Goal: Complete Application Form: Complete application form

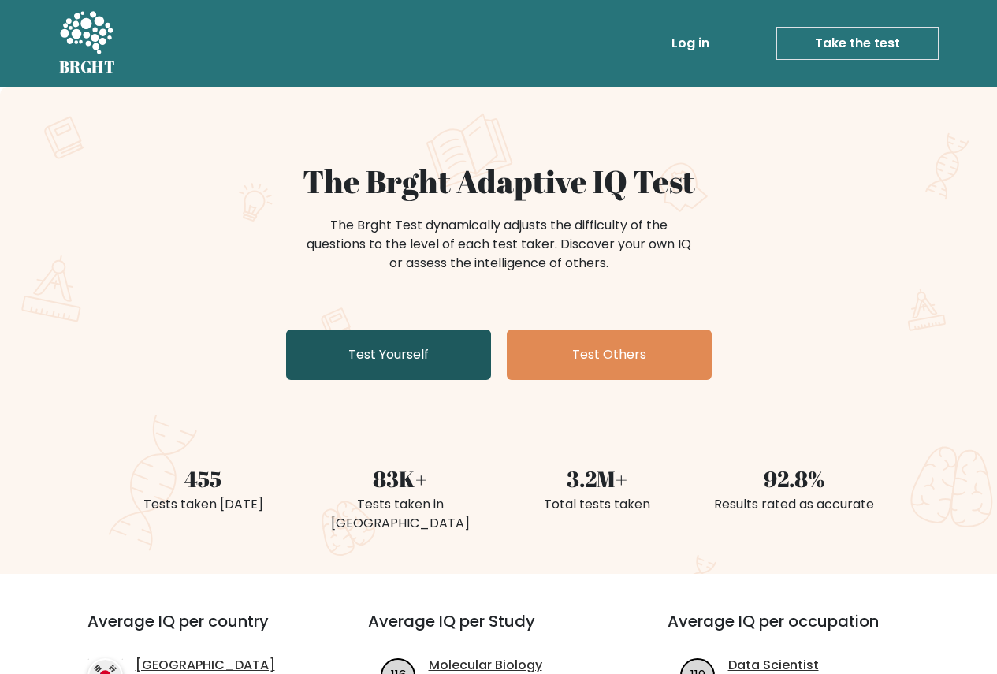
click at [418, 362] on link "Test Yourself" at bounding box center [388, 354] width 205 height 50
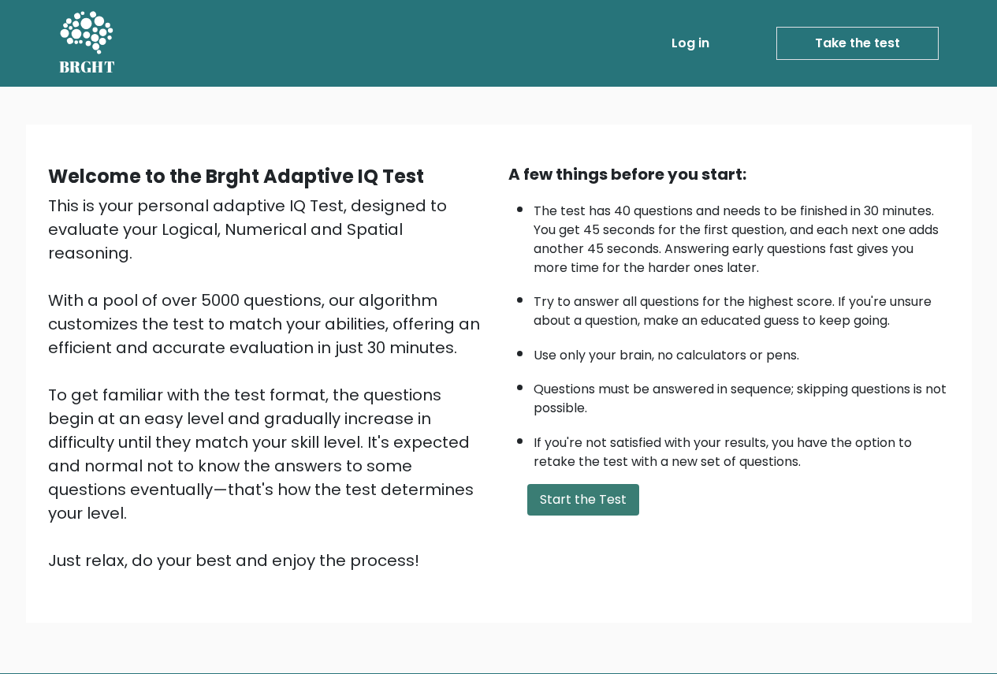
click at [587, 508] on button "Start the Test" at bounding box center [583, 500] width 112 height 32
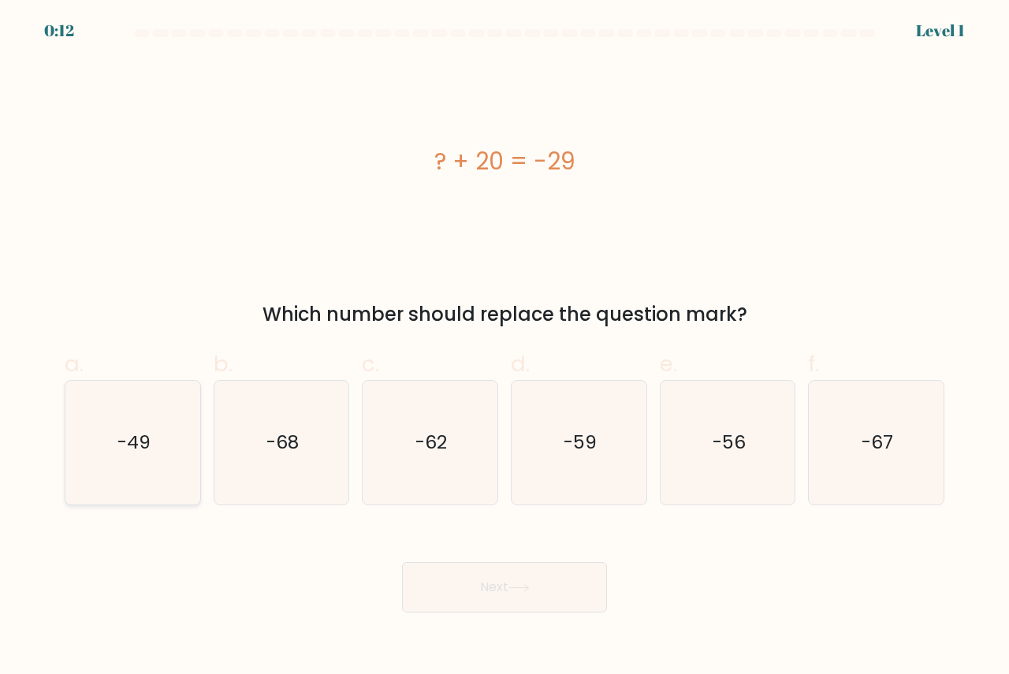
click at [136, 441] on text "-49" at bounding box center [133, 442] width 33 height 26
click at [504, 348] on input "a. -49" at bounding box center [504, 342] width 1 height 10
radio input "true"
click at [535, 582] on button "Next" at bounding box center [504, 587] width 205 height 50
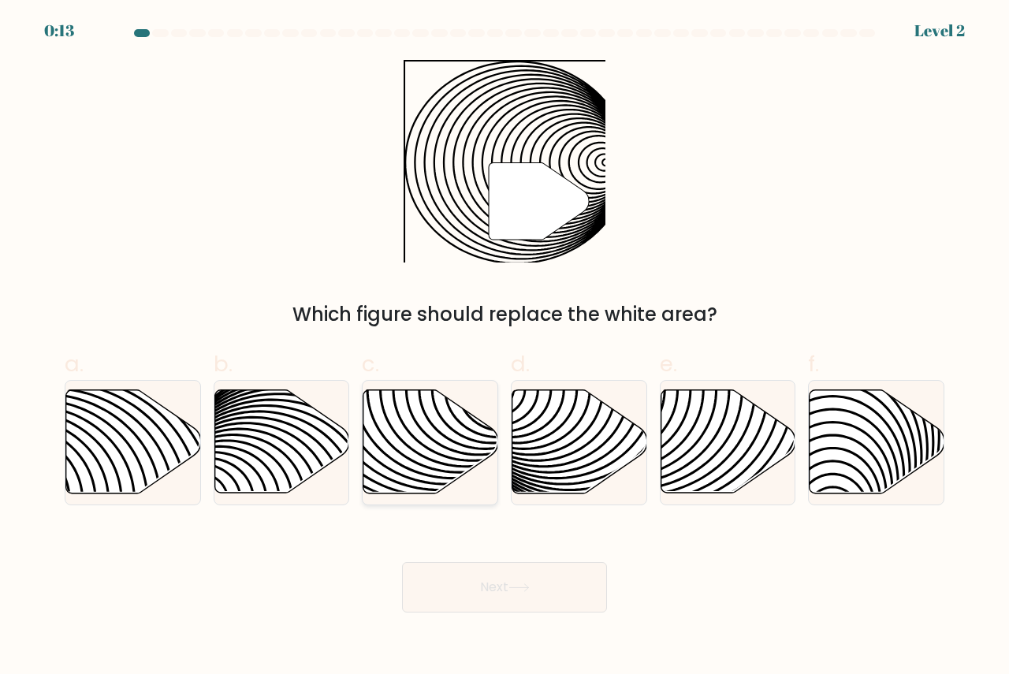
click at [439, 451] on icon at bounding box center [430, 441] width 135 height 103
click at [504, 348] on input "c." at bounding box center [504, 342] width 1 height 10
radio input "true"
click at [528, 571] on button "Next" at bounding box center [504, 587] width 205 height 50
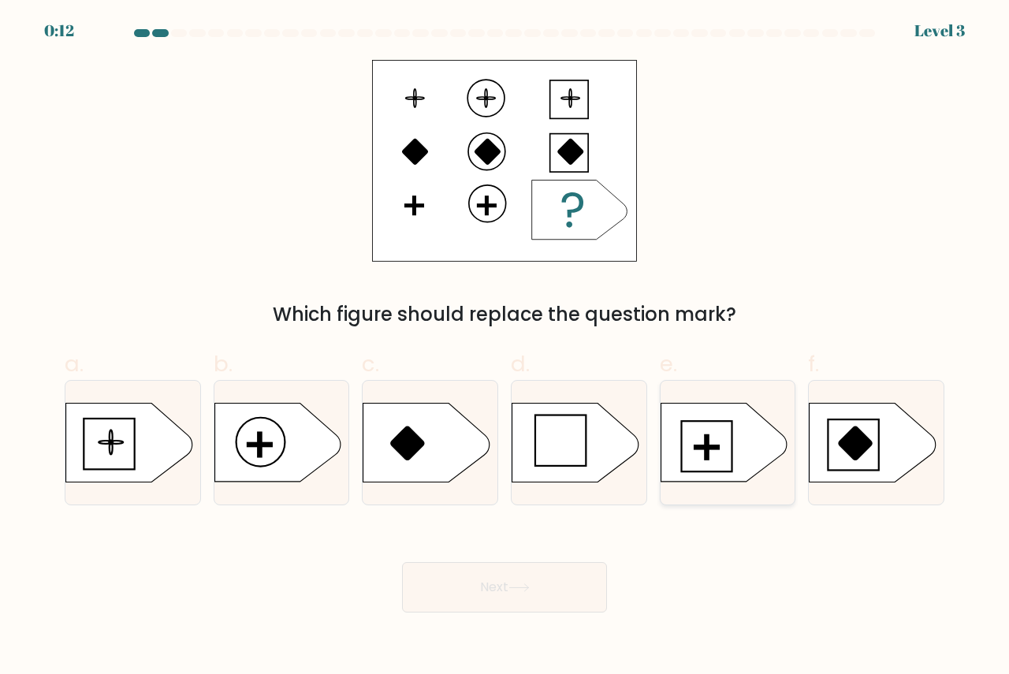
click at [712, 448] on rect at bounding box center [706, 446] width 24 height 3
click at [505, 348] on input "e." at bounding box center [504, 342] width 1 height 10
radio input "true"
click at [492, 601] on button "Next" at bounding box center [504, 587] width 205 height 50
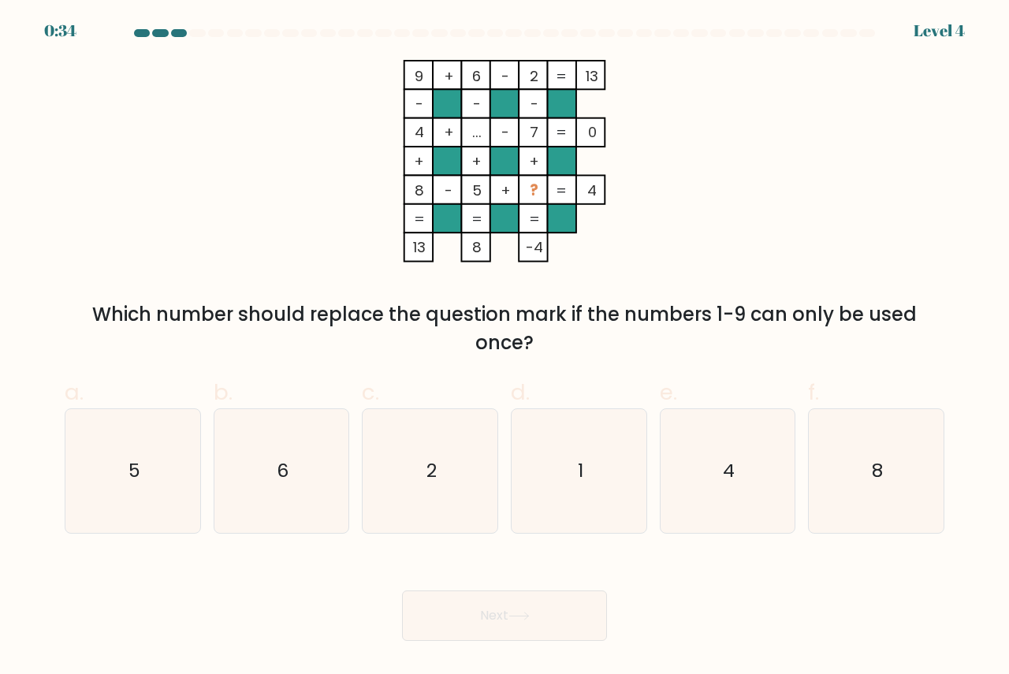
click at [541, 188] on rect at bounding box center [533, 189] width 28 height 28
click at [530, 190] on tspan "?" at bounding box center [534, 191] width 9 height 20
click at [575, 467] on icon "1" at bounding box center [579, 471] width 124 height 124
click at [505, 348] on input "d. 1" at bounding box center [504, 342] width 1 height 10
radio input "true"
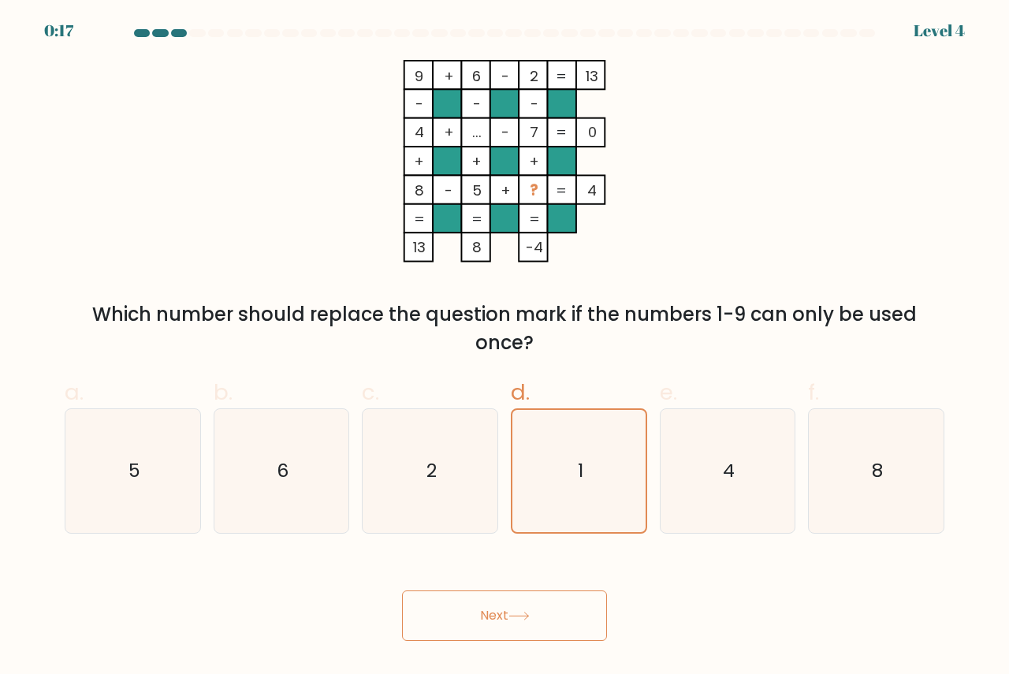
click at [518, 612] on icon at bounding box center [518, 616] width 21 height 9
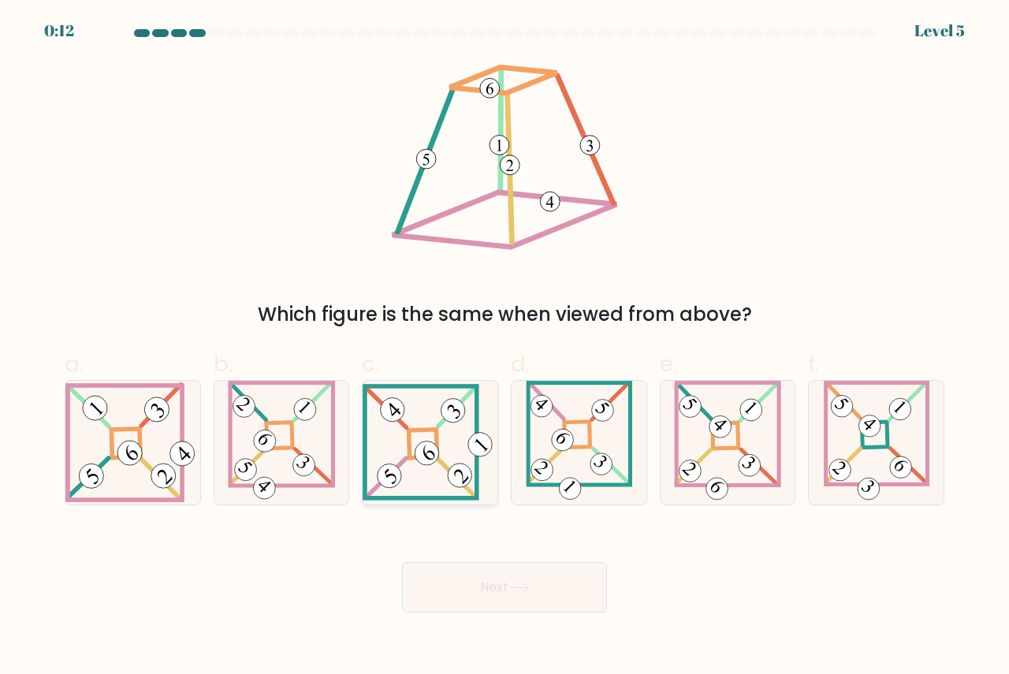
click at [417, 460] on 841 at bounding box center [427, 454] width 34 height 34
click at [504, 348] on input "c." at bounding box center [504, 342] width 1 height 10
radio input "true"
click at [489, 579] on button "Next" at bounding box center [504, 587] width 205 height 50
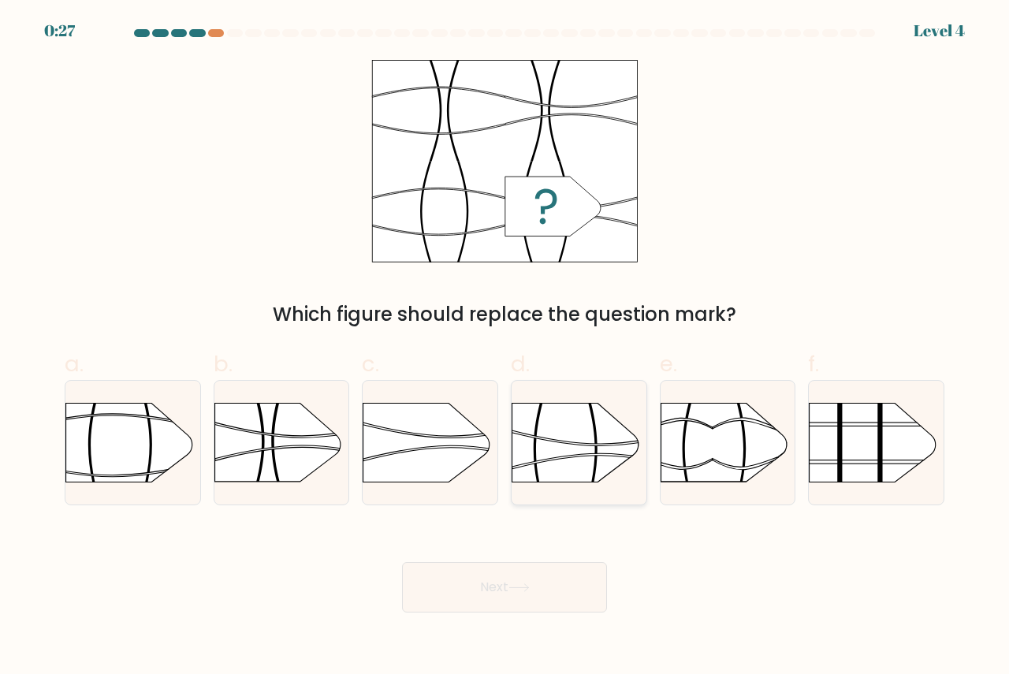
click at [598, 450] on rect at bounding box center [512, 382] width 350 height 266
click at [505, 348] on input "d." at bounding box center [504, 342] width 1 height 10
radio input "true"
click at [508, 593] on button "Next" at bounding box center [504, 587] width 205 height 50
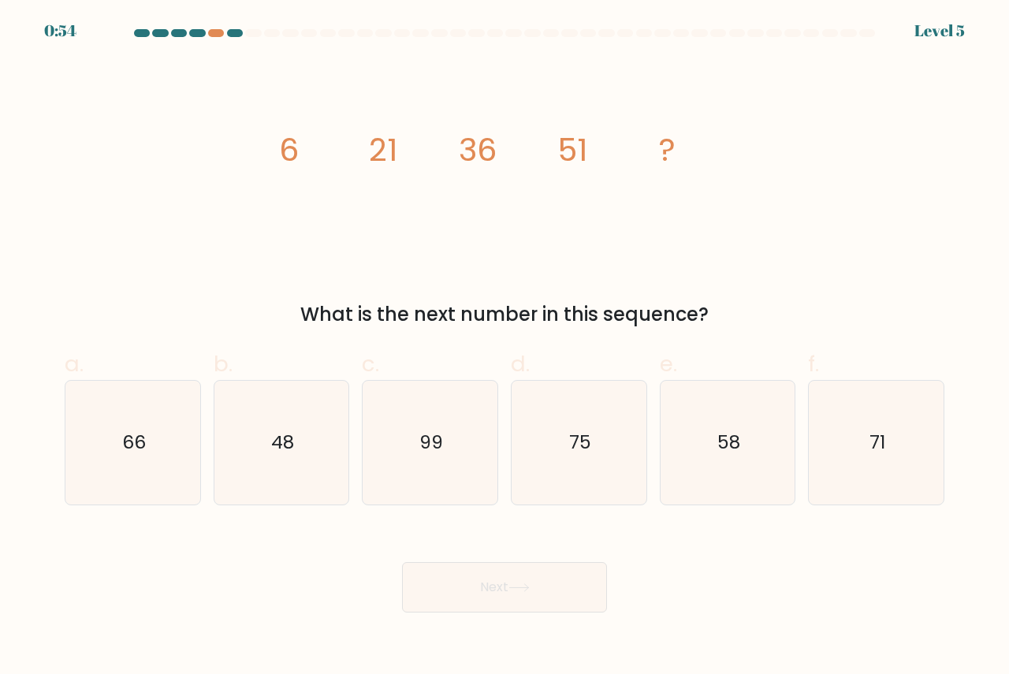
click at [711, 321] on div "What is the next number in this sequence?" at bounding box center [504, 314] width 861 height 28
click at [302, 314] on div "What is the next number in this sequence?" at bounding box center [504, 314] width 861 height 28
click at [711, 317] on div "What is the next number in this sequence?" at bounding box center [504, 314] width 861 height 28
click at [310, 314] on div "What is the next number in this sequence?" at bounding box center [504, 314] width 861 height 28
click at [748, 315] on div "What is the next number in this sequence?" at bounding box center [504, 314] width 861 height 28
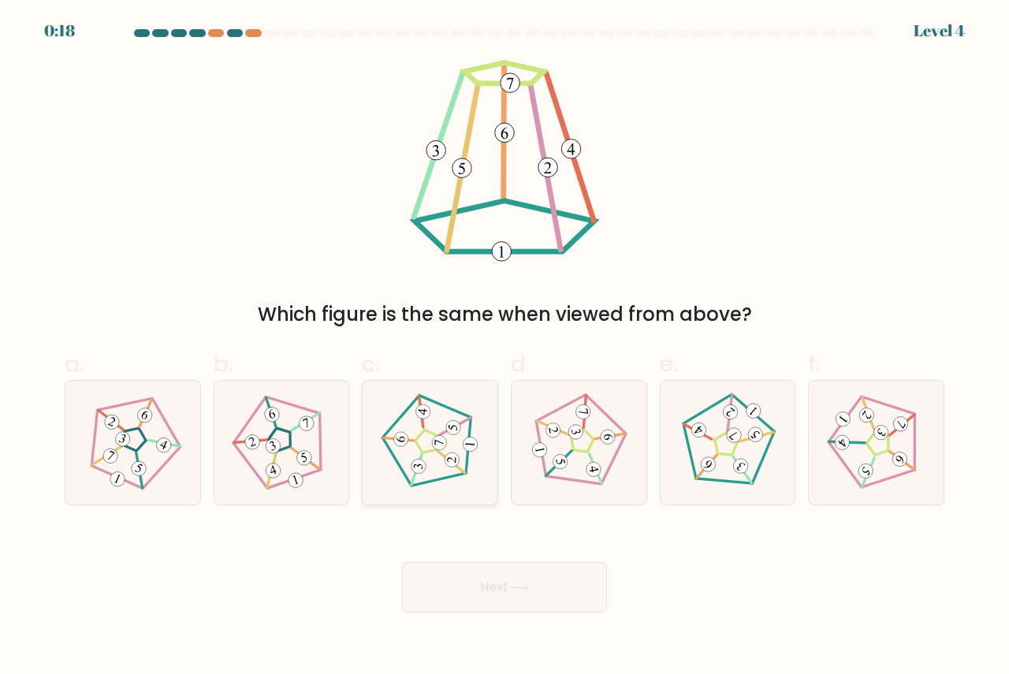
click at [442, 449] on 180 at bounding box center [440, 443] width 16 height 16
click at [504, 348] on input "c." at bounding box center [504, 342] width 1 height 10
radio input "true"
drag, startPoint x: 494, startPoint y: 613, endPoint x: 492, endPoint y: 605, distance: 9.0
click at [489, 614] on body "0:18 Level 4" at bounding box center [504, 337] width 1009 height 674
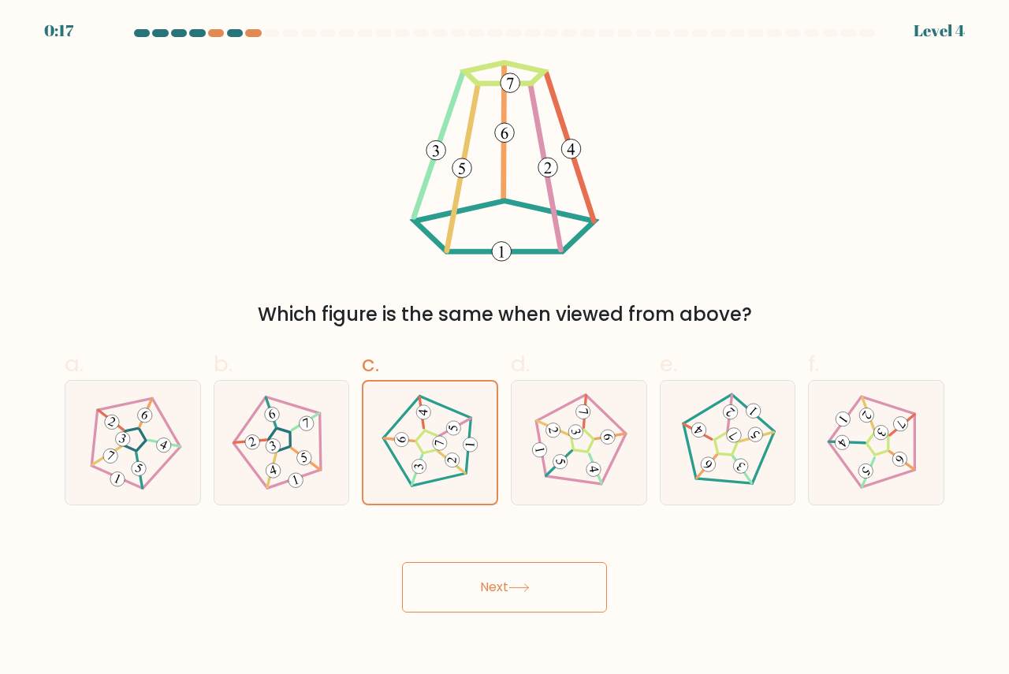
click at [492, 603] on button "Next" at bounding box center [504, 587] width 205 height 50
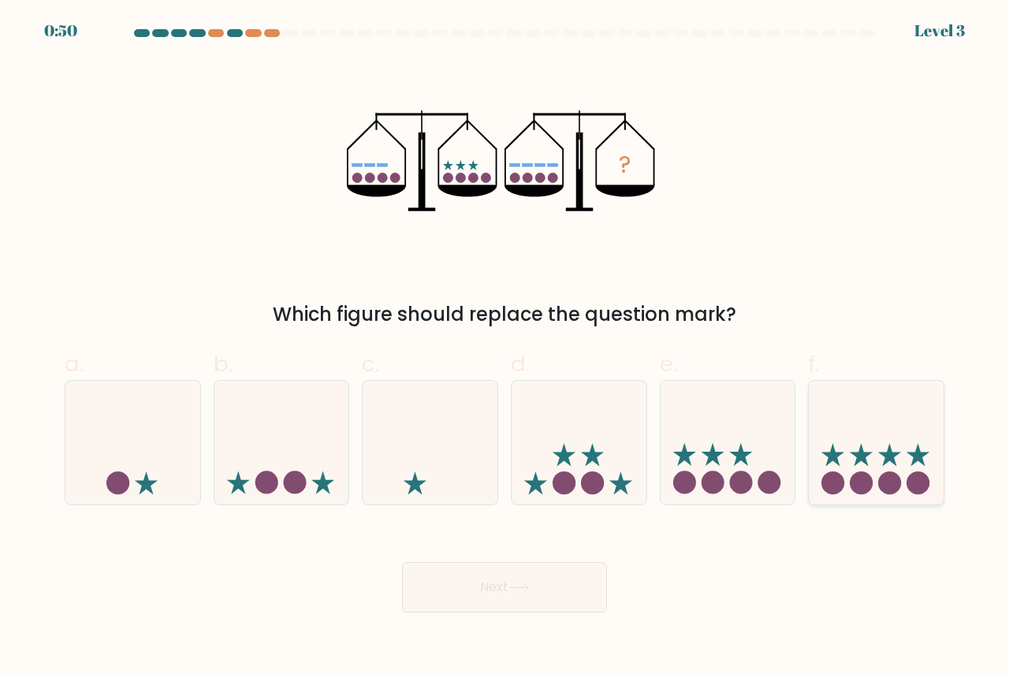
click at [891, 470] on icon at bounding box center [876, 441] width 135 height 111
click at [505, 348] on input "f." at bounding box center [504, 342] width 1 height 10
radio input "true"
click at [463, 599] on button "Next" at bounding box center [504, 587] width 205 height 50
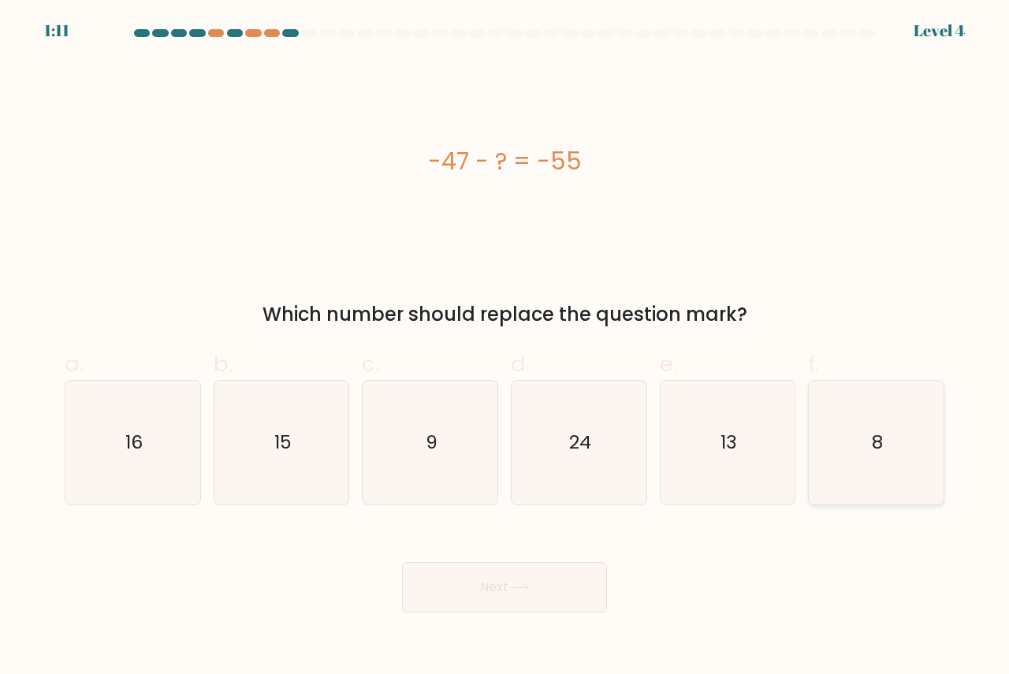
click at [884, 439] on icon "8" at bounding box center [876, 443] width 124 height 124
click at [505, 348] on input "f. 8" at bounding box center [504, 342] width 1 height 10
radio input "true"
click at [884, 439] on icon "8" at bounding box center [876, 442] width 122 height 122
click at [505, 348] on input "f. 8" at bounding box center [504, 342] width 1 height 10
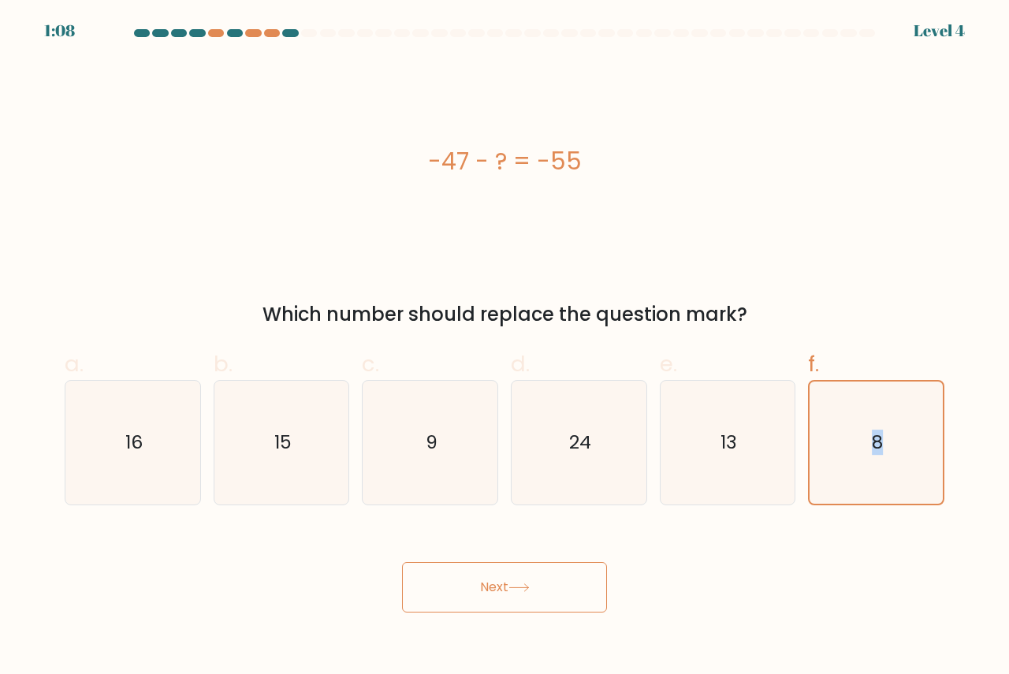
click at [486, 570] on button "Next" at bounding box center [504, 587] width 205 height 50
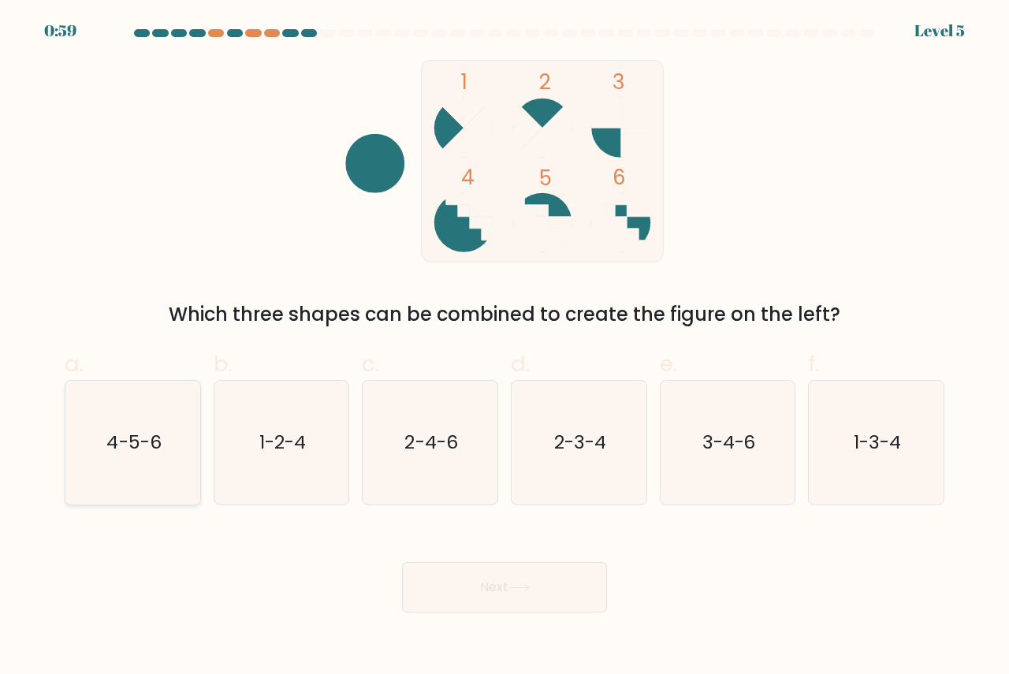
click at [127, 449] on text "4-5-6" at bounding box center [133, 442] width 54 height 26
click at [504, 348] on input "a. 4-5-6" at bounding box center [504, 342] width 1 height 10
radio input "true"
click at [511, 591] on button "Next" at bounding box center [504, 587] width 205 height 50
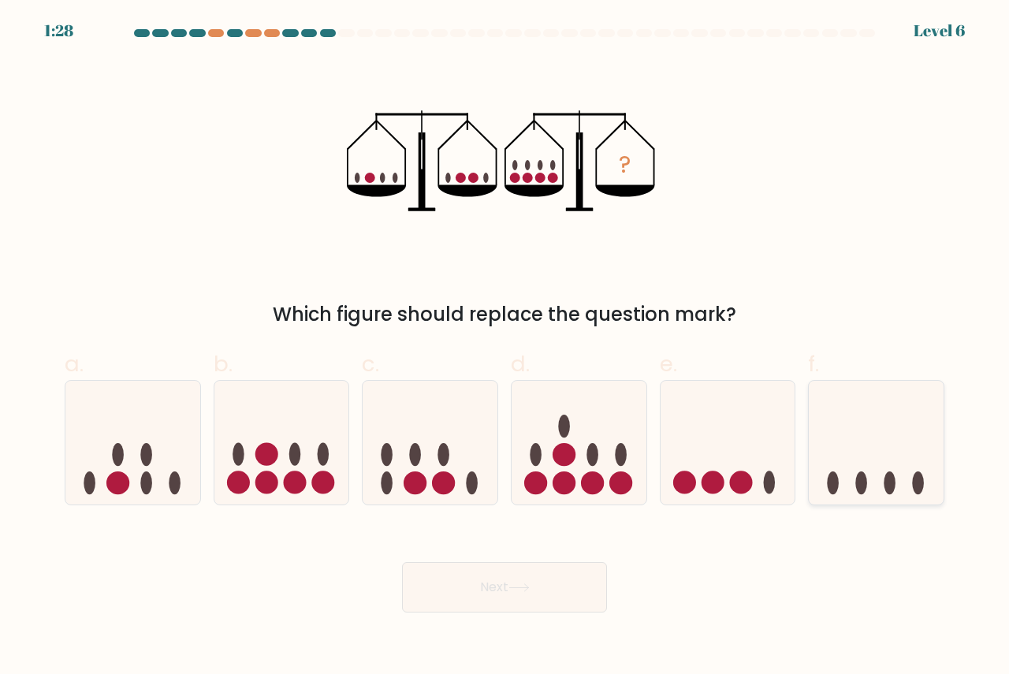
click at [873, 488] on icon at bounding box center [876, 441] width 135 height 111
click at [505, 348] on input "f." at bounding box center [504, 342] width 1 height 10
radio input "true"
click at [508, 597] on button "Next" at bounding box center [504, 587] width 205 height 50
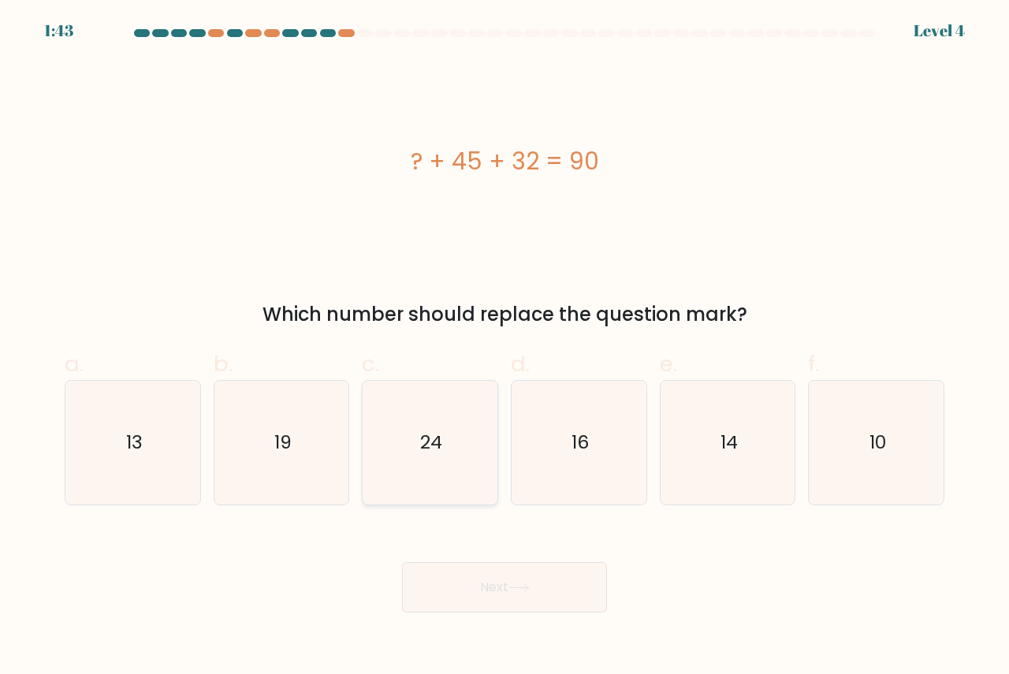
click at [425, 450] on text "24" at bounding box center [431, 442] width 22 height 26
click at [504, 348] on input "c. 24" at bounding box center [504, 342] width 1 height 10
radio input "true"
click at [519, 607] on button "Next" at bounding box center [504, 587] width 205 height 50
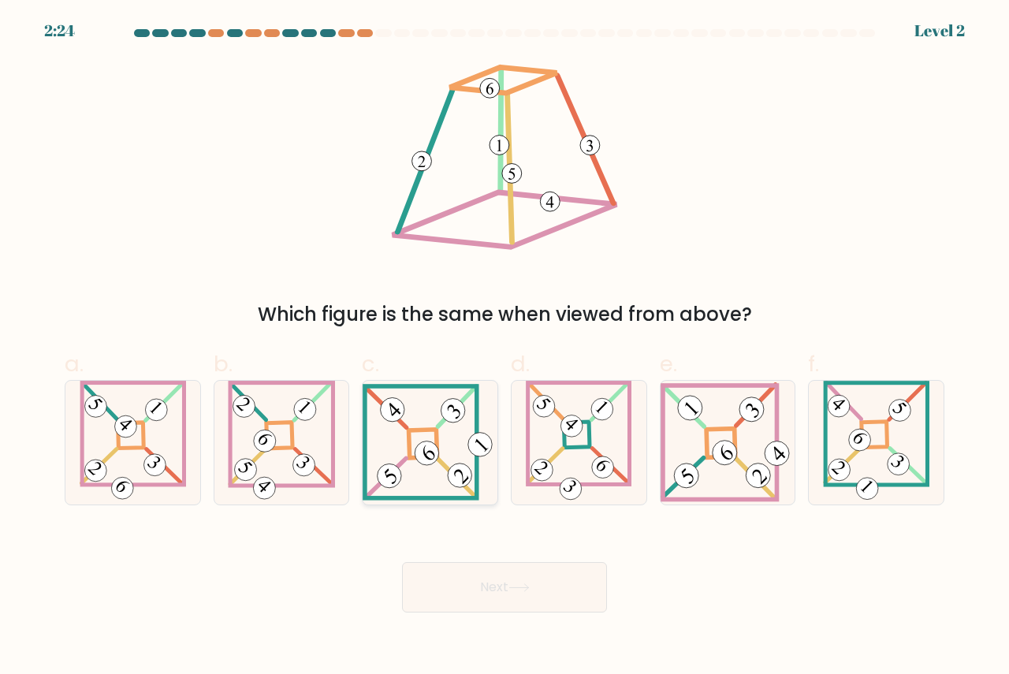
click at [425, 453] on icon at bounding box center [428, 452] width 11 height 15
click at [504, 348] on input "c." at bounding box center [504, 342] width 1 height 10
radio input "true"
click at [556, 578] on button "Next" at bounding box center [504, 587] width 205 height 50
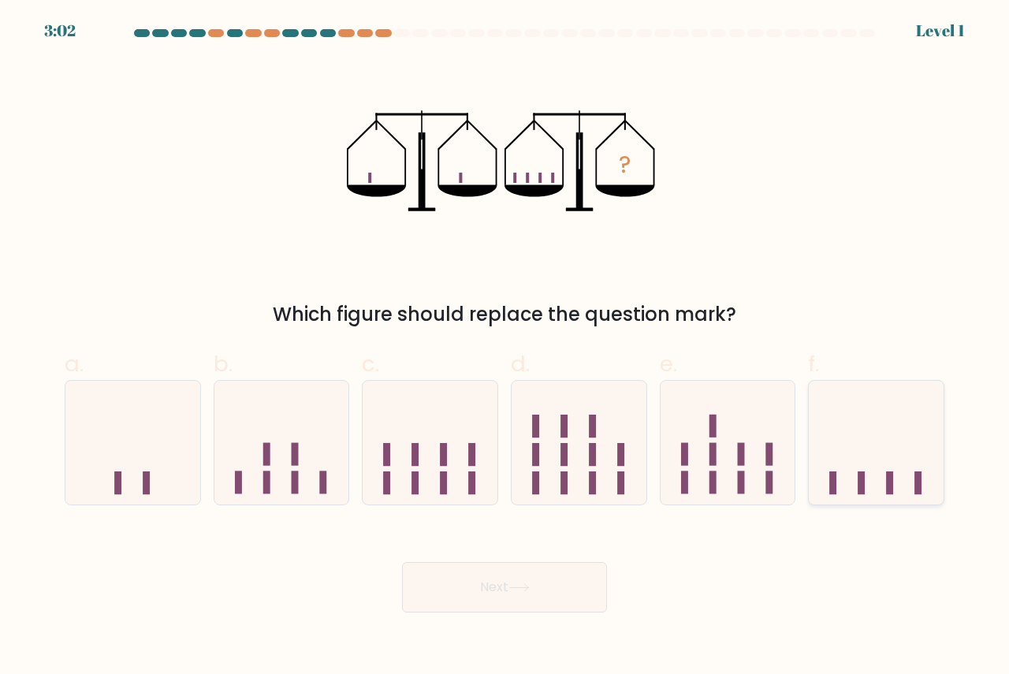
click at [883, 484] on icon at bounding box center [876, 441] width 135 height 111
click at [505, 348] on input "f." at bounding box center [504, 342] width 1 height 10
radio input "true"
click at [519, 591] on icon at bounding box center [518, 587] width 21 height 9
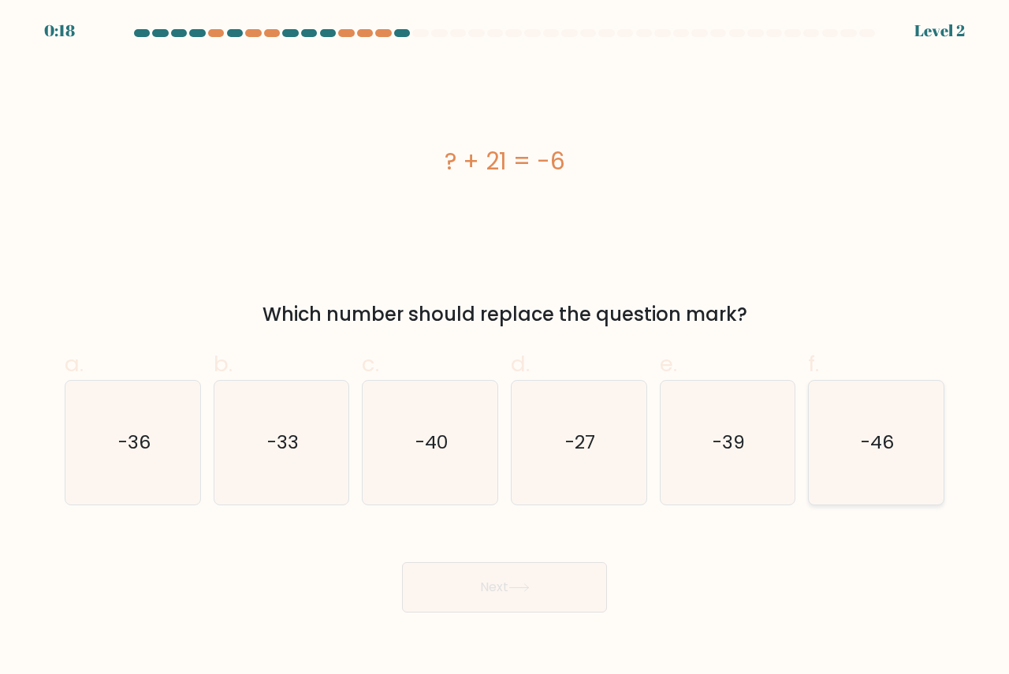
click at [903, 443] on icon "-46" at bounding box center [876, 443] width 124 height 124
click at [505, 348] on input "f. -46" at bounding box center [504, 342] width 1 height 10
radio input "true"
click at [495, 588] on button "Next" at bounding box center [504, 587] width 205 height 50
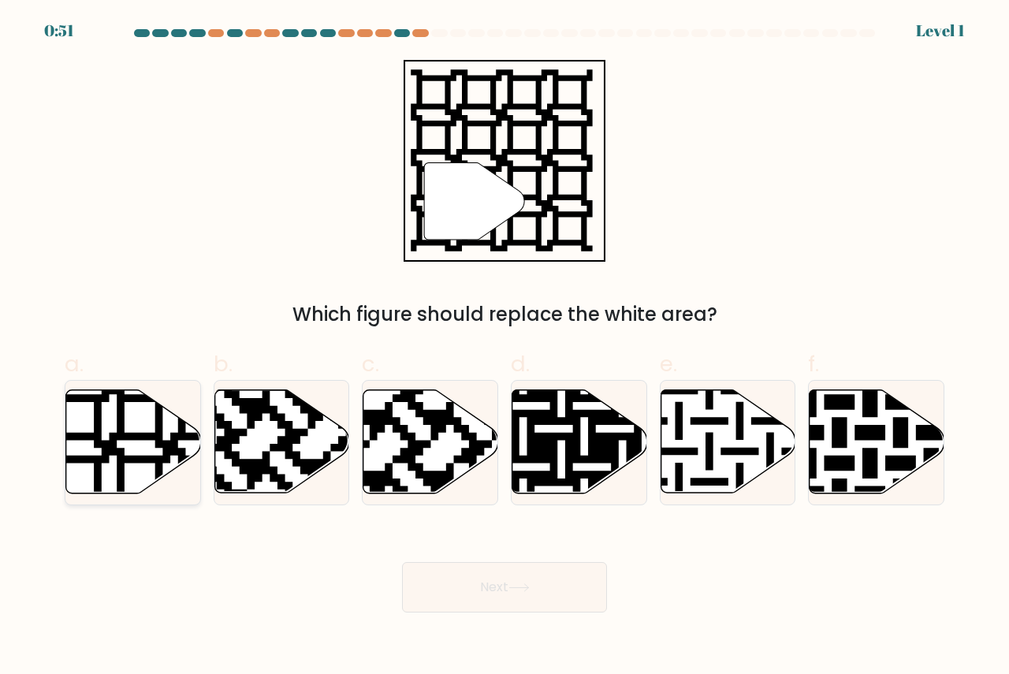
click at [145, 444] on icon at bounding box center [133, 441] width 135 height 103
click at [504, 348] on input "a." at bounding box center [504, 342] width 1 height 10
radio input "true"
click at [506, 586] on button "Next" at bounding box center [504, 587] width 205 height 50
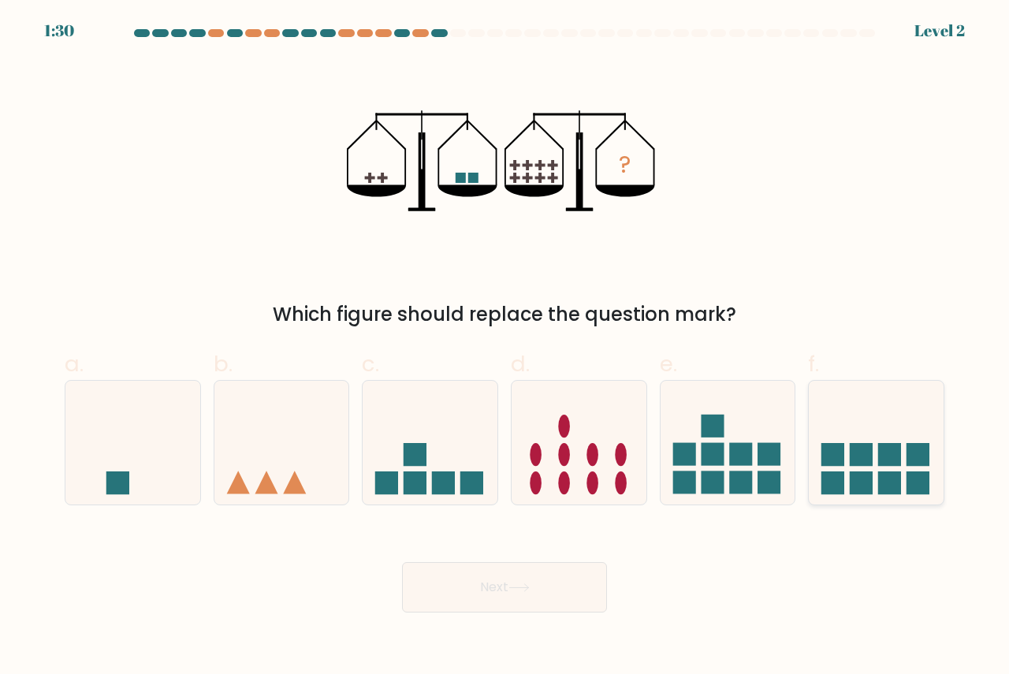
click at [897, 460] on rect at bounding box center [889, 454] width 23 height 23
click at [505, 348] on input "f." at bounding box center [504, 342] width 1 height 10
radio input "true"
click at [474, 594] on button "Next" at bounding box center [504, 587] width 205 height 50
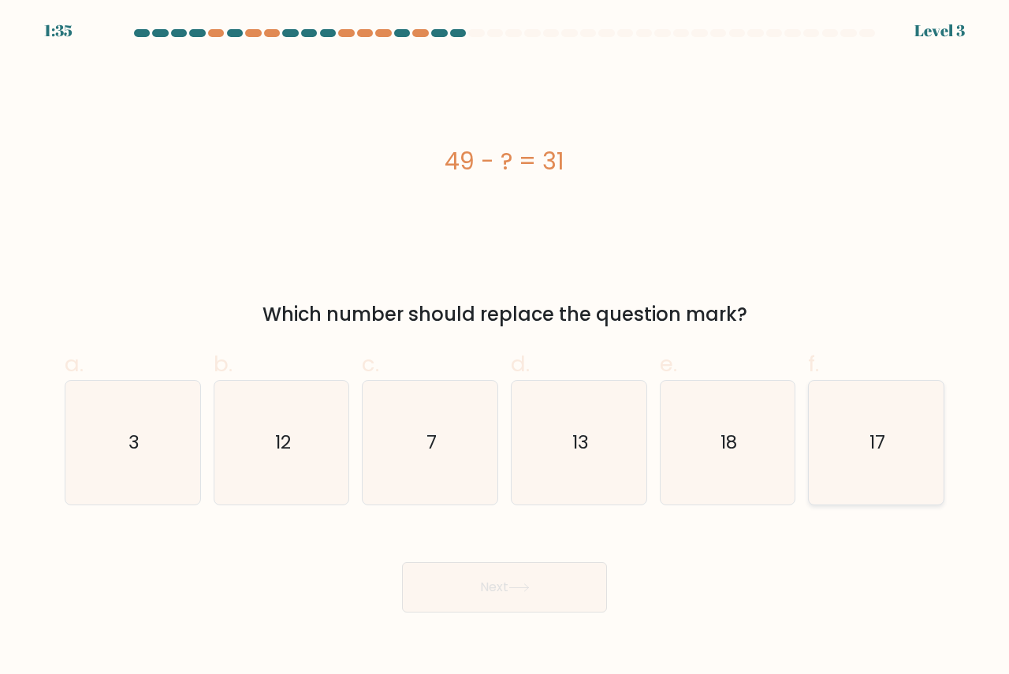
click at [890, 441] on icon "17" at bounding box center [876, 443] width 124 height 124
click at [505, 348] on input "f. 17" at bounding box center [504, 342] width 1 height 10
radio input "true"
click at [489, 594] on button "Next" at bounding box center [504, 587] width 205 height 50
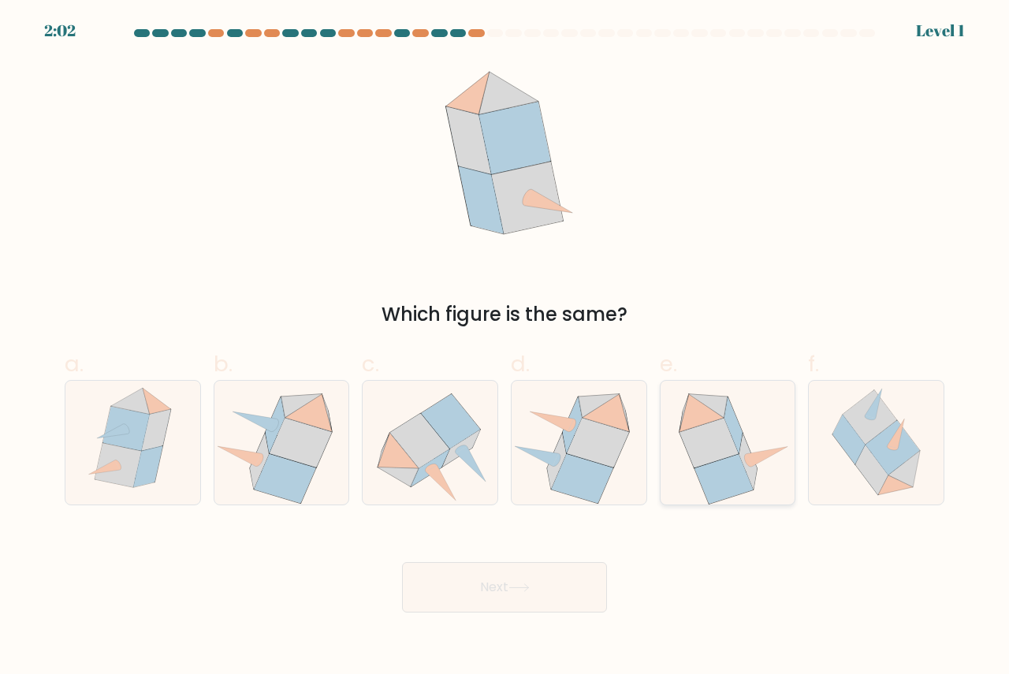
click at [727, 447] on icon at bounding box center [709, 443] width 59 height 50
click at [505, 348] on input "e." at bounding box center [504, 342] width 1 height 10
radio input "true"
click at [480, 579] on button "Next" at bounding box center [504, 587] width 205 height 50
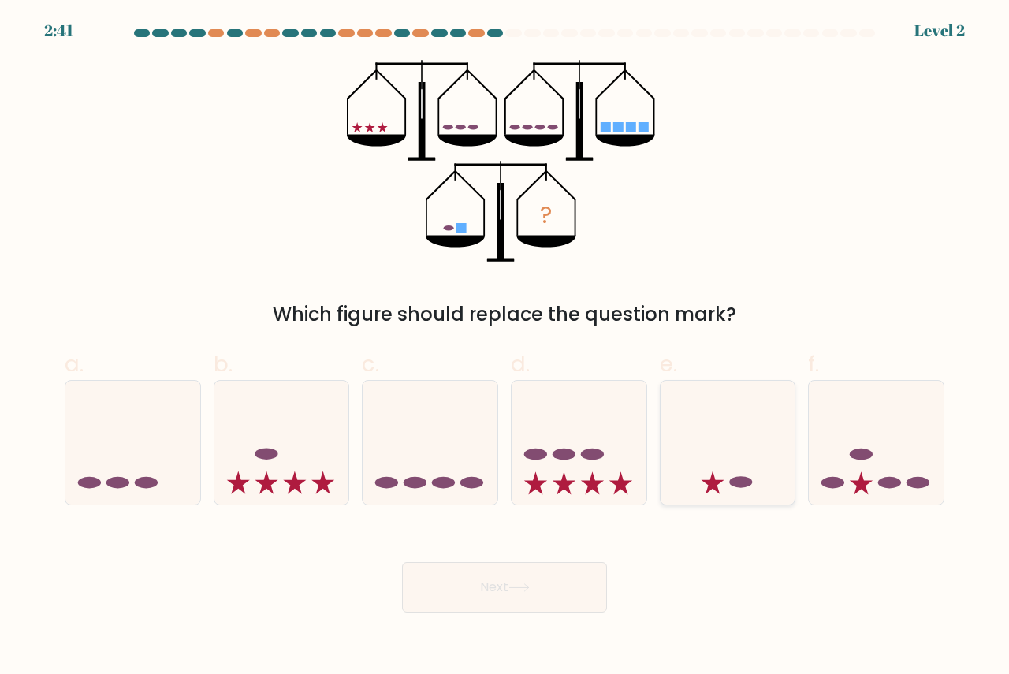
click at [724, 484] on icon at bounding box center [728, 441] width 135 height 111
click at [505, 348] on input "e." at bounding box center [504, 342] width 1 height 10
radio input "true"
click at [530, 569] on button "Next" at bounding box center [504, 587] width 205 height 50
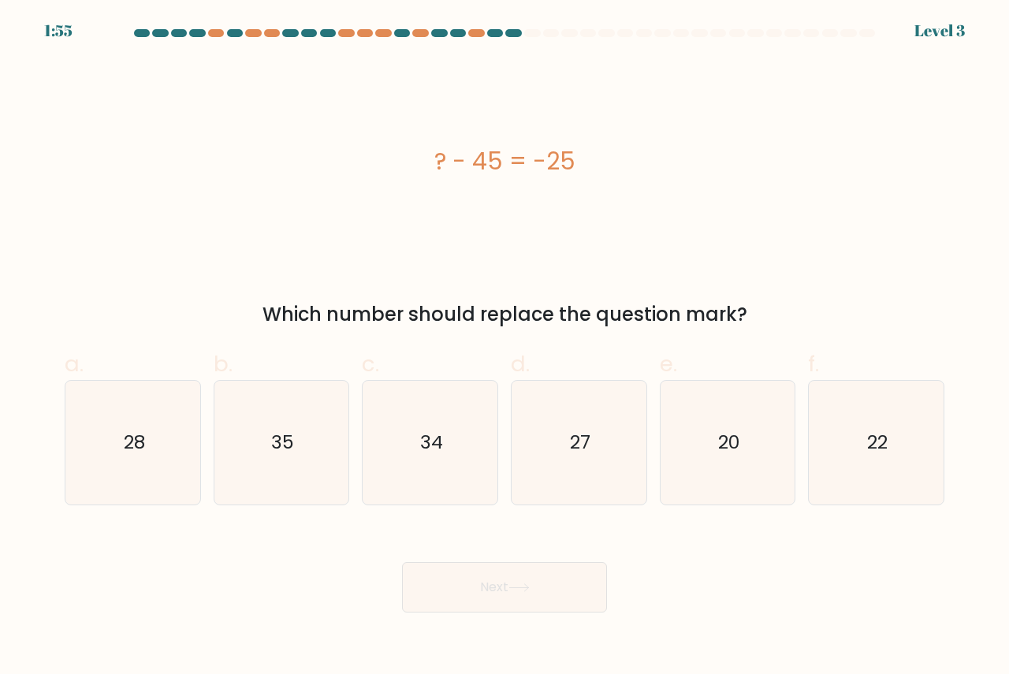
click at [601, 155] on div "? - 45 = -25" at bounding box center [505, 160] width 880 height 35
click at [580, 155] on div "? - 45 = -25" at bounding box center [505, 160] width 880 height 35
click at [590, 163] on div "? - 45 = -25" at bounding box center [505, 160] width 880 height 35
click at [435, 163] on div "? - 45 = -25" at bounding box center [505, 160] width 880 height 35
click at [633, 158] on div "? - 45 = -25" at bounding box center [505, 160] width 880 height 35
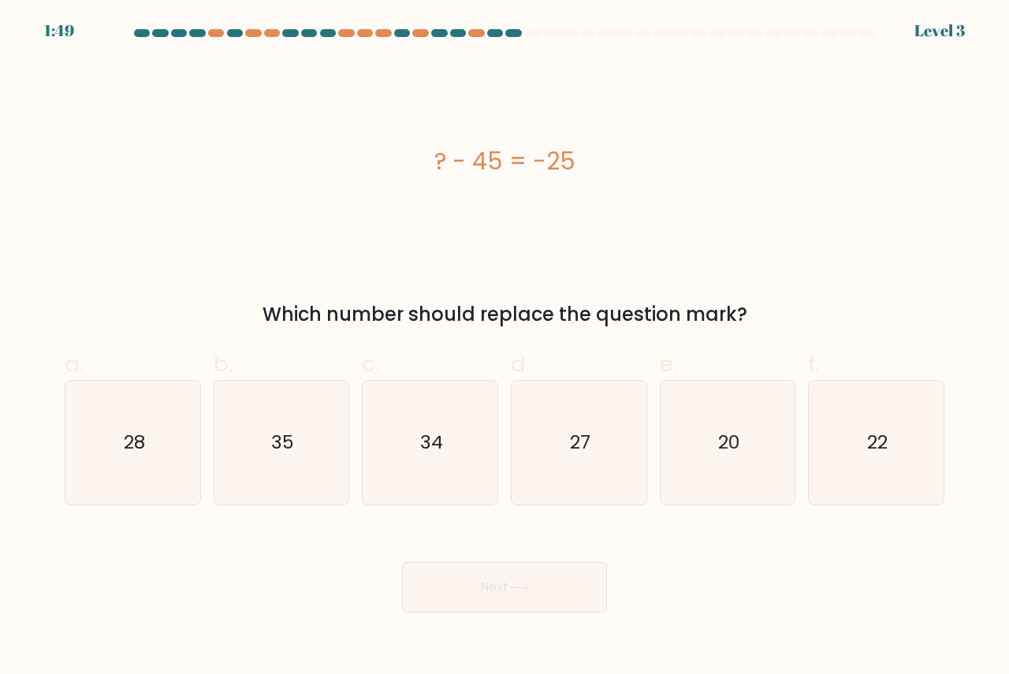
click at [353, 153] on div "? - 45 = -25" at bounding box center [505, 160] width 880 height 35
click at [609, 162] on div "? - 45 = -25" at bounding box center [505, 160] width 880 height 35
click at [452, 148] on div "? - 45 = -25" at bounding box center [505, 160] width 880 height 35
click at [596, 162] on div "? - 45 = -25" at bounding box center [505, 160] width 880 height 35
click at [727, 453] on text "20" at bounding box center [728, 442] width 21 height 26
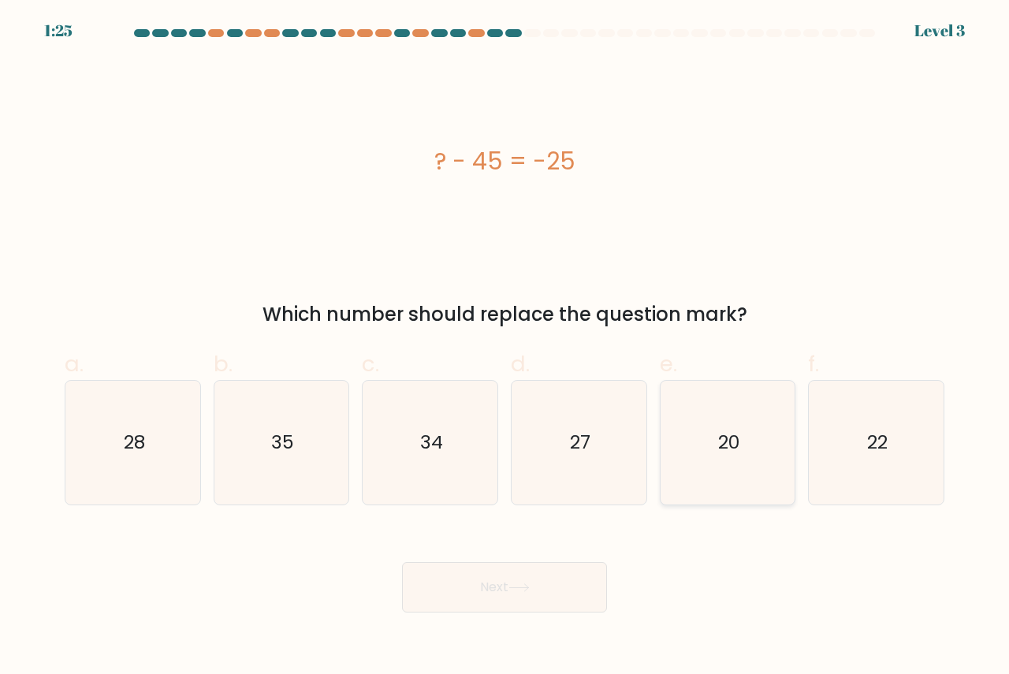
click at [505, 348] on input "e. 20" at bounding box center [504, 342] width 1 height 10
radio input "true"
drag, startPoint x: 529, startPoint y: 588, endPoint x: 482, endPoint y: 534, distance: 71.5
click at [527, 588] on icon at bounding box center [518, 587] width 21 height 9
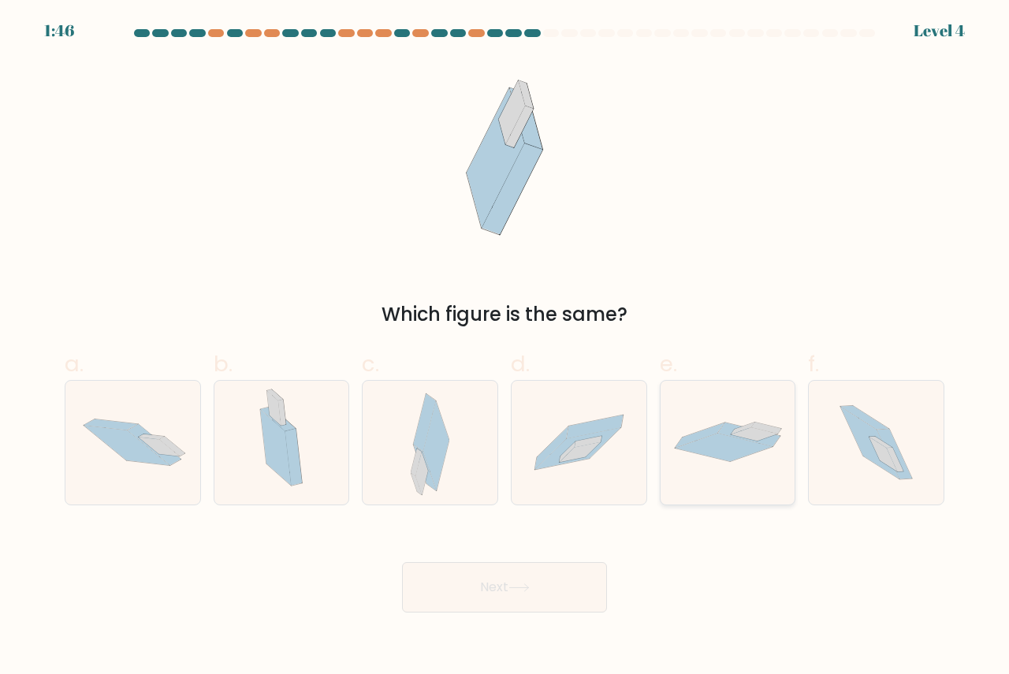
click at [754, 452] on icon at bounding box center [724, 448] width 98 height 28
click at [505, 348] on input "e." at bounding box center [504, 342] width 1 height 10
radio input "true"
click at [507, 591] on button "Next" at bounding box center [504, 587] width 205 height 50
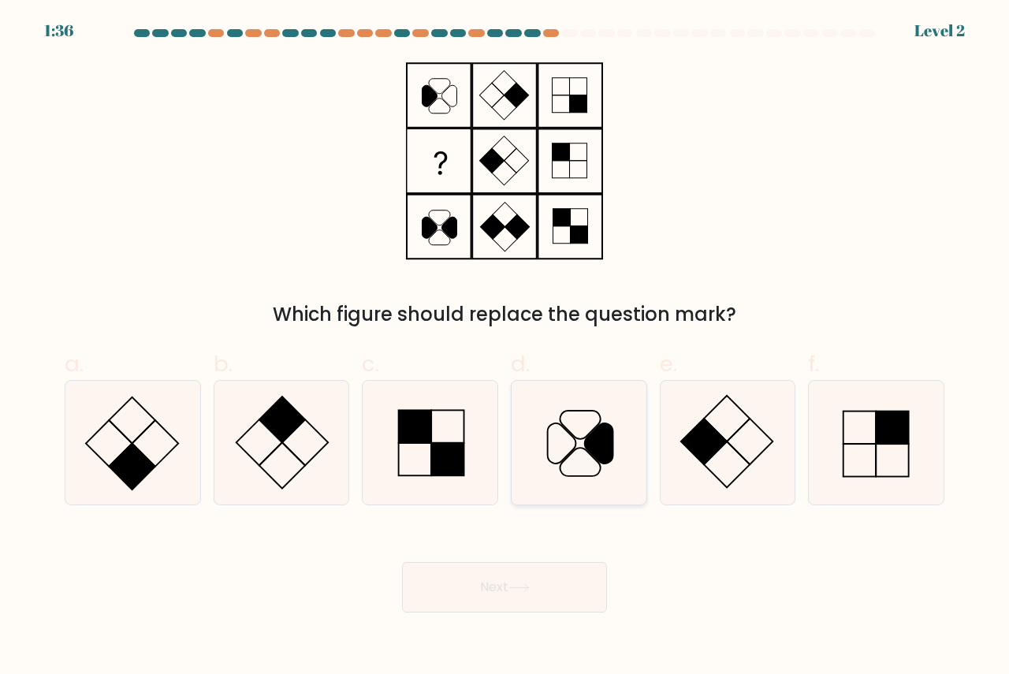
click at [588, 455] on icon at bounding box center [579, 443] width 124 height 124
click at [505, 348] on input "d." at bounding box center [504, 342] width 1 height 10
radio input "true"
click at [519, 595] on button "Next" at bounding box center [504, 587] width 205 height 50
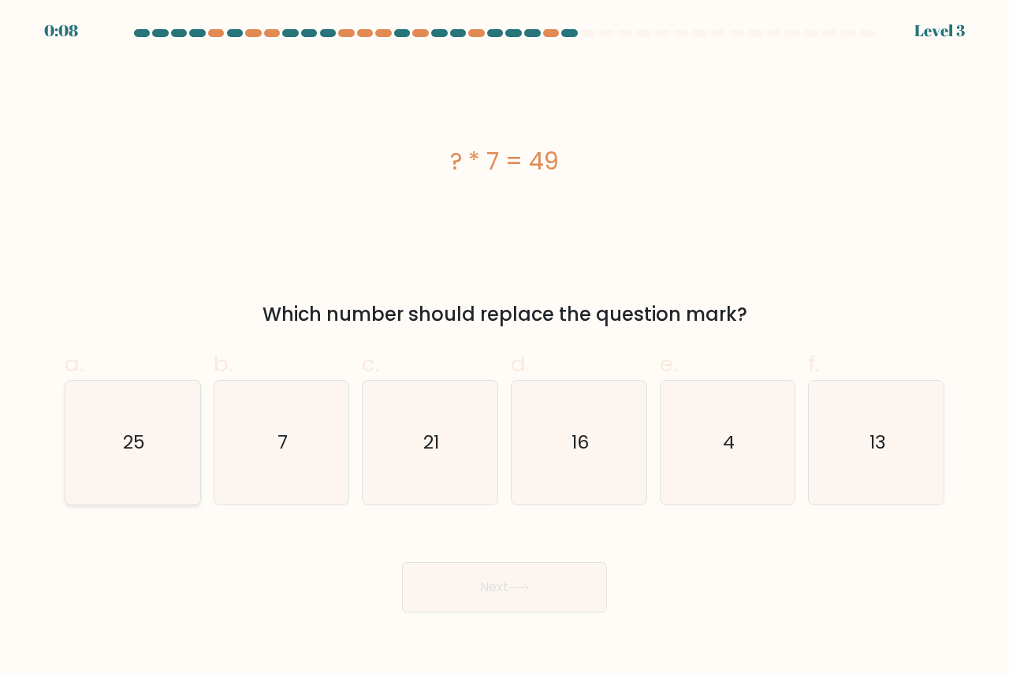
click at [155, 434] on icon "25" at bounding box center [133, 443] width 124 height 124
click at [504, 348] on input "a. 25" at bounding box center [504, 342] width 1 height 10
radio input "true"
click at [515, 588] on icon at bounding box center [518, 587] width 21 height 9
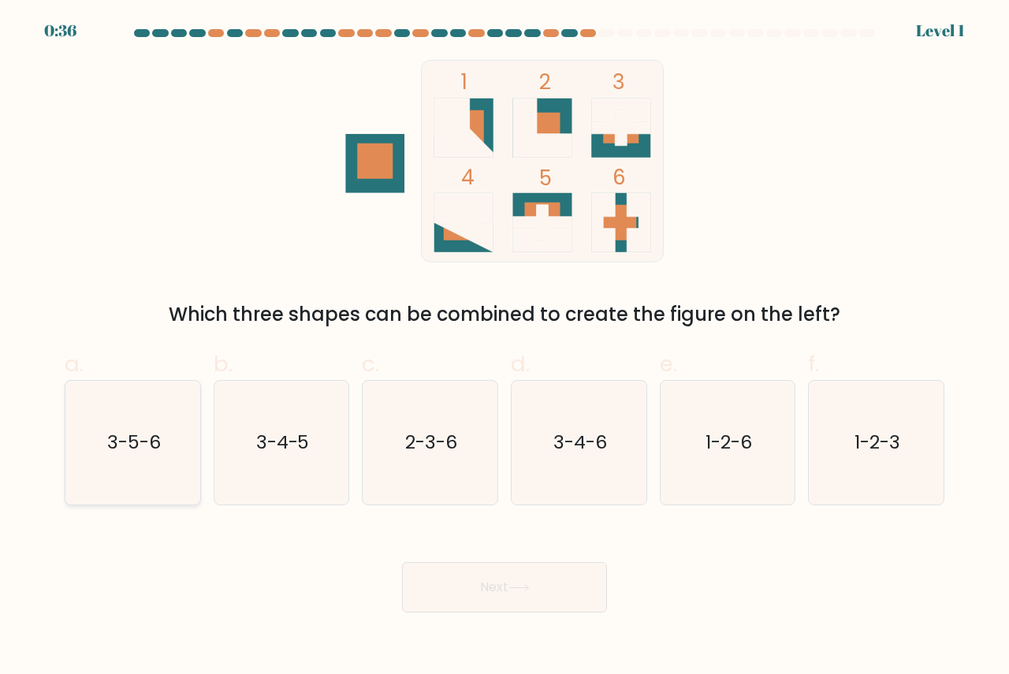
click at [120, 442] on text "3-5-6" at bounding box center [134, 442] width 54 height 26
click at [504, 348] on input "a. 3-5-6" at bounding box center [504, 342] width 1 height 10
radio input "true"
click at [520, 590] on icon at bounding box center [518, 587] width 21 height 9
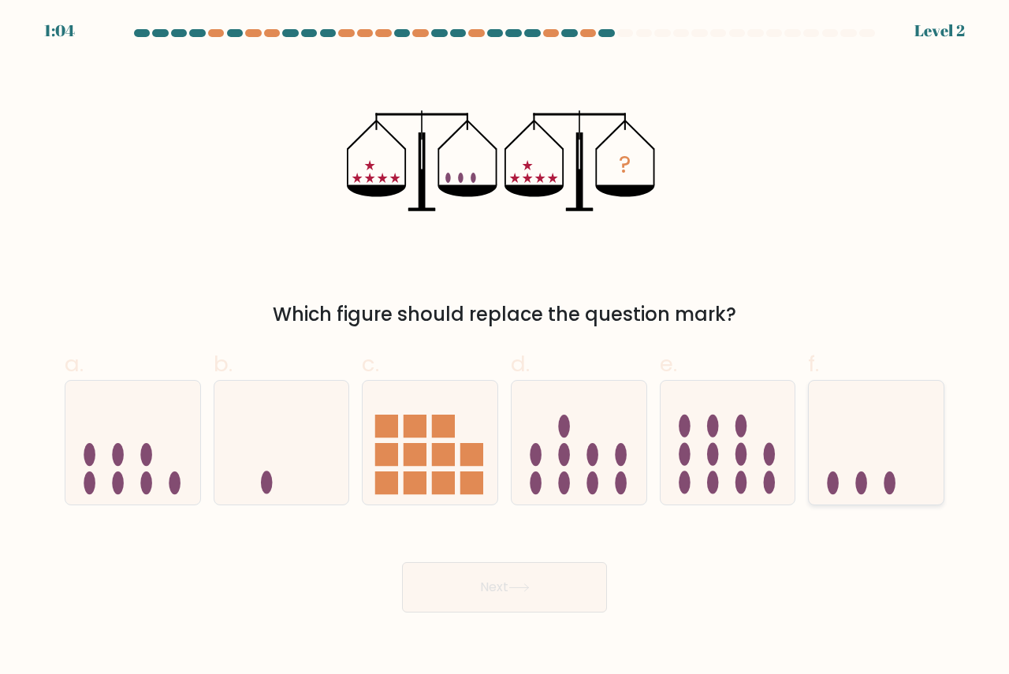
click at [847, 485] on icon at bounding box center [876, 441] width 135 height 111
click at [505, 348] on input "f." at bounding box center [504, 342] width 1 height 10
radio input "true"
click at [509, 589] on button "Next" at bounding box center [504, 587] width 205 height 50
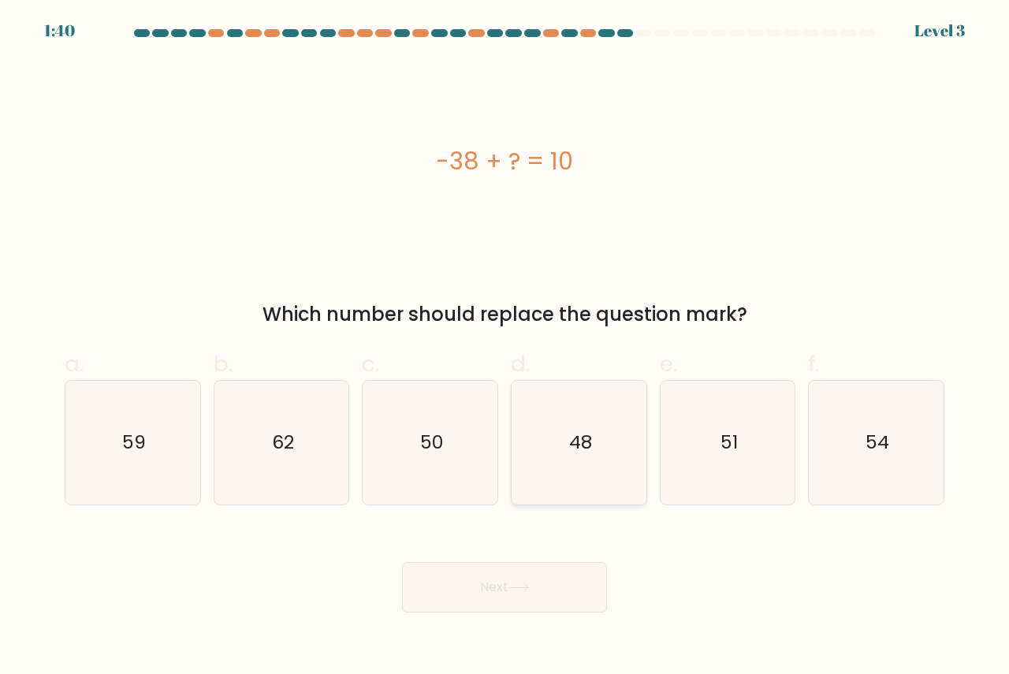
click at [563, 465] on icon "48" at bounding box center [579, 443] width 124 height 124
click at [505, 348] on input "d. 48" at bounding box center [504, 342] width 1 height 10
radio input "true"
click at [491, 587] on button "Next" at bounding box center [504, 587] width 205 height 50
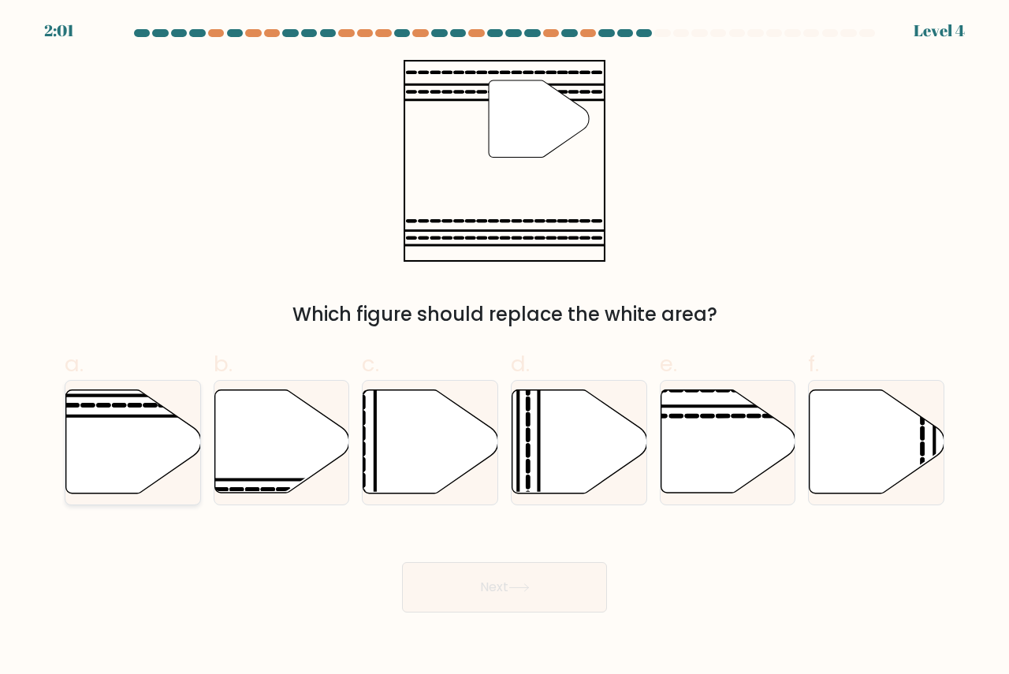
click at [145, 416] on line at bounding box center [88, 416] width 271 height 0
click at [504, 348] on input "a." at bounding box center [504, 342] width 1 height 10
radio input "true"
click at [493, 595] on button "Next" at bounding box center [504, 587] width 205 height 50
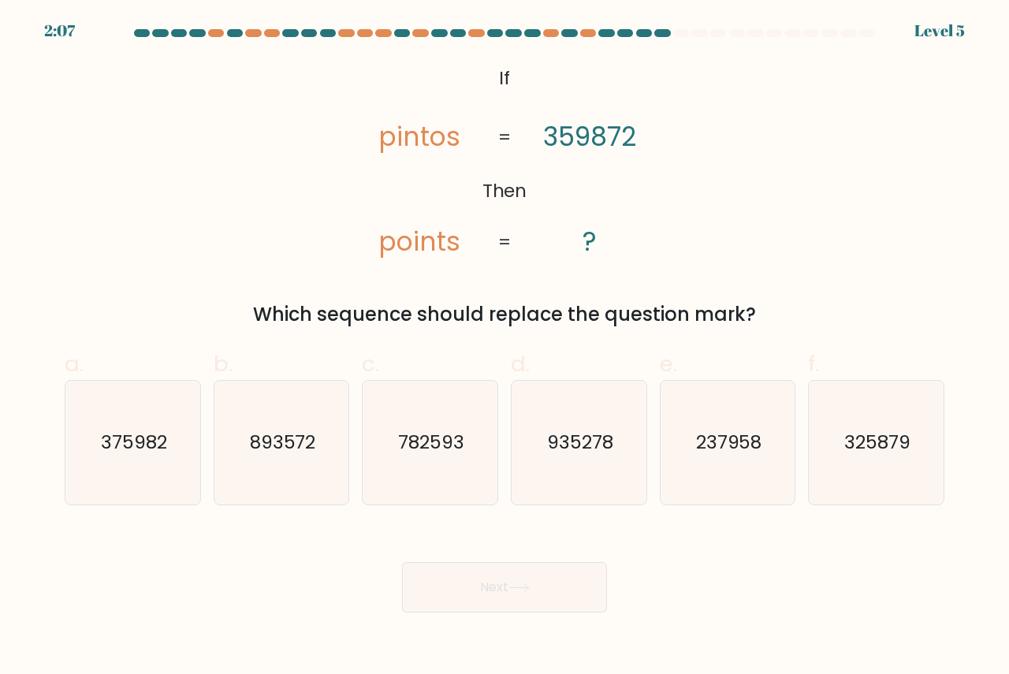
click at [762, 312] on div "Which sequence should replace the question mark?" at bounding box center [504, 314] width 861 height 28
click at [262, 321] on div "Which sequence should replace the question mark?" at bounding box center [504, 314] width 861 height 28
click at [827, 312] on div "Which sequence should replace the question mark?" at bounding box center [504, 314] width 861 height 28
click at [775, 319] on div "Which sequence should replace the question mark?" at bounding box center [504, 314] width 861 height 28
click at [739, 207] on div "@import url('https://fonts.googleapis.com/css?family=Abril+Fatface:400,100,100i…" at bounding box center [504, 194] width 899 height 269
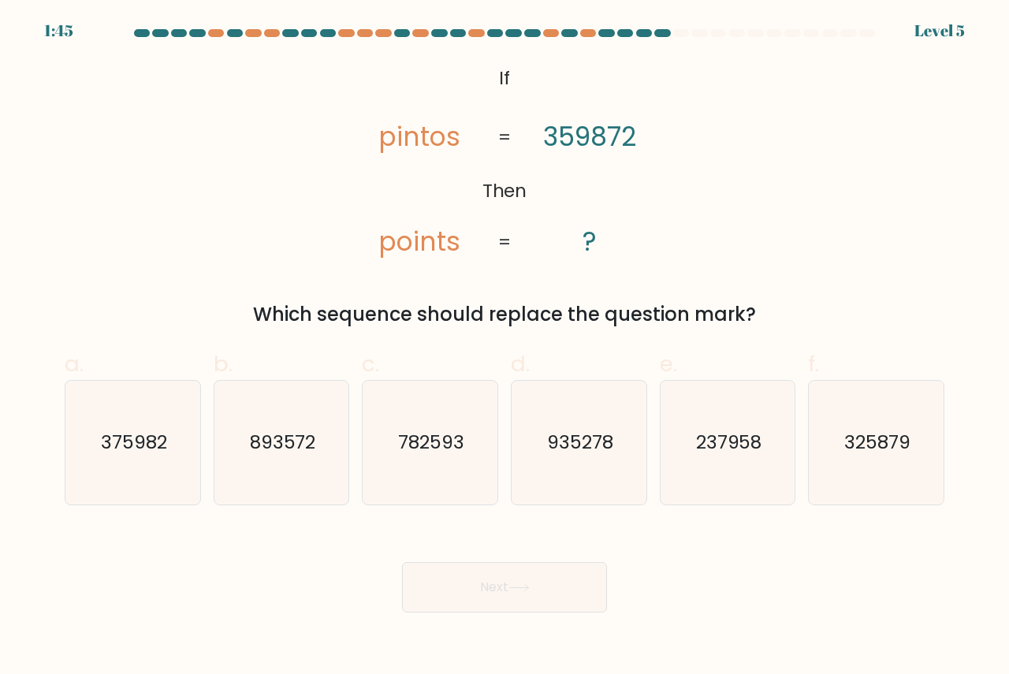
click at [235, 213] on div "@import url('https://fonts.googleapis.com/css?family=Abril+Fatface:400,100,100i…" at bounding box center [504, 194] width 899 height 269
click at [857, 208] on div "@import url('https://fonts.googleapis.com/css?family=Abril+Fatface:400,100,100i…" at bounding box center [504, 194] width 899 height 269
click at [195, 251] on div "@import url('https://fonts.googleapis.com/css?family=Abril+Fatface:400,100,100i…" at bounding box center [504, 194] width 899 height 269
click at [802, 230] on div "@import url('https://fonts.googleapis.com/css?family=Abril+Fatface:400,100,100i…" at bounding box center [504, 194] width 899 height 269
click at [816, 178] on div "@import url('https://fonts.googleapis.com/css?family=Abril+Fatface:400,100,100i…" at bounding box center [504, 194] width 899 height 269
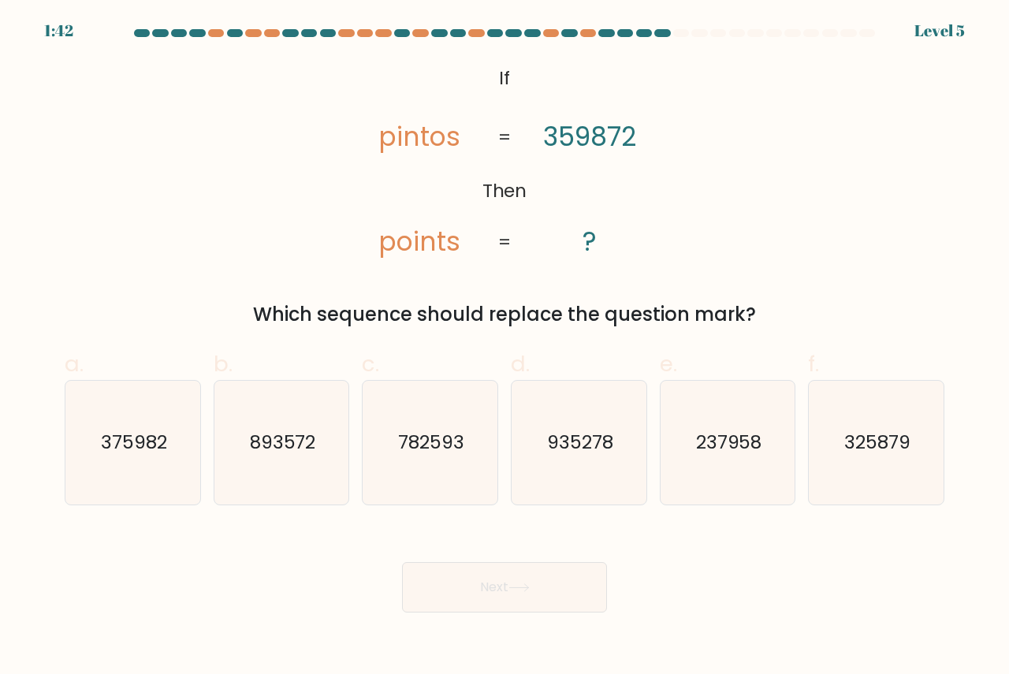
click at [193, 190] on div "@import url('https://fonts.googleapis.com/css?family=Abril+Fatface:400,100,100i…" at bounding box center [504, 194] width 899 height 269
click at [745, 180] on div "@import url('https://fonts.googleapis.com/css?family=Abril+Fatface:400,100,100i…" at bounding box center [504, 194] width 899 height 269
click at [240, 184] on div "@import url('https://fonts.googleapis.com/css?family=Abril+Fatface:400,100,100i…" at bounding box center [504, 194] width 899 height 269
click at [813, 177] on div "@import url('https://fonts.googleapis.com/css?family=Abril+Fatface:400,100,100i…" at bounding box center [504, 194] width 899 height 269
click at [177, 207] on div "@import url('https://fonts.googleapis.com/css?family=Abril+Fatface:400,100,100i…" at bounding box center [504, 194] width 899 height 269
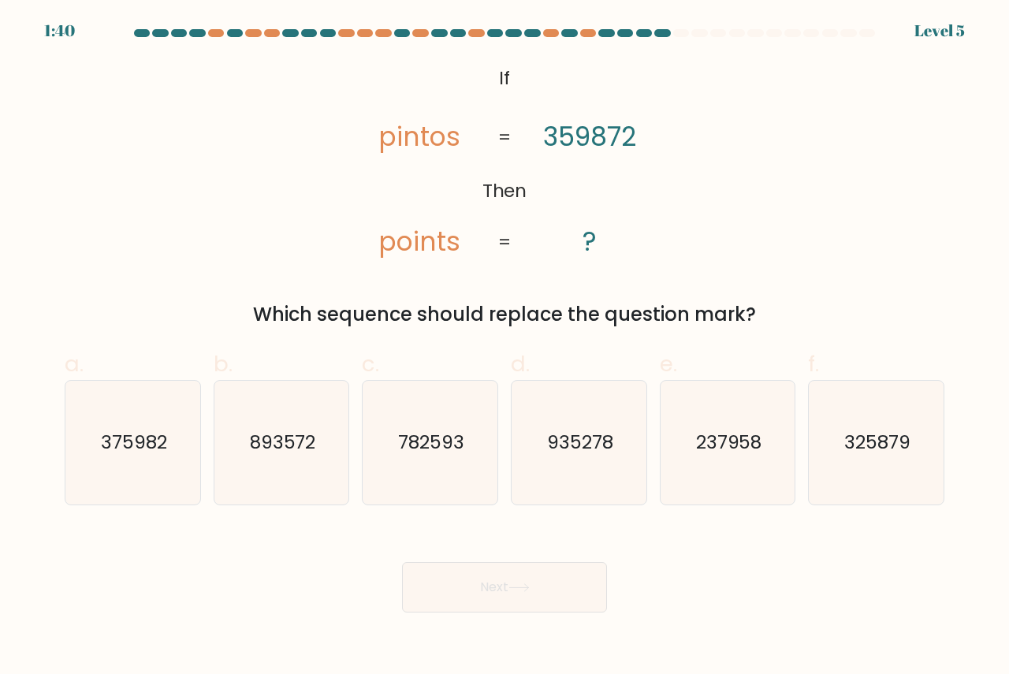
click at [802, 204] on div "@import url('https://fonts.googleapis.com/css?family=Abril+Fatface:400,100,100i…" at bounding box center [504, 194] width 899 height 269
click at [802, 207] on div "@import url('https://fonts.googleapis.com/css?family=Abril+Fatface:400,100,100i…" at bounding box center [504, 194] width 899 height 269
click at [797, 307] on div "Which sequence should replace the question mark?" at bounding box center [504, 314] width 861 height 28
click at [840, 311] on div "Which sequence should replace the question mark?" at bounding box center [504, 314] width 861 height 28
click at [796, 333] on form "If ?" at bounding box center [504, 320] width 1009 height 583
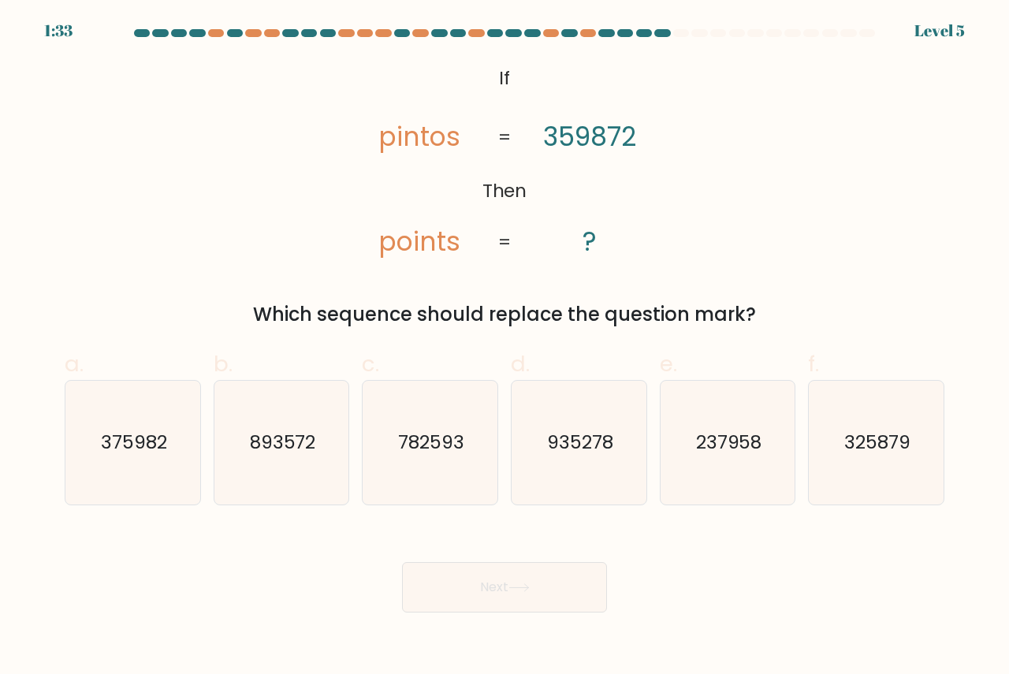
click at [802, 303] on div "Which sequence should replace the question mark?" at bounding box center [504, 314] width 861 height 28
click at [954, 296] on form "If ?" at bounding box center [504, 320] width 1009 height 583
click at [680, 138] on div "@import url('https://fonts.googleapis.com/css?family=Abril+Fatface:400,100,100i…" at bounding box center [504, 194] width 899 height 269
click at [714, 136] on div "@import url('https://fonts.googleapis.com/css?family=Abril+Fatface:400,100,100i…" at bounding box center [504, 194] width 899 height 269
click at [657, 138] on icon "@import url('https://fonts.googleapis.com/css?family=Abril+Fatface:400,100,100i…" at bounding box center [505, 161] width 328 height 203
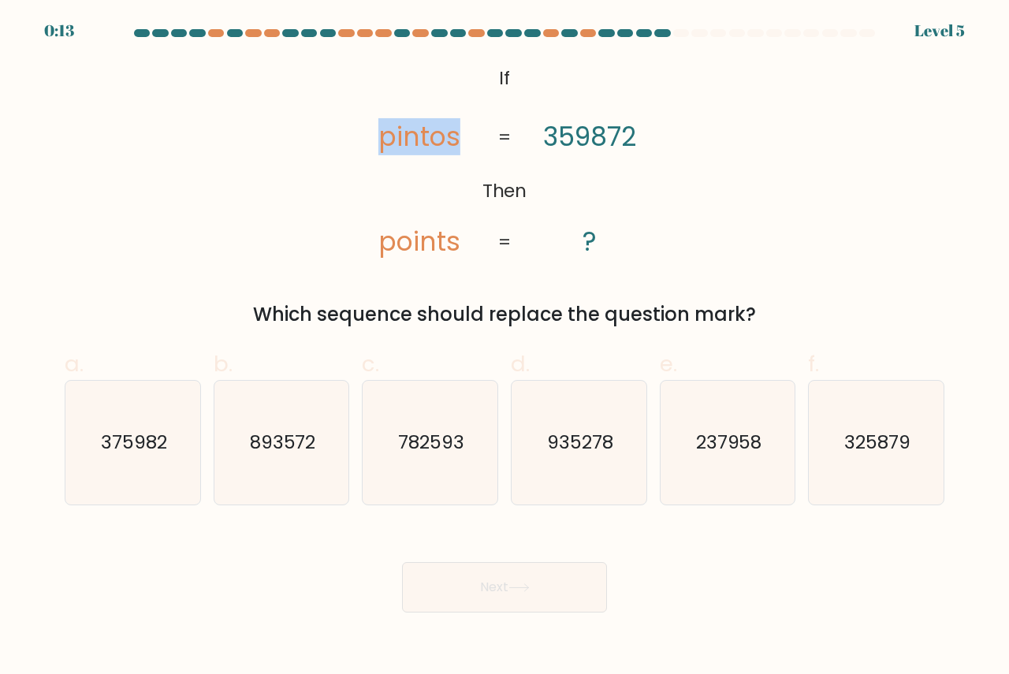
drag, startPoint x: 370, startPoint y: 145, endPoint x: 455, endPoint y: 154, distance: 85.7
click at [455, 154] on icon "@import url('https://fonts.googleapis.com/css?family=Abril+Fatface:400,100,100i…" at bounding box center [505, 161] width 328 height 203
click at [139, 447] on text "375982" at bounding box center [134, 442] width 66 height 26
click at [504, 348] on input "a. 375982" at bounding box center [504, 342] width 1 height 10
radio input "true"
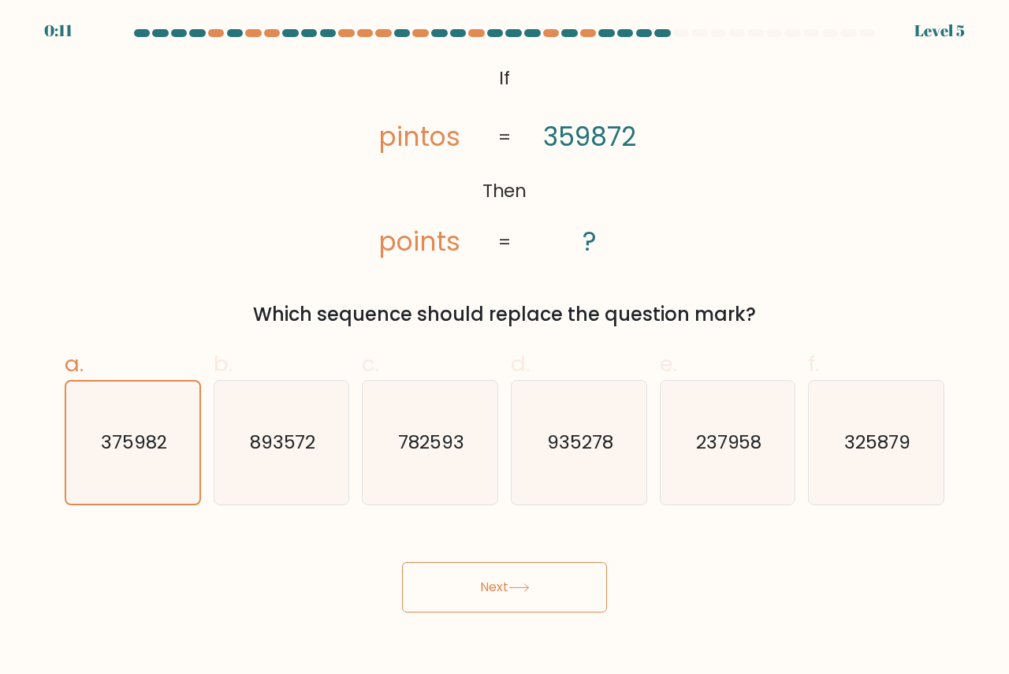
drag, startPoint x: 543, startPoint y: 592, endPoint x: 532, endPoint y: 592, distance: 11.0
click at [534, 592] on button "Next" at bounding box center [504, 587] width 205 height 50
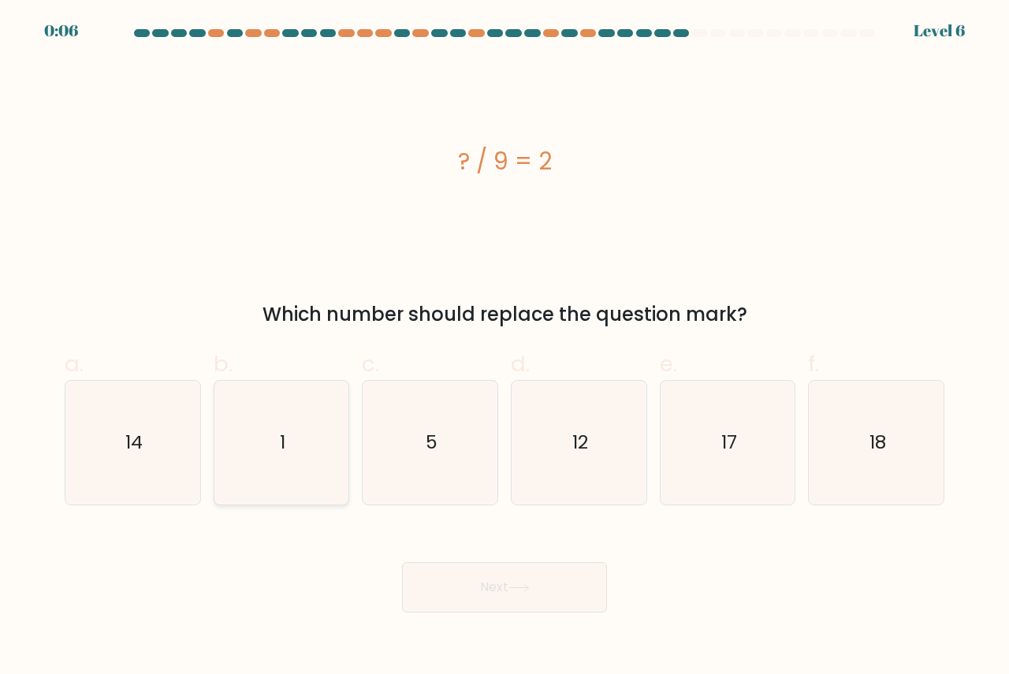
click at [288, 453] on icon "1" at bounding box center [282, 443] width 124 height 124
click at [504, 348] on input "b. 1" at bounding box center [504, 342] width 1 height 10
radio input "true"
click at [138, 456] on icon "14" at bounding box center [133, 443] width 124 height 124
click at [504, 348] on input "a. 14" at bounding box center [504, 342] width 1 height 10
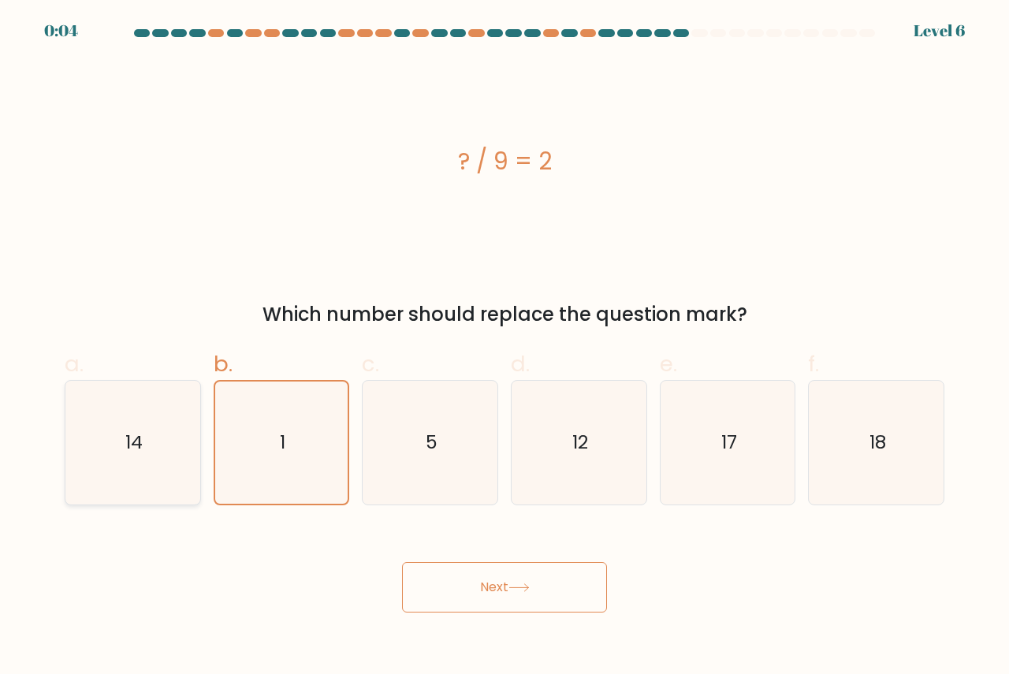
radio input "true"
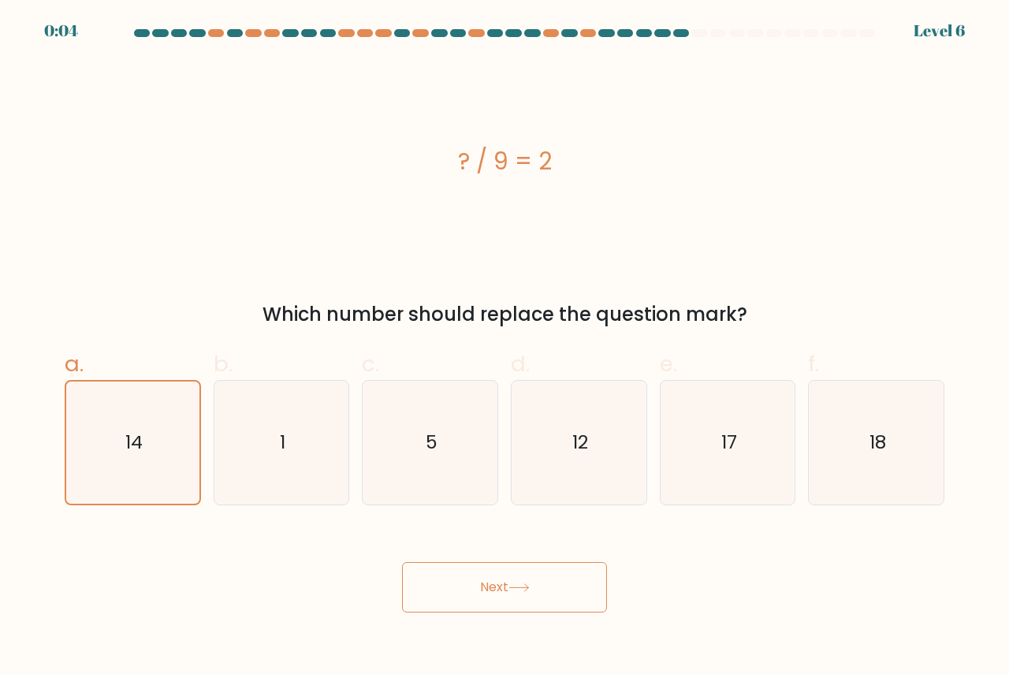
click at [466, 583] on button "Next" at bounding box center [504, 587] width 205 height 50
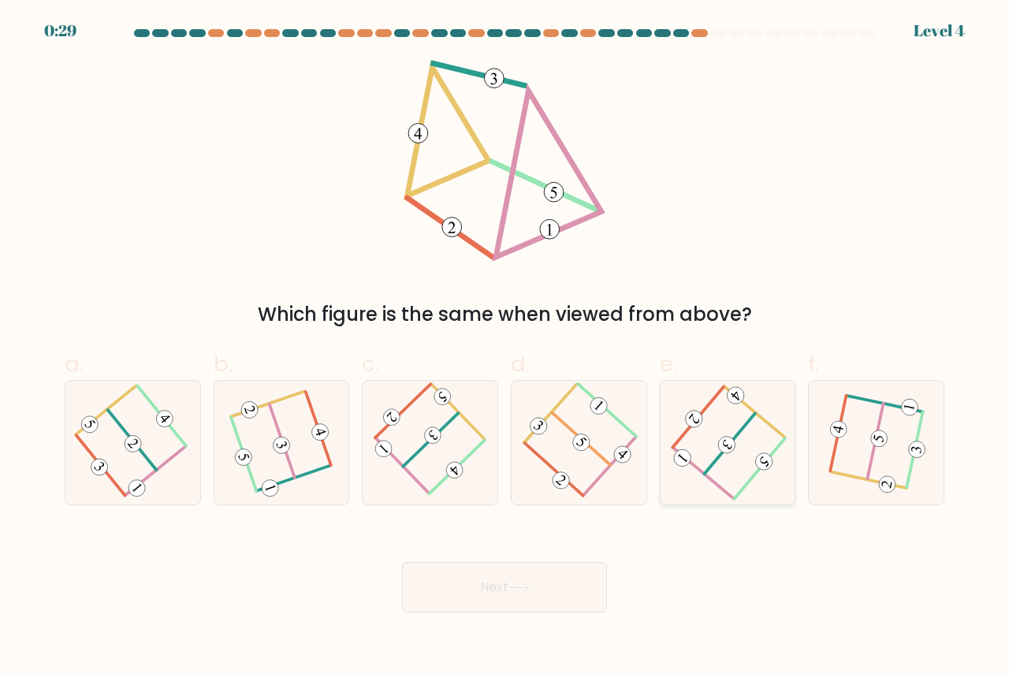
click at [768, 467] on 472 at bounding box center [764, 462] width 24 height 24
click at [505, 348] on input "e." at bounding box center [504, 342] width 1 height 10
radio input "true"
drag, startPoint x: 502, startPoint y: 584, endPoint x: 510, endPoint y: 550, distance: 34.8
click at [499, 584] on button "Next" at bounding box center [504, 587] width 205 height 50
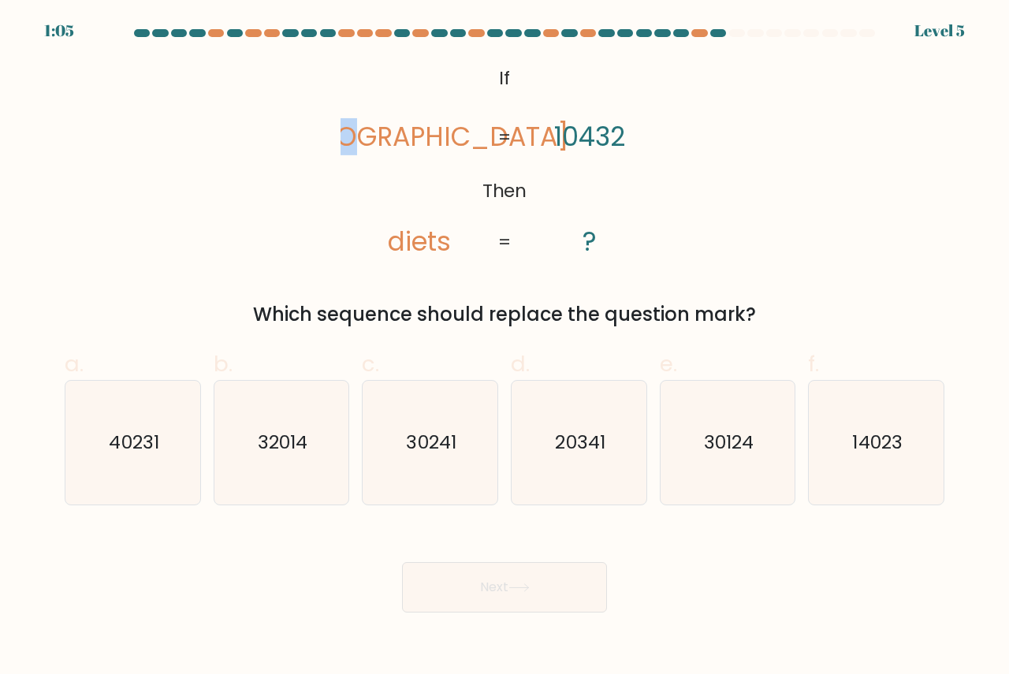
drag, startPoint x: 449, startPoint y: 136, endPoint x: 395, endPoint y: 136, distance: 54.4
click at [389, 136] on tspan "deist" at bounding box center [419, 136] width 300 height 37
click at [879, 448] on text "14023" at bounding box center [878, 442] width 50 height 26
click at [505, 348] on input "f. 14023" at bounding box center [504, 342] width 1 height 10
radio input "true"
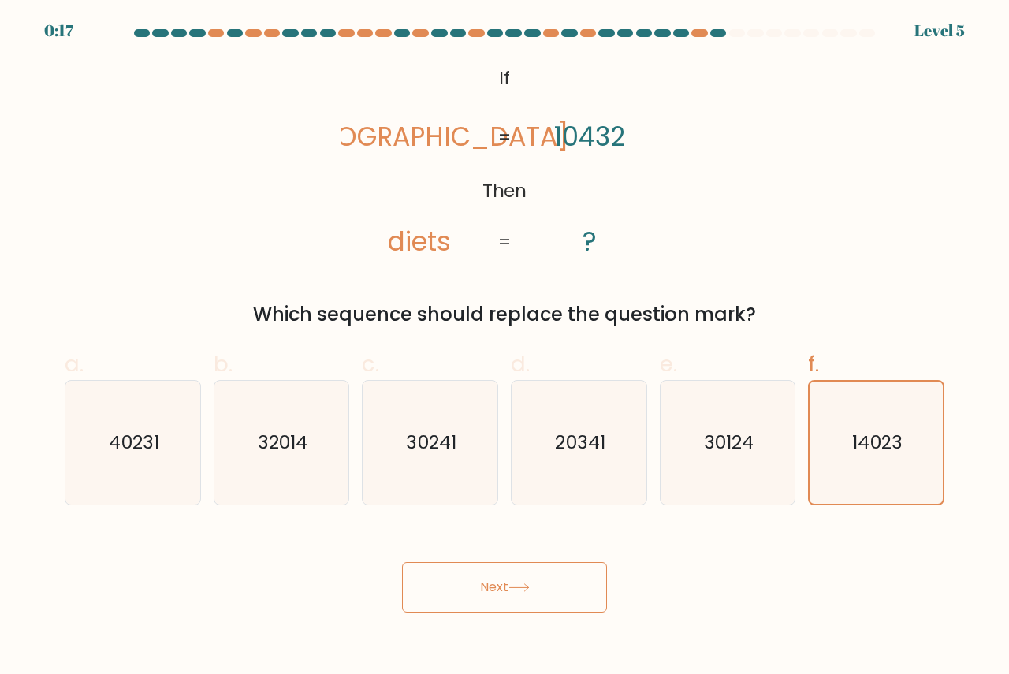
click at [547, 584] on button "Next" at bounding box center [504, 587] width 205 height 50
click at [521, 582] on button "Next" at bounding box center [504, 587] width 205 height 50
click at [521, 594] on button "Next" at bounding box center [504, 587] width 205 height 50
click at [862, 438] on text "14023" at bounding box center [878, 442] width 50 height 25
click at [505, 348] on input "f. 14023" at bounding box center [504, 342] width 1 height 10
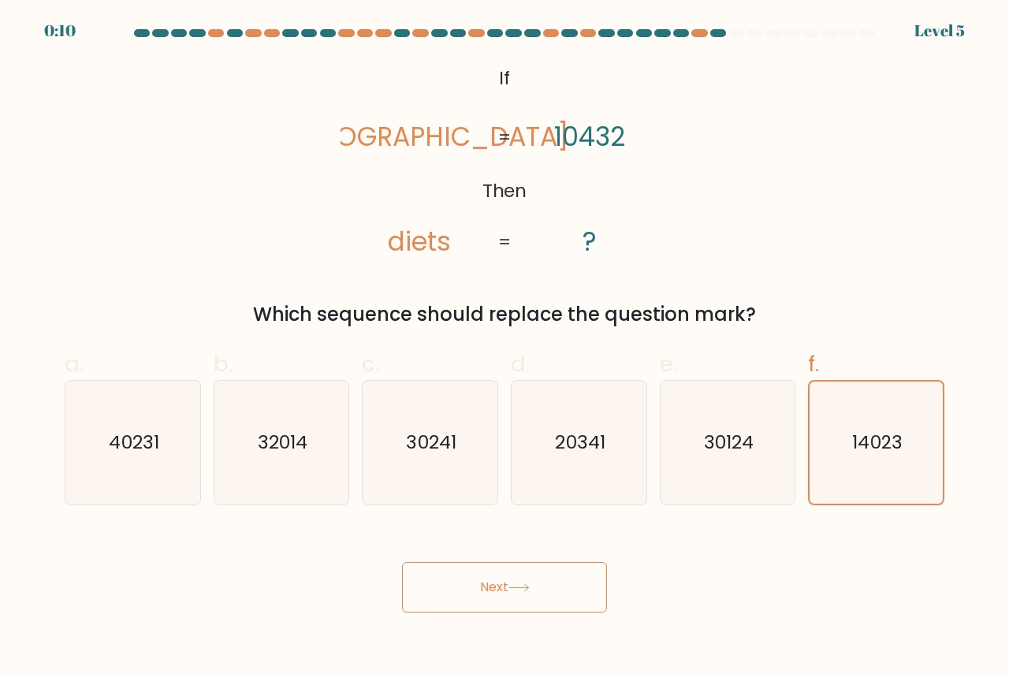
click at [527, 591] on icon at bounding box center [518, 587] width 21 height 9
click at [524, 591] on icon at bounding box center [518, 587] width 21 height 9
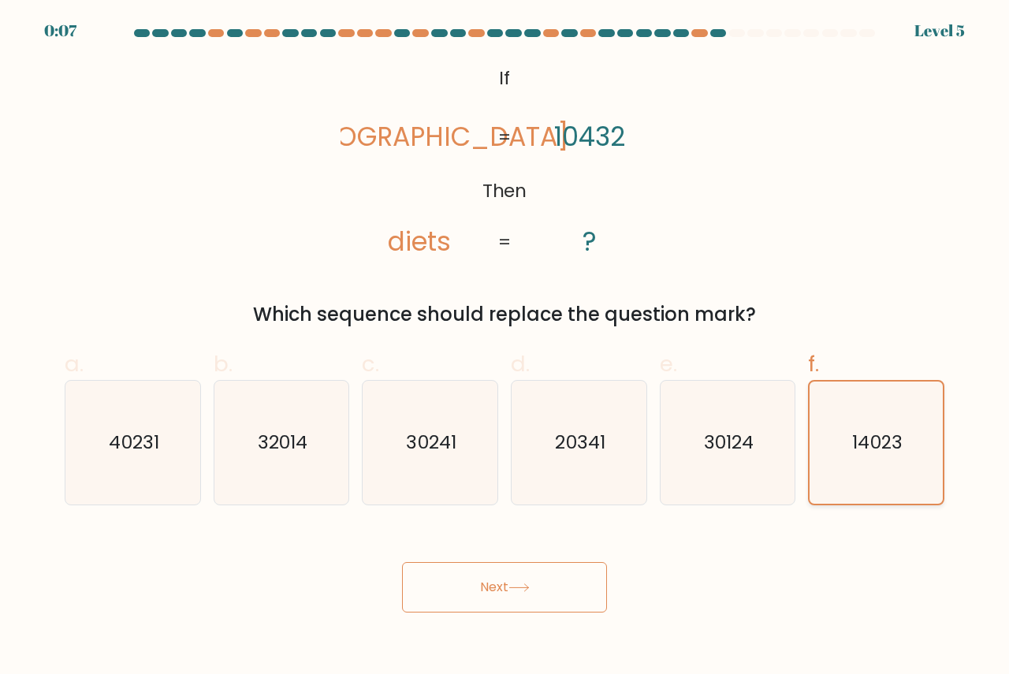
click at [854, 431] on text "14023" at bounding box center [878, 442] width 50 height 25
click at [505, 348] on input "f. 14023" at bounding box center [504, 342] width 1 height 10
click at [854, 431] on text "14023" at bounding box center [878, 442] width 50 height 25
click at [505, 348] on input "f. 14023" at bounding box center [504, 342] width 1 height 10
click at [856, 430] on text "14023" at bounding box center [878, 442] width 50 height 25
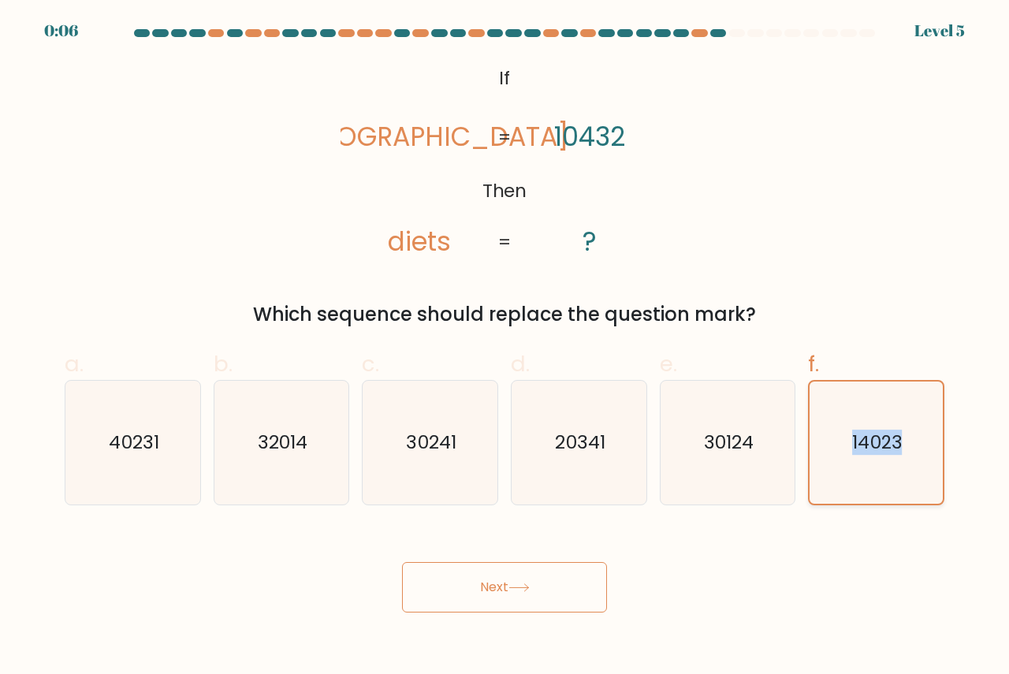
click at [505, 348] on input "f. 14023" at bounding box center [504, 342] width 1 height 10
click at [854, 430] on text "14023" at bounding box center [878, 442] width 50 height 25
click at [505, 348] on input "f. 14023" at bounding box center [504, 342] width 1 height 10
click at [873, 444] on text "14023" at bounding box center [878, 442] width 50 height 25
click at [505, 348] on input "f. 14023" at bounding box center [504, 342] width 1 height 10
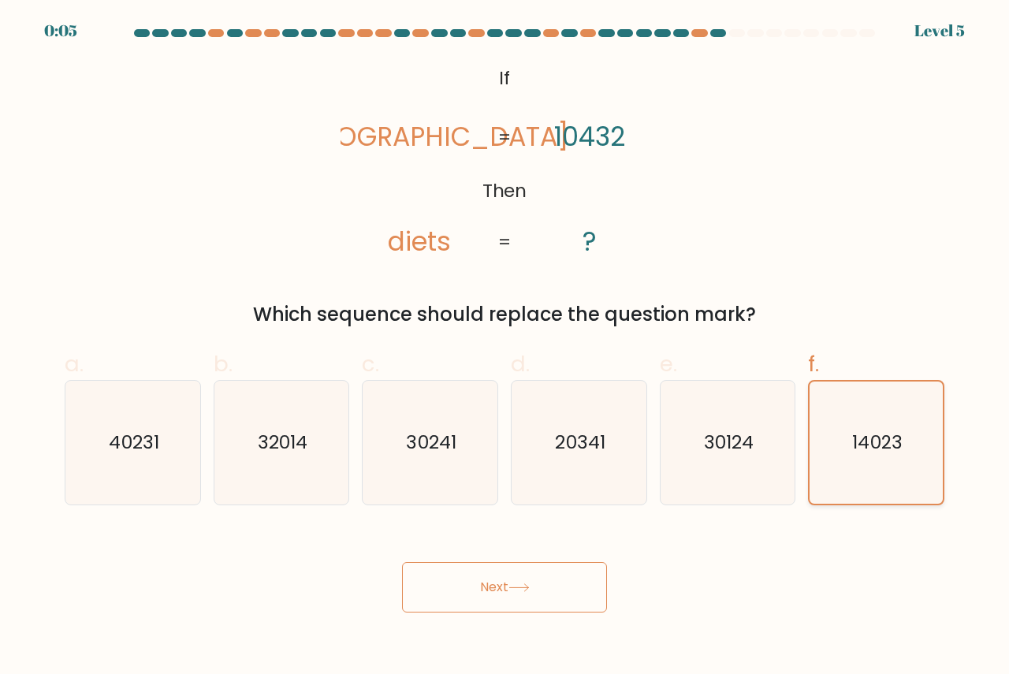
click at [878, 443] on text "14023" at bounding box center [878, 442] width 50 height 25
click at [505, 348] on input "f. 14023" at bounding box center [504, 342] width 1 height 10
click at [878, 443] on text "14023" at bounding box center [878, 442] width 50 height 25
click at [505, 348] on input "f. 14023" at bounding box center [504, 342] width 1 height 10
click at [881, 443] on text "14023" at bounding box center [878, 442] width 50 height 25
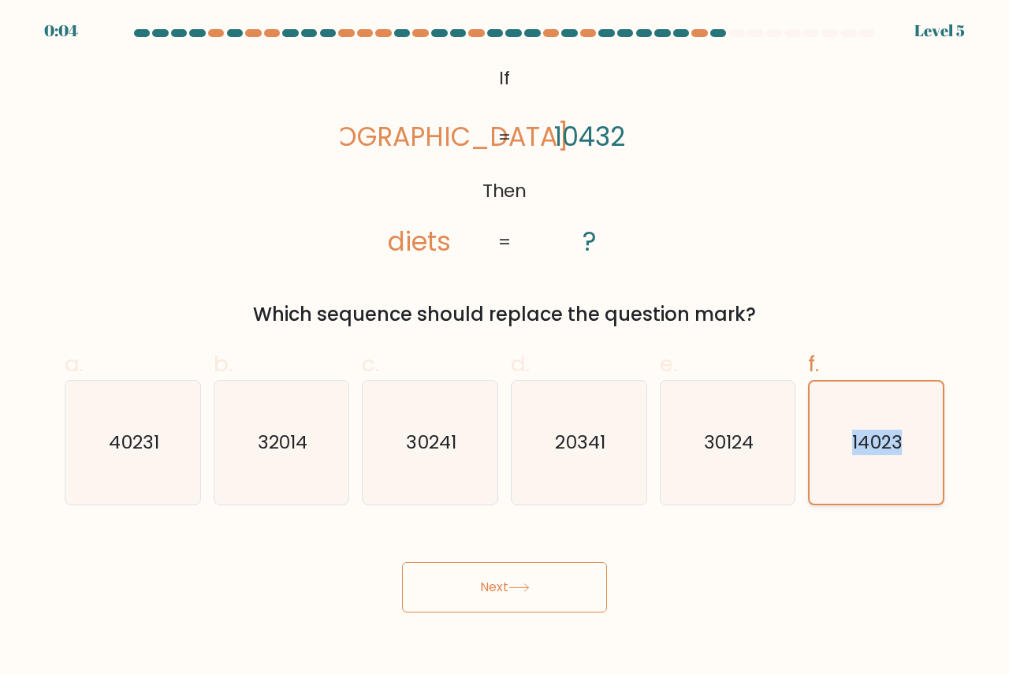
click at [505, 348] on input "f. 14023" at bounding box center [504, 342] width 1 height 10
click at [880, 411] on icon "14023" at bounding box center [876, 442] width 122 height 122
click at [505, 348] on input "f. 14023" at bounding box center [504, 342] width 1 height 10
click at [881, 410] on icon "14023" at bounding box center [876, 442] width 122 height 122
click at [505, 348] on input "f. 14023" at bounding box center [504, 342] width 1 height 10
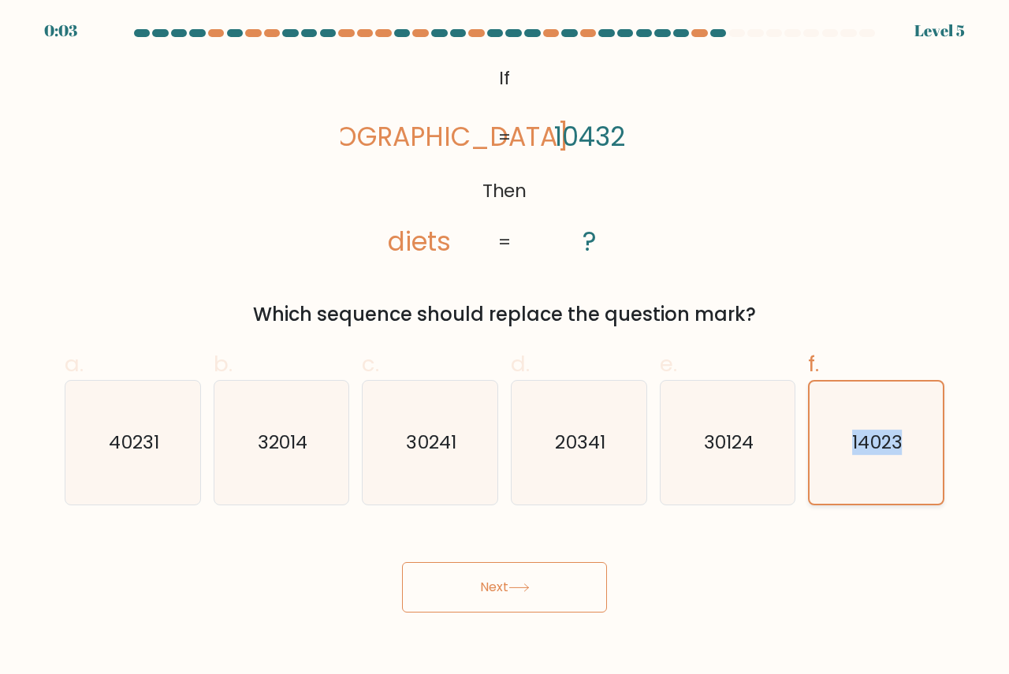
click at [898, 408] on icon "14023" at bounding box center [876, 442] width 122 height 122
click at [505, 348] on input "f. 14023" at bounding box center [504, 342] width 1 height 10
click at [876, 475] on icon "14023" at bounding box center [876, 442] width 122 height 122
click at [900, 415] on icon "14023" at bounding box center [876, 442] width 122 height 122
click at [505, 348] on input "f. 14023" at bounding box center [504, 342] width 1 height 10
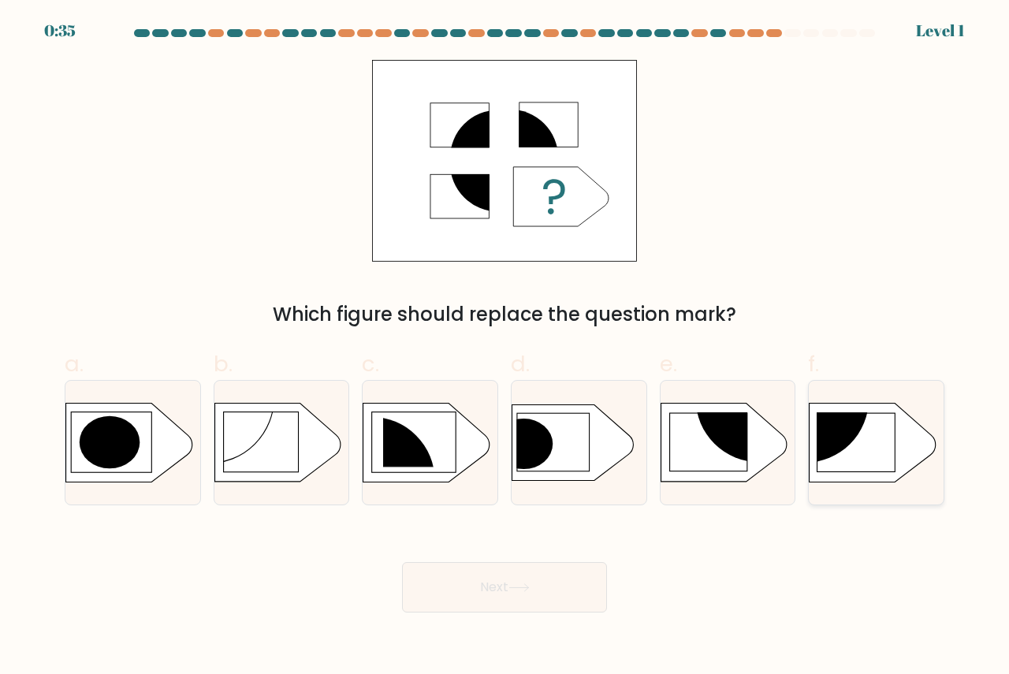
click at [836, 440] on circle at bounding box center [805, 398] width 128 height 128
click at [505, 348] on input "f." at bounding box center [504, 342] width 1 height 10
radio input "true"
click at [493, 582] on button "Next" at bounding box center [504, 587] width 205 height 50
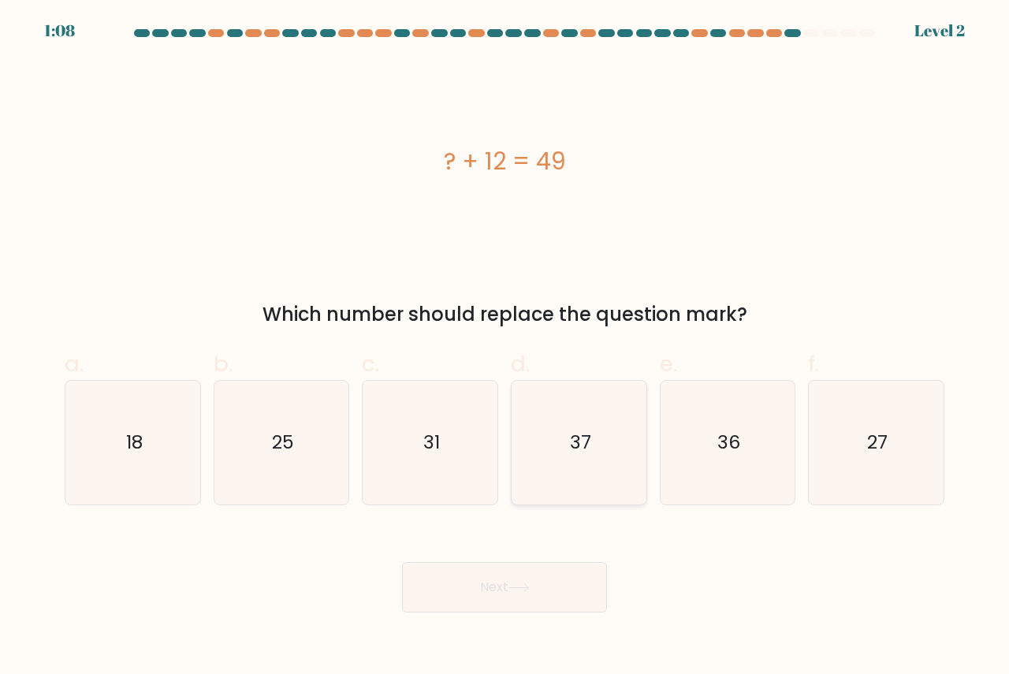
click at [585, 452] on text "37" at bounding box center [579, 442] width 21 height 26
click at [505, 348] on input "d. 37" at bounding box center [504, 342] width 1 height 10
radio input "true"
drag, startPoint x: 520, startPoint y: 578, endPoint x: 515, endPoint y: 552, distance: 26.6
click at [517, 580] on button "Next" at bounding box center [504, 587] width 205 height 50
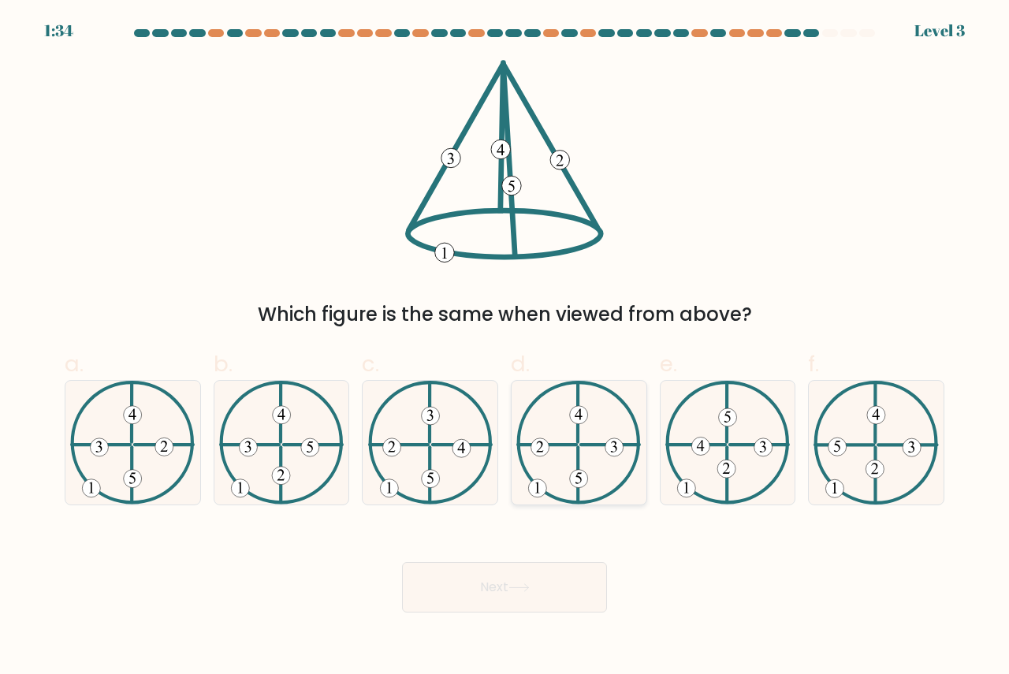
click at [582, 445] on 223 at bounding box center [610, 445] width 58 height 0
click at [505, 348] on input "d." at bounding box center [504, 342] width 1 height 10
radio input "true"
click at [488, 587] on button "Next" at bounding box center [504, 587] width 205 height 50
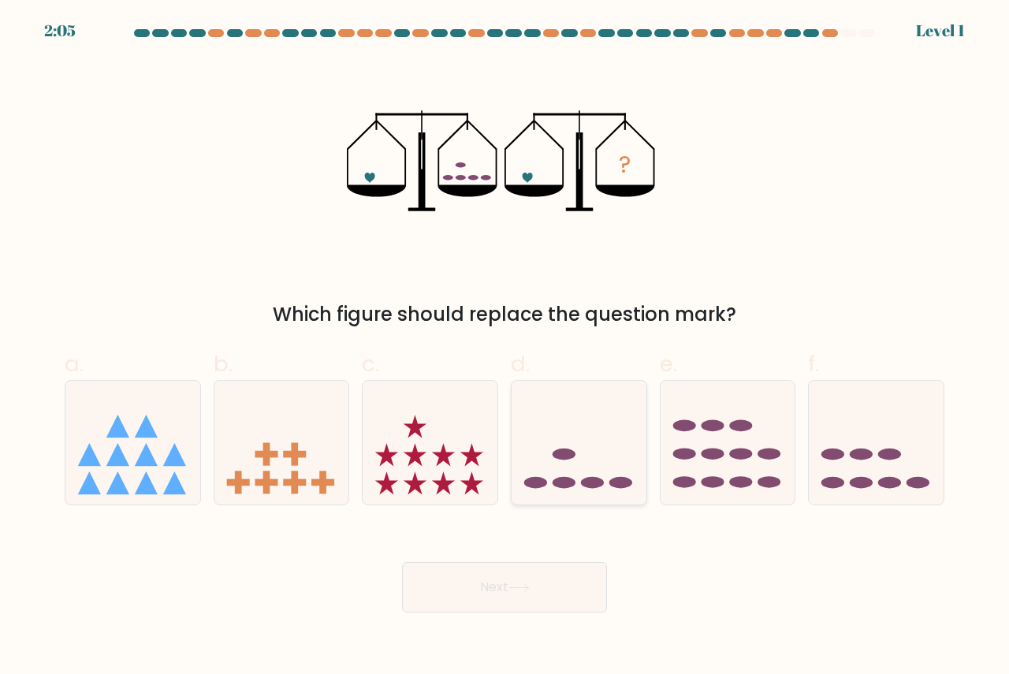
click at [581, 475] on icon at bounding box center [579, 441] width 135 height 111
click at [505, 348] on input "d." at bounding box center [504, 342] width 1 height 10
radio input "true"
drag, startPoint x: 519, startPoint y: 595, endPoint x: 523, endPoint y: 566, distance: 29.4
click at [516, 595] on button "Next" at bounding box center [504, 587] width 205 height 50
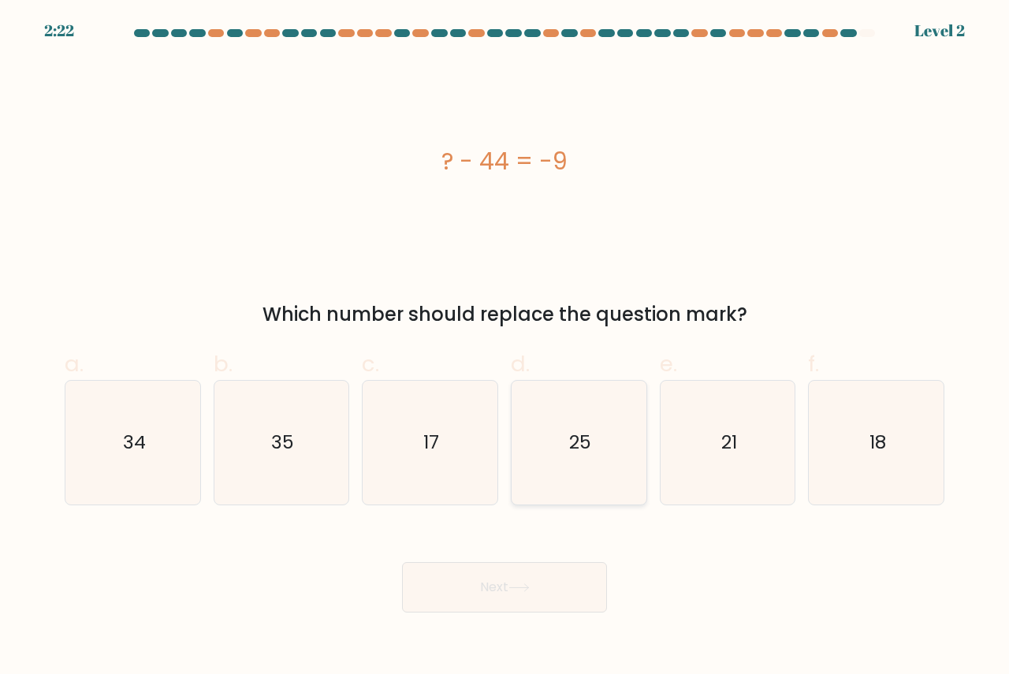
click at [586, 456] on icon "25" at bounding box center [579, 443] width 124 height 124
click at [505, 348] on input "d. 25" at bounding box center [504, 342] width 1 height 10
radio input "true"
click at [283, 443] on text "35" at bounding box center [282, 442] width 23 height 26
click at [504, 348] on input "b. 35" at bounding box center [504, 342] width 1 height 10
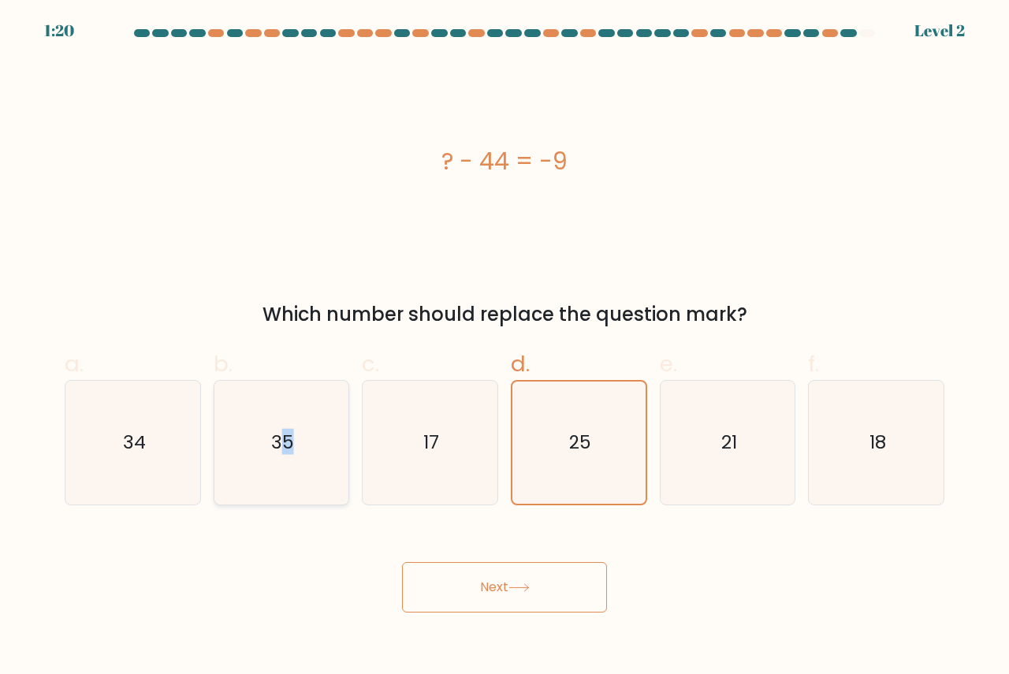
radio input "true"
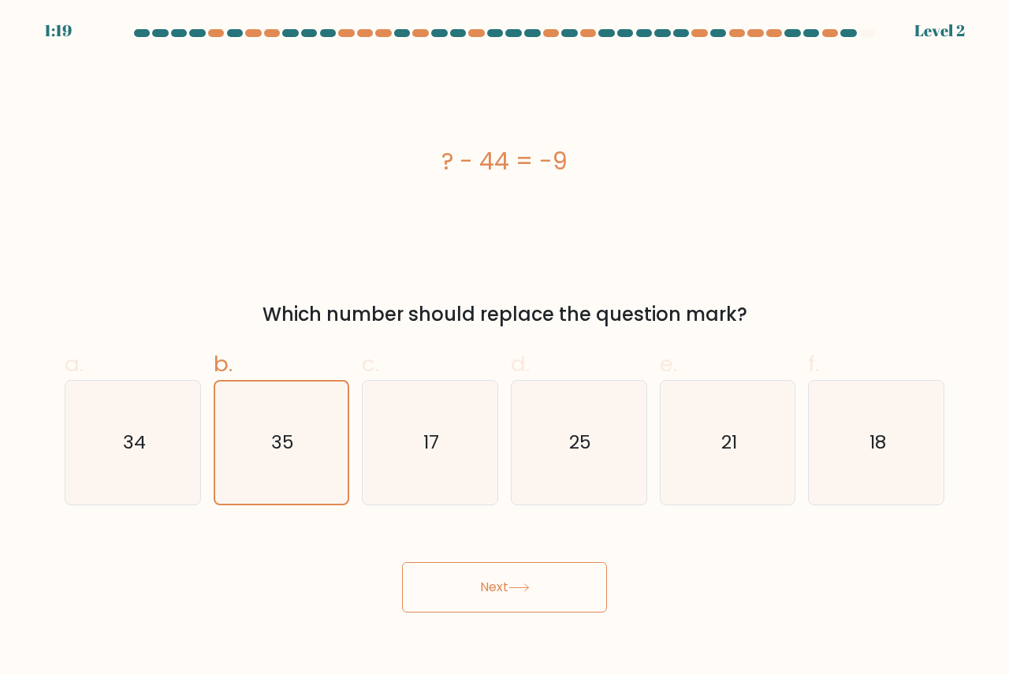
click at [495, 586] on button "Next" at bounding box center [504, 587] width 205 height 50
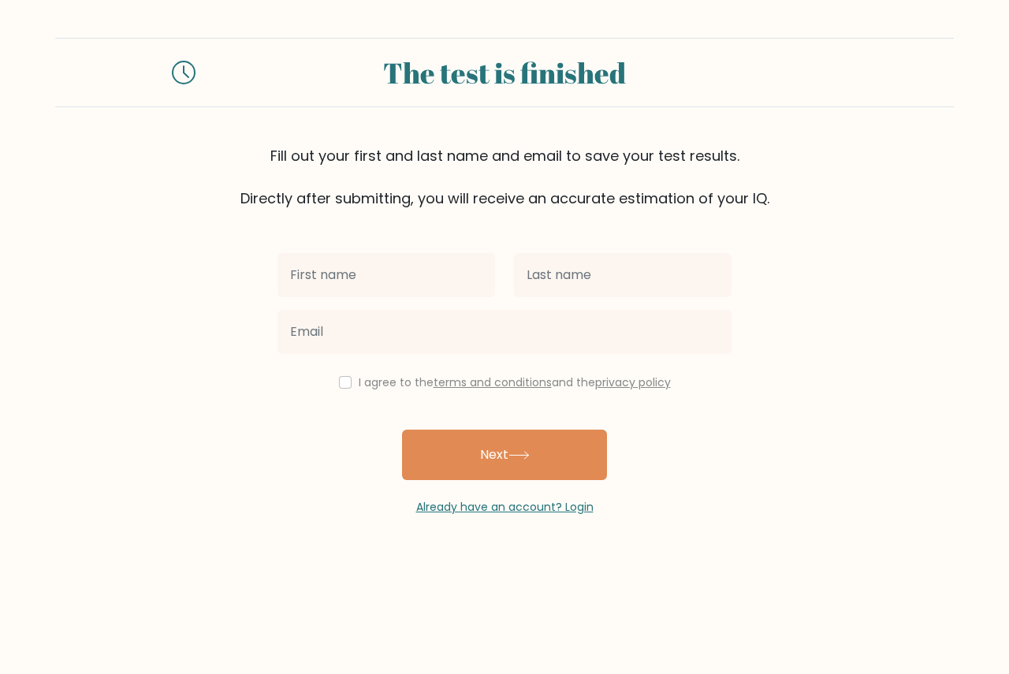
click at [333, 270] on input "text" at bounding box center [386, 275] width 218 height 44
type input "Alexander Thomas"
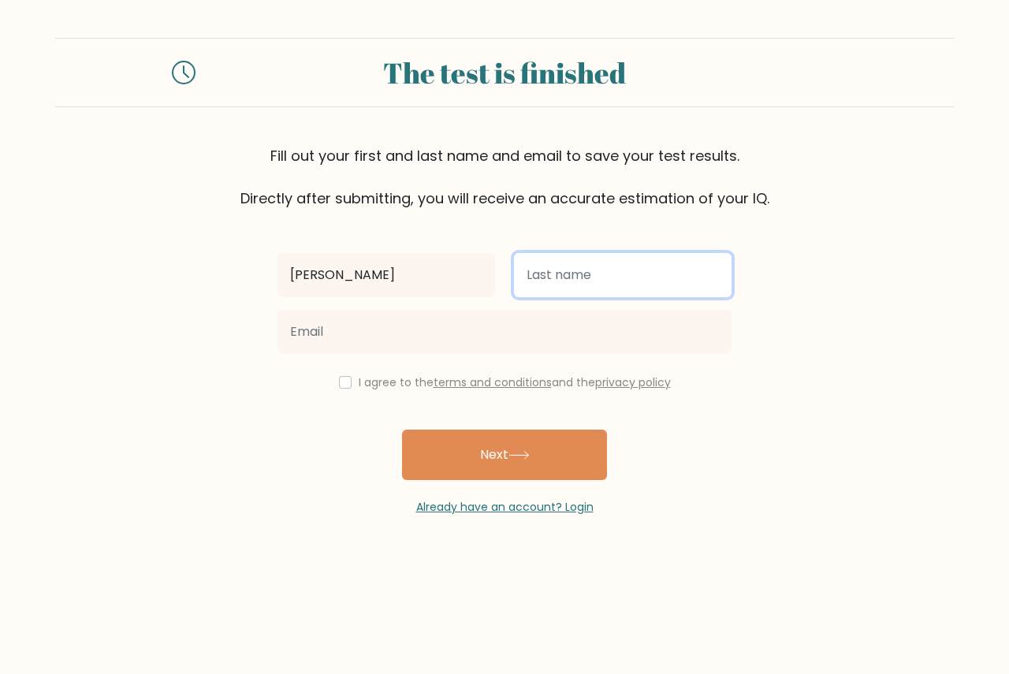
click at [573, 289] on input "text" at bounding box center [623, 275] width 218 height 44
type input "Eagle"
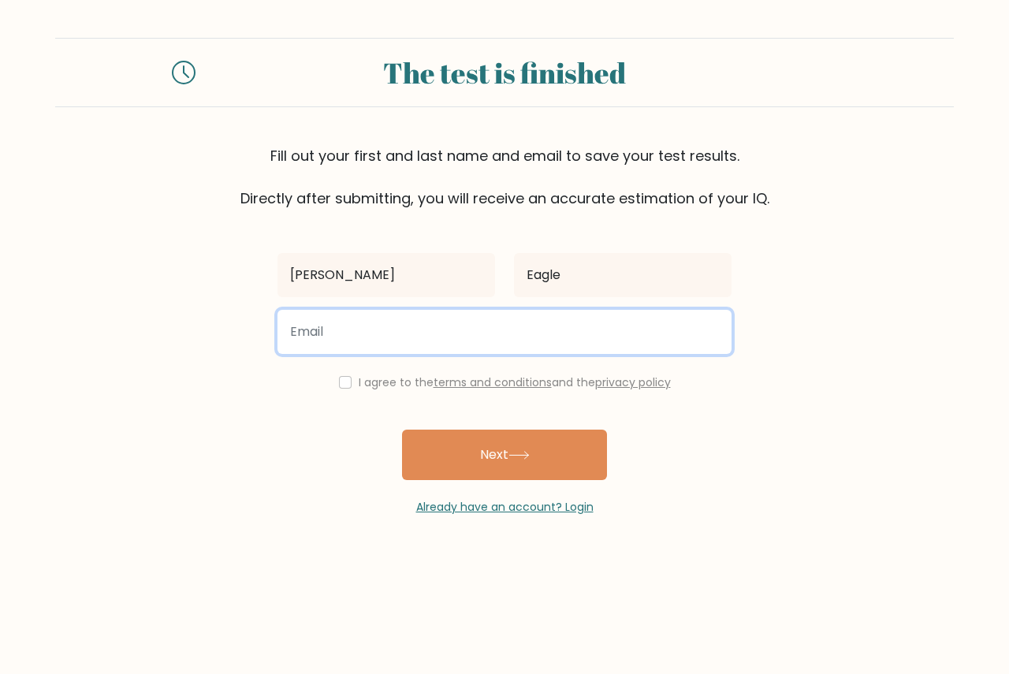
click at [329, 328] on input "email" at bounding box center [504, 332] width 454 height 44
type input "dragonsclaw74@gmail.com"
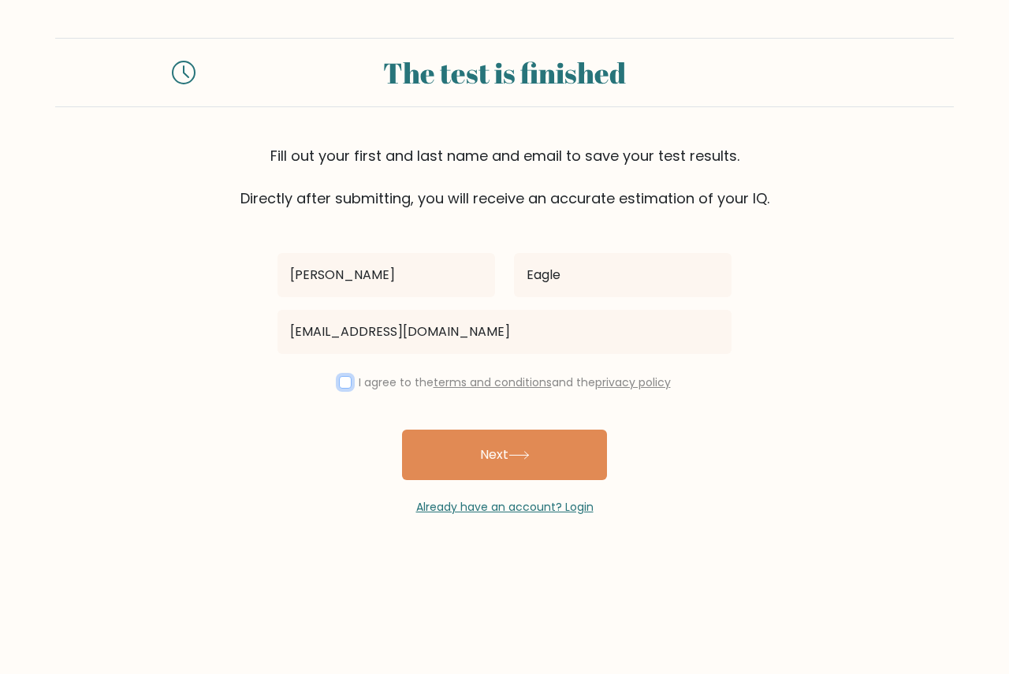
click at [339, 381] on input "checkbox" at bounding box center [345, 382] width 13 height 13
checkbox input "true"
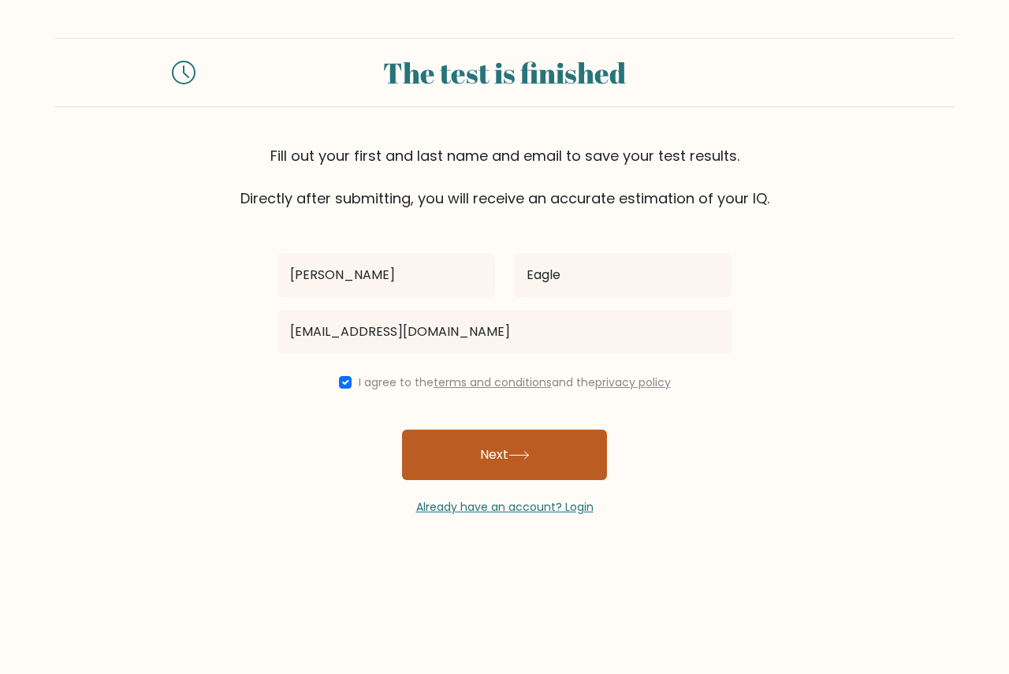
click at [520, 444] on button "Next" at bounding box center [504, 455] width 205 height 50
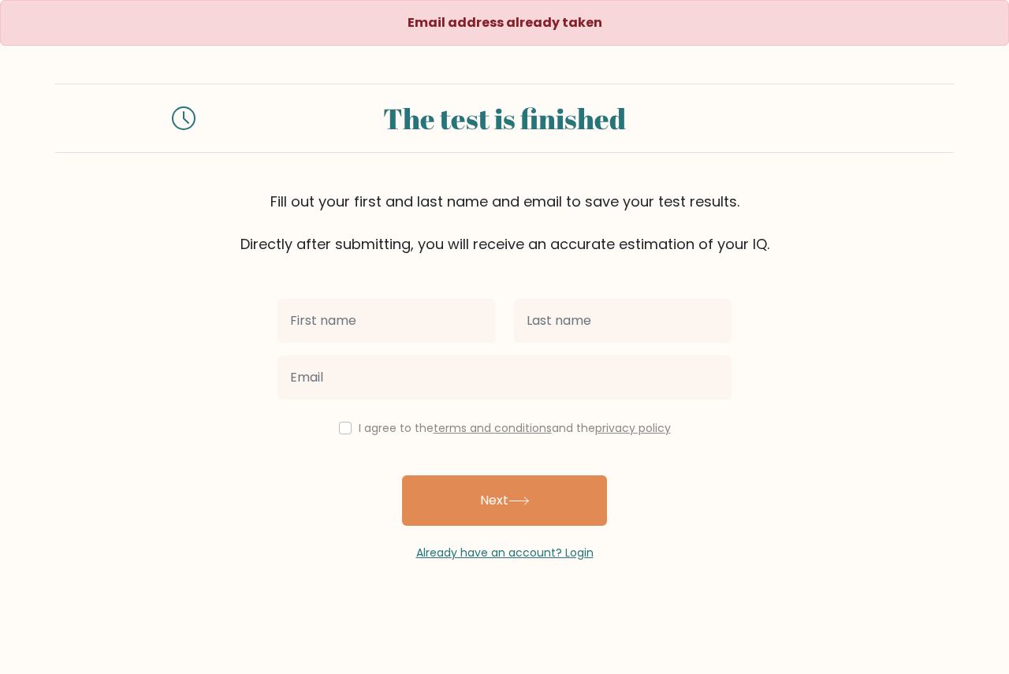
click at [293, 335] on input "text" at bounding box center [386, 321] width 218 height 44
type input "[PERSON_NAME]"
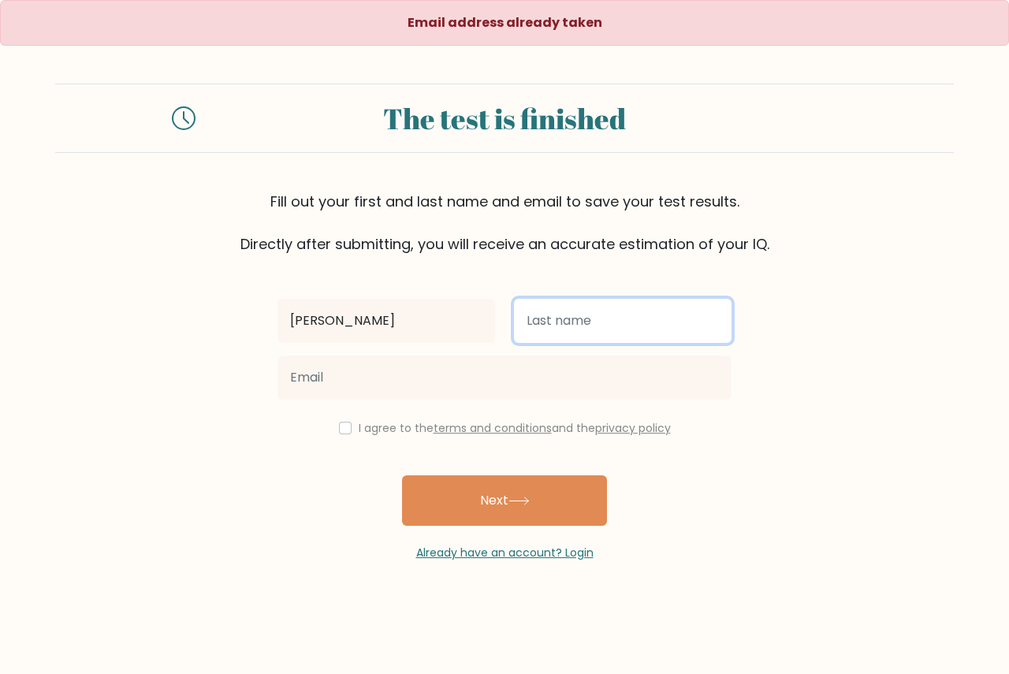
click at [559, 319] on input "text" at bounding box center [623, 321] width 218 height 44
type input "EAGLE"
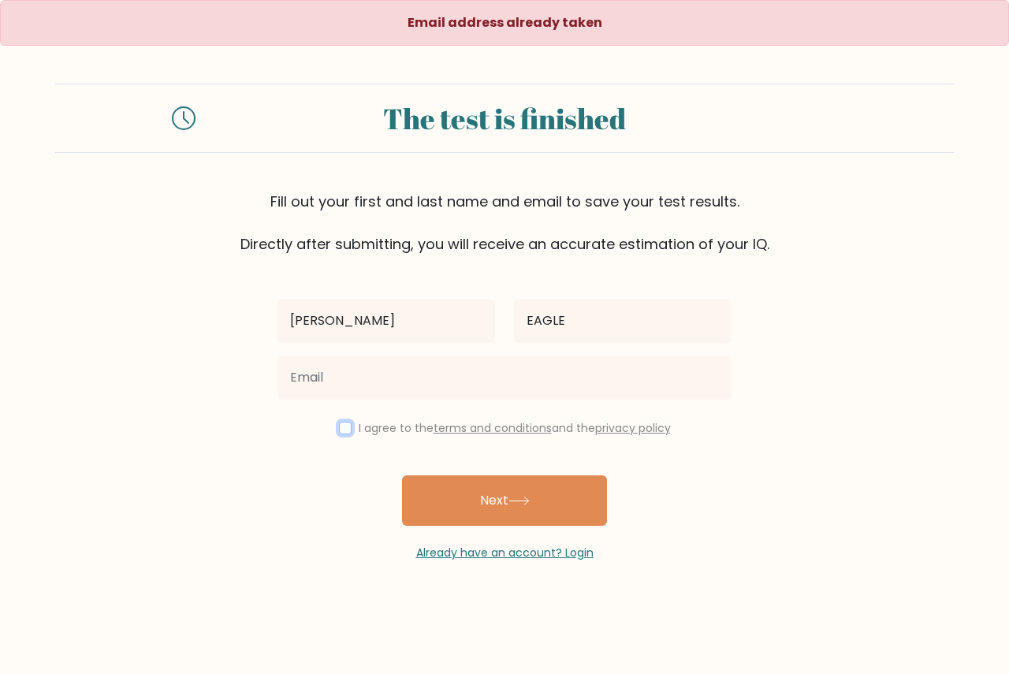
click at [344, 427] on input "checkbox" at bounding box center [345, 428] width 13 height 13
checkbox input "true"
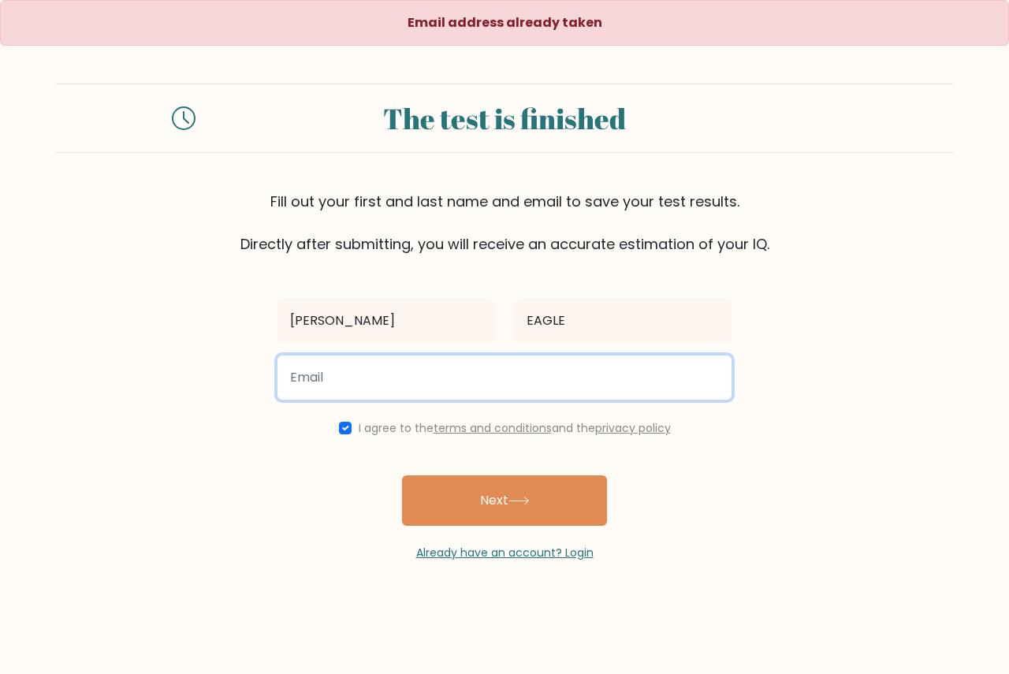
click at [325, 378] on input "email" at bounding box center [504, 377] width 454 height 44
click at [523, 376] on input "[EMAIL_ADDRESS][DOMAIN_NAME]" at bounding box center [504, 377] width 454 height 44
type input "d"
click at [369, 390] on input "email" at bounding box center [504, 377] width 454 height 44
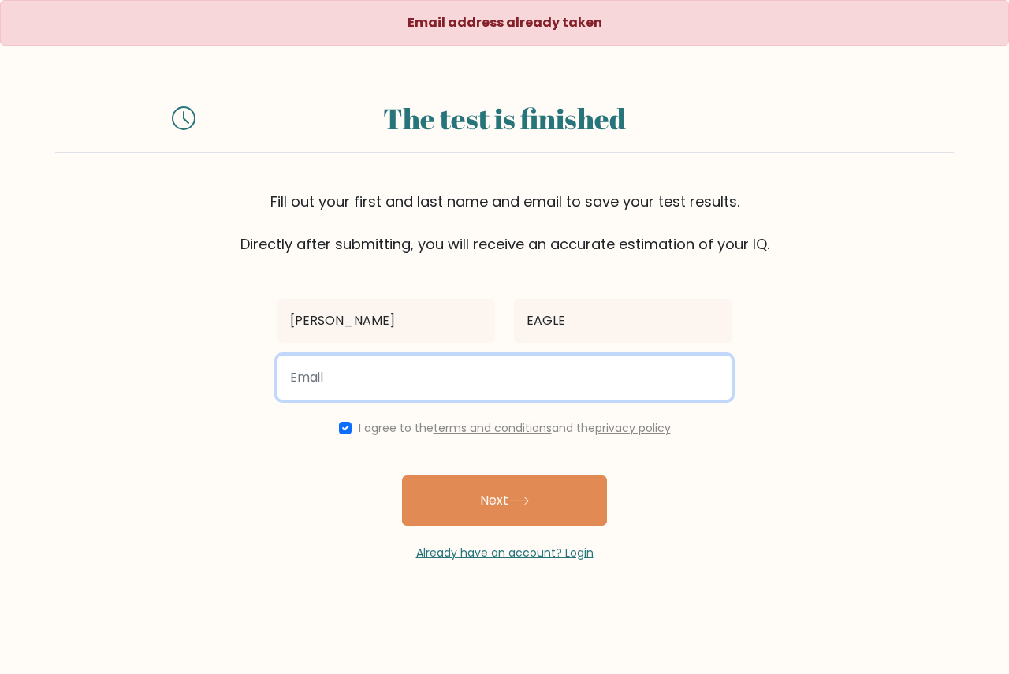
type input "dragonsclaw74@gmail.com"
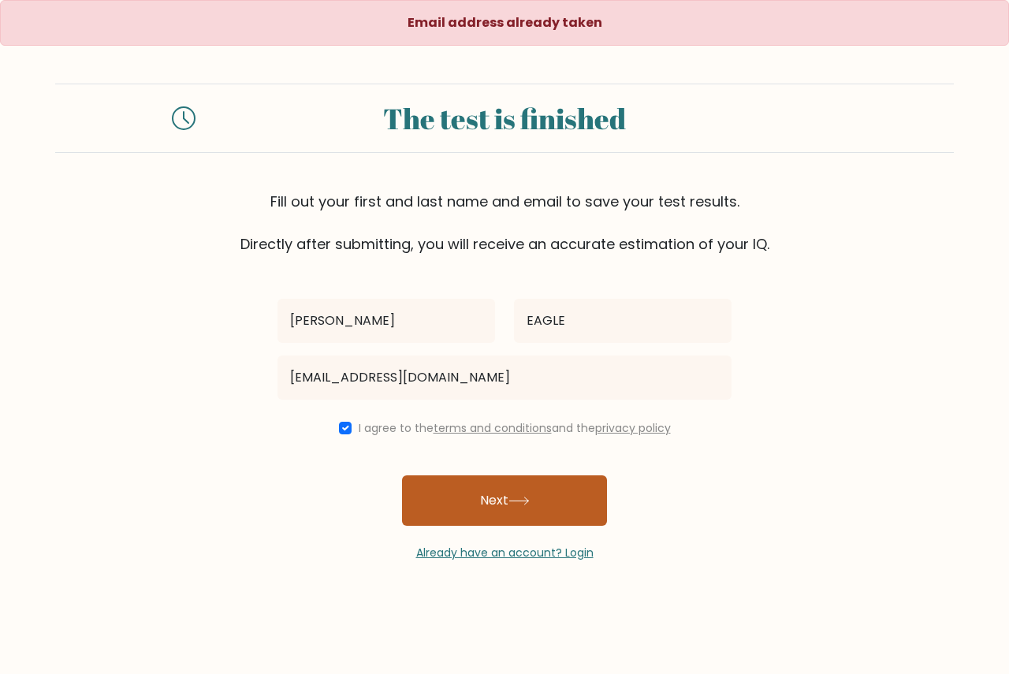
click at [478, 491] on button "Next" at bounding box center [504, 500] width 205 height 50
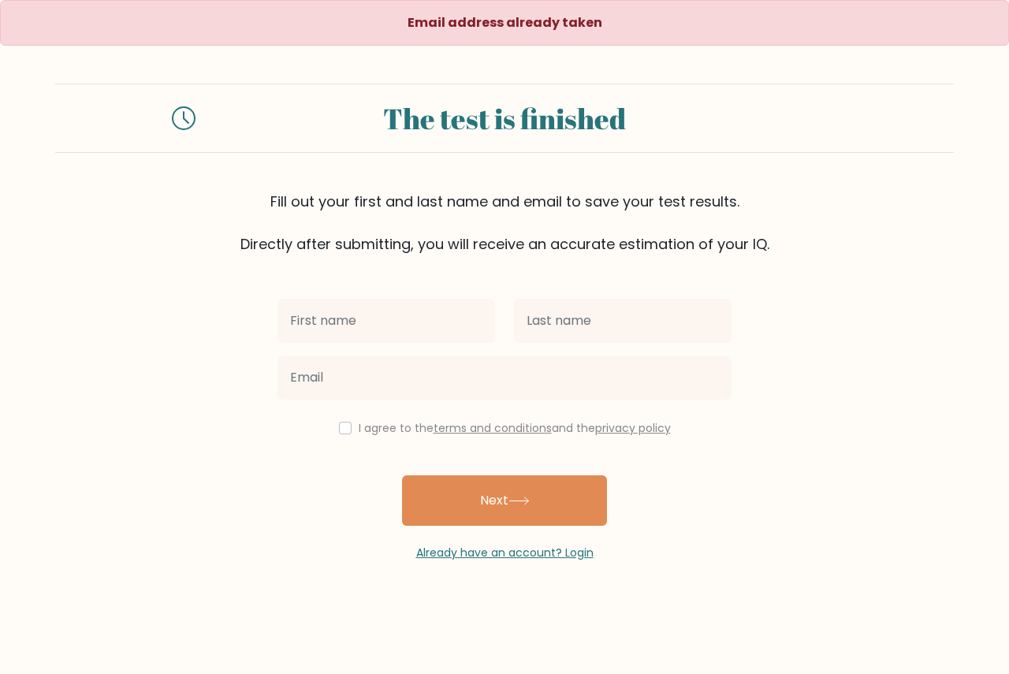
click at [374, 329] on input "text" at bounding box center [386, 321] width 218 height 44
click at [365, 311] on input "text" at bounding box center [386, 321] width 218 height 44
type input "[PERSON_NAME]"
click at [339, 430] on div "I agree to the terms and conditions and the privacy policy" at bounding box center [504, 428] width 473 height 19
click at [339, 430] on input "checkbox" at bounding box center [345, 428] width 13 height 13
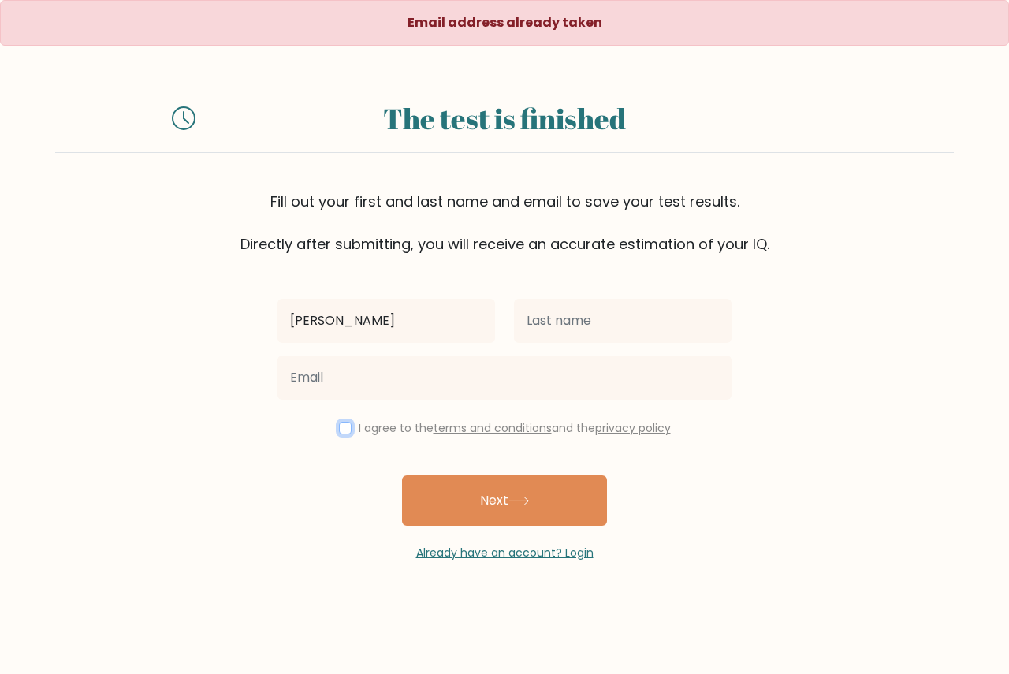
checkbox input "true"
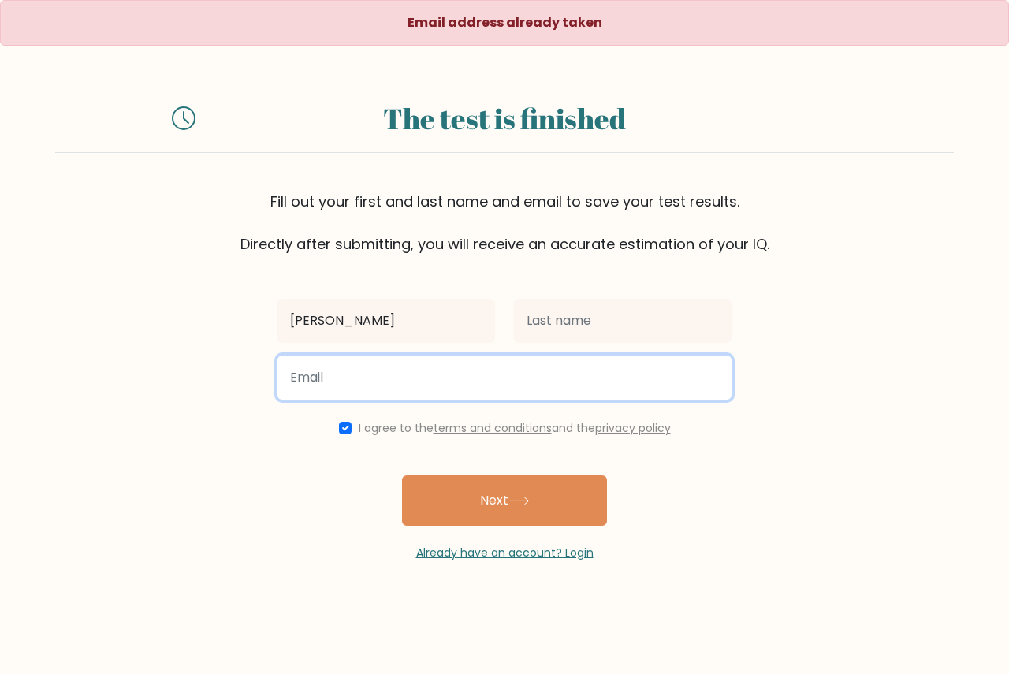
click at [320, 367] on input "email" at bounding box center [504, 377] width 454 height 44
type input "[EMAIL_ADDRESS][DOMAIN_NAME]"
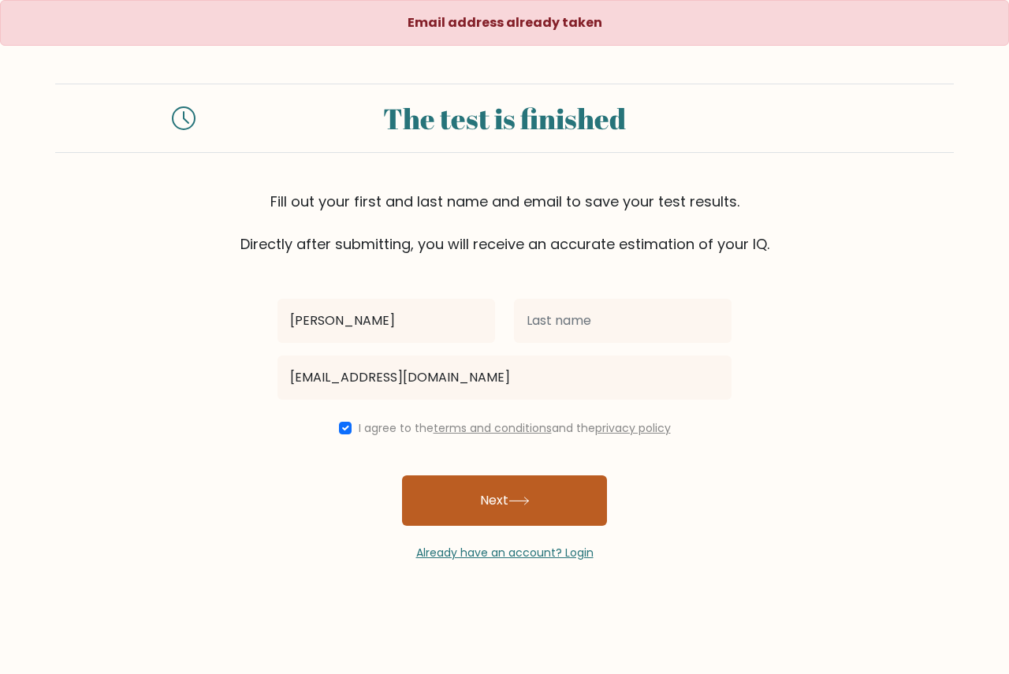
click at [499, 508] on button "Next" at bounding box center [504, 500] width 205 height 50
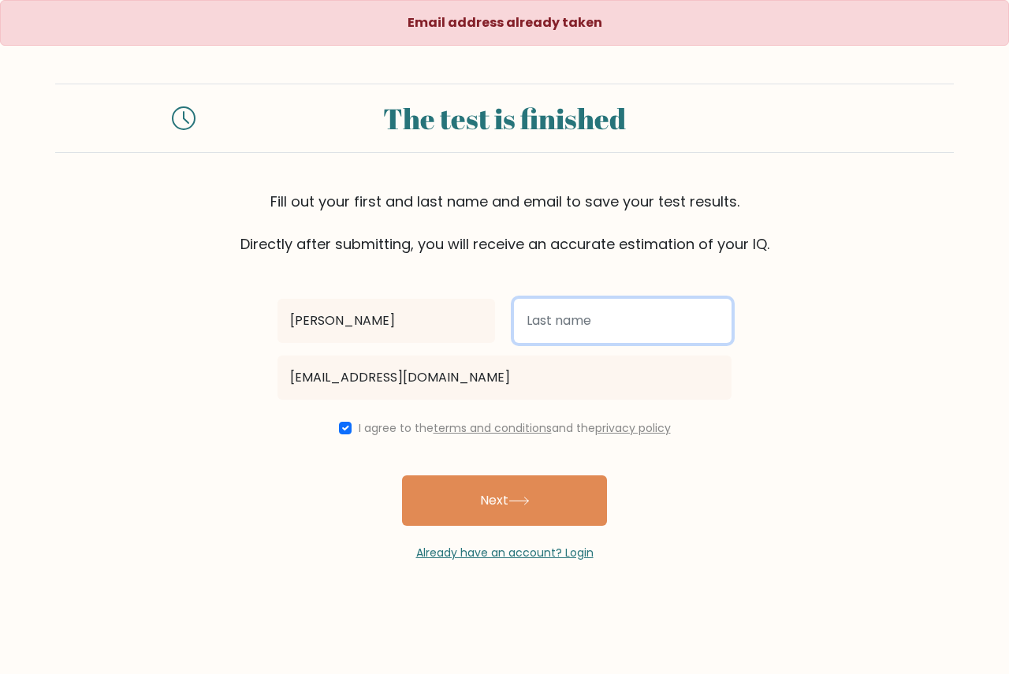
click at [587, 318] on input "text" at bounding box center [623, 321] width 218 height 44
type input "EAGLE"
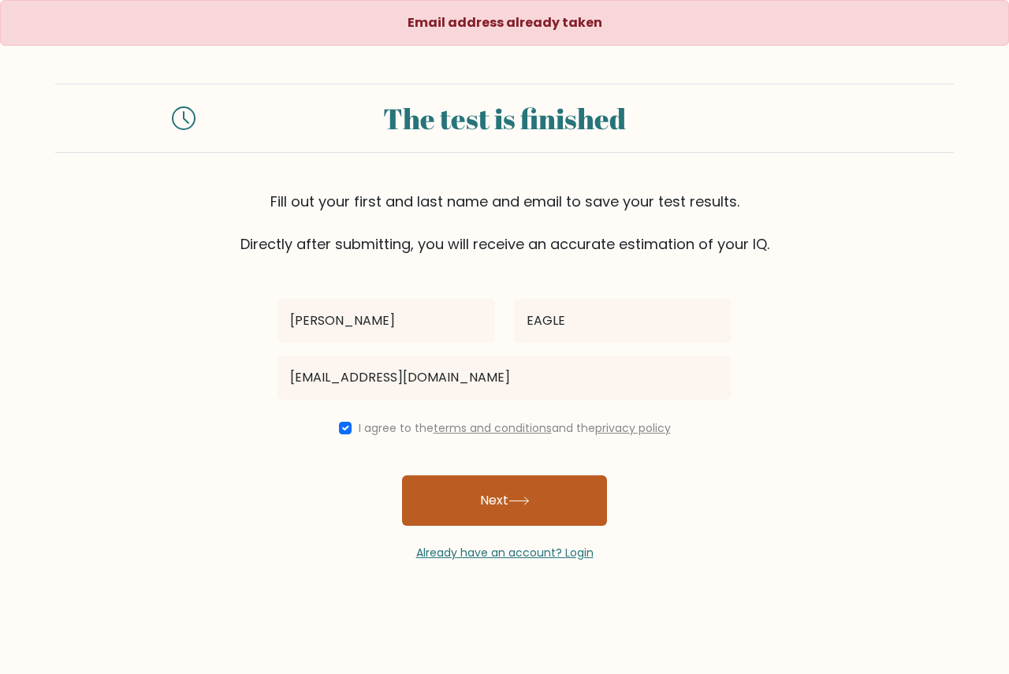
click at [486, 497] on button "Next" at bounding box center [504, 500] width 205 height 50
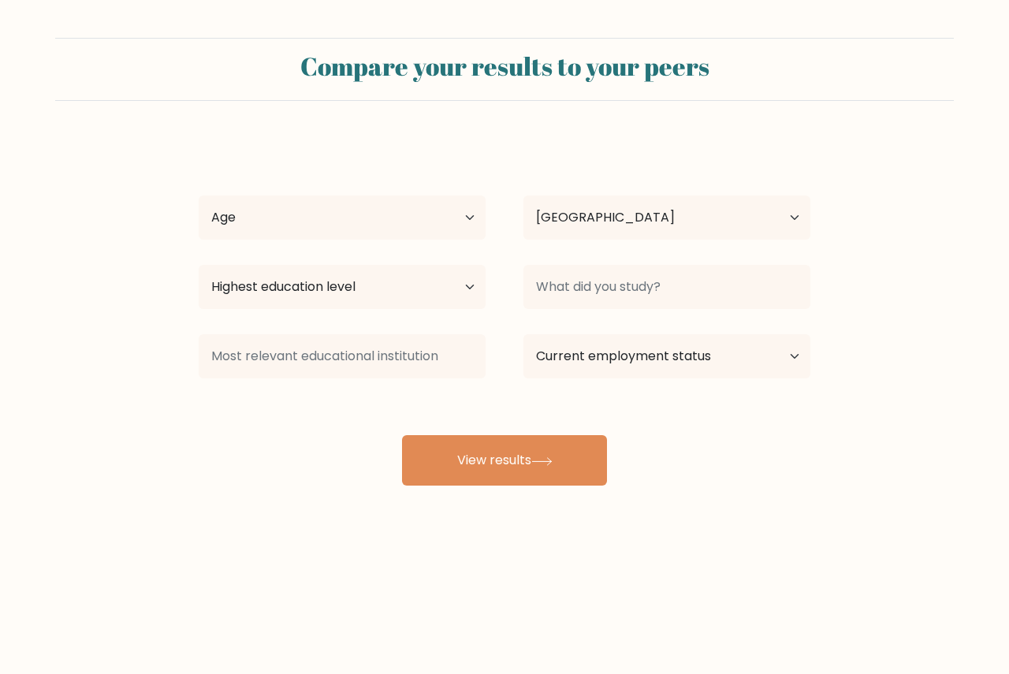
select select "GB"
click at [471, 211] on select "Age Under [DEMOGRAPHIC_DATA] [DEMOGRAPHIC_DATA] [DEMOGRAPHIC_DATA] [DEMOGRAPHIC…" at bounding box center [342, 217] width 287 height 44
select select "45_54"
click at [199, 195] on select "Age Under [DEMOGRAPHIC_DATA] [DEMOGRAPHIC_DATA] [DEMOGRAPHIC_DATA] [DEMOGRAPHIC…" at bounding box center [342, 217] width 287 height 44
click at [584, 214] on select "Country [GEOGRAPHIC_DATA] [GEOGRAPHIC_DATA] [GEOGRAPHIC_DATA] [US_STATE] [GEOGR…" at bounding box center [666, 217] width 287 height 44
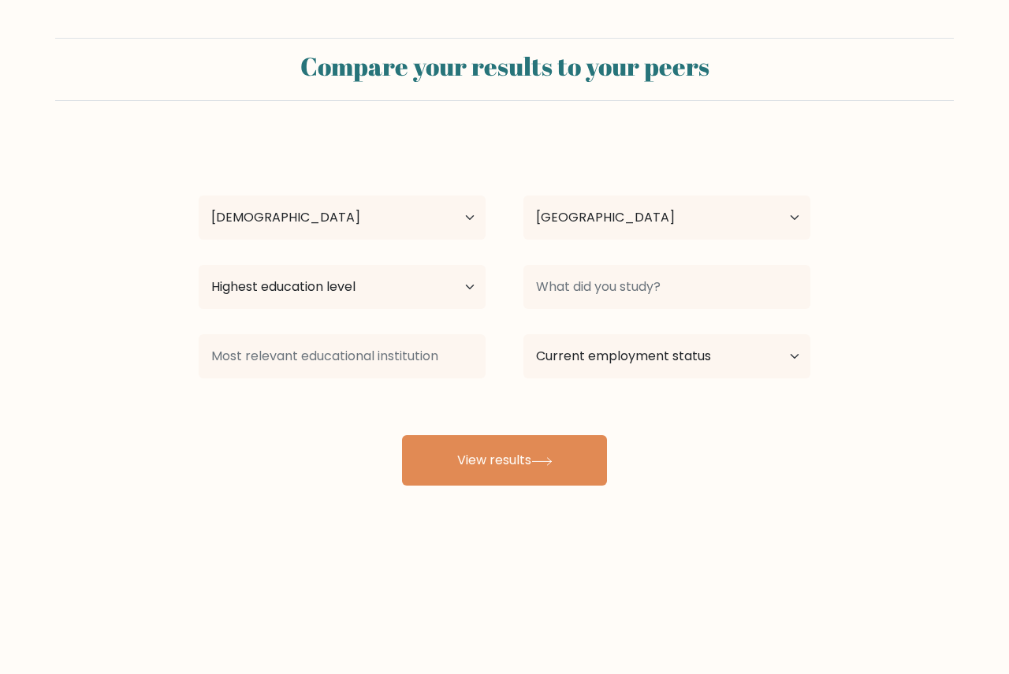
click at [673, 154] on div "[PERSON_NAME] Age Under [DEMOGRAPHIC_DATA] [DEMOGRAPHIC_DATA] [DEMOGRAPHIC_DATA…" at bounding box center [504, 312] width 631 height 347
click at [443, 288] on select "Highest education level No schooling Primary Lower Secondary Upper Secondary Oc…" at bounding box center [342, 287] width 287 height 44
select select "upper_secondary"
click at [199, 265] on select "Highest education level No schooling Primary Lower Secondary Upper Secondary Oc…" at bounding box center [342, 287] width 287 height 44
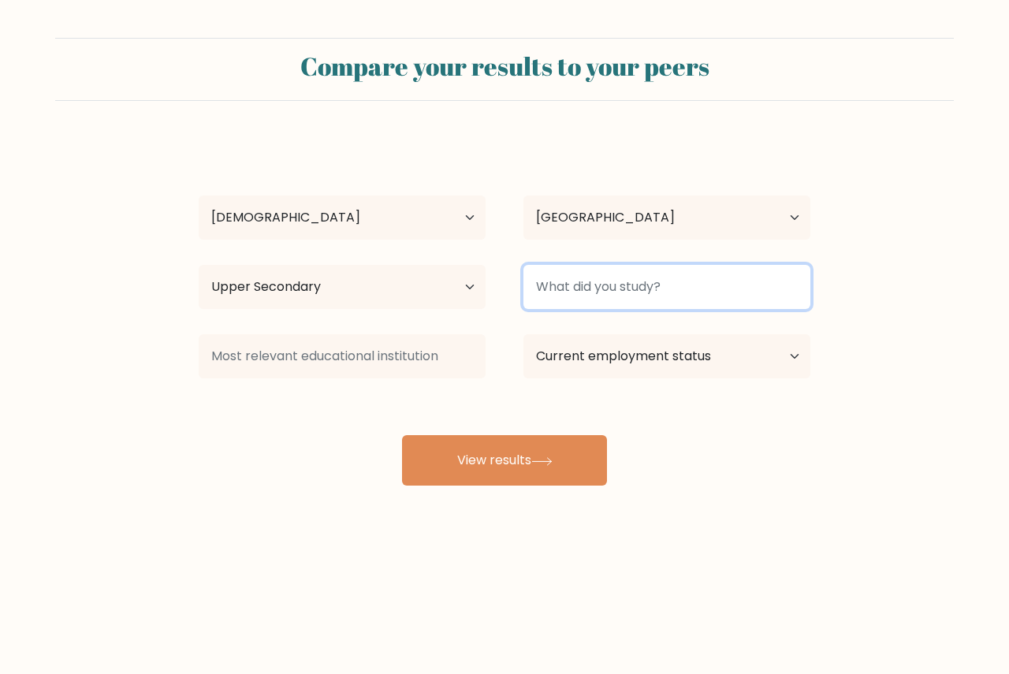
click at [661, 278] on input at bounding box center [666, 287] width 287 height 44
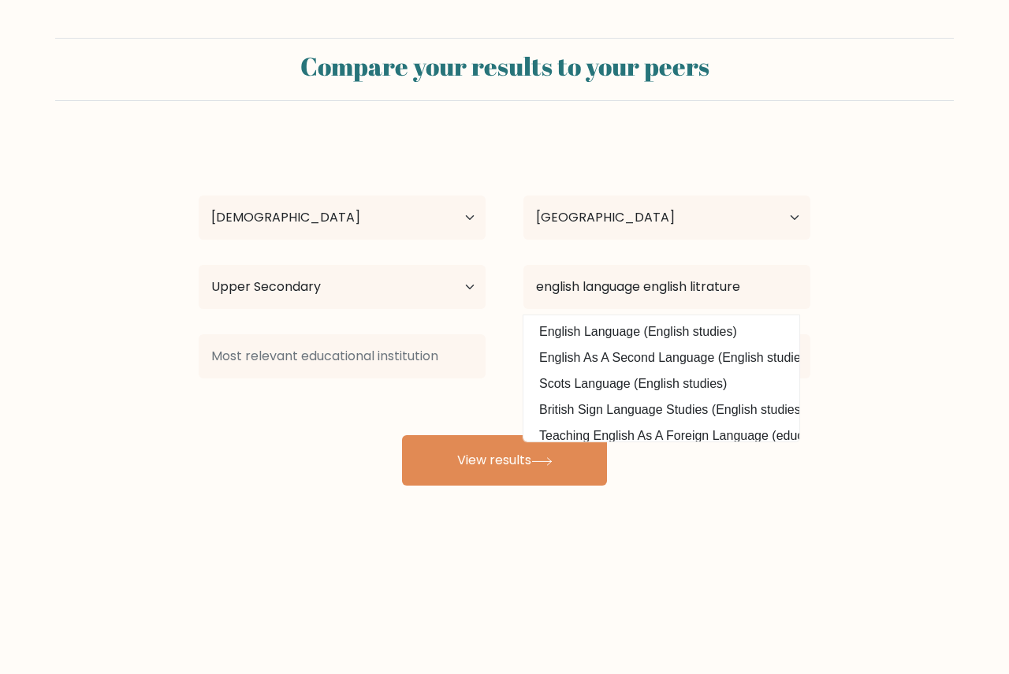
click at [716, 322] on option "English Language (English studies)" at bounding box center [661, 331] width 268 height 25
type input "English Language"
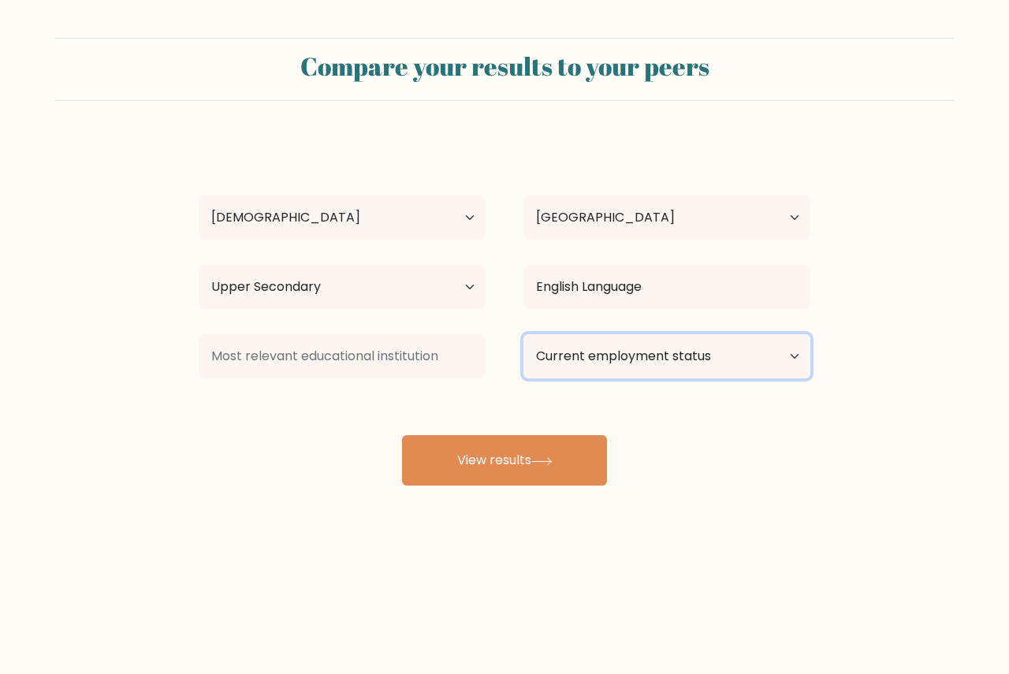
click at [711, 346] on select "Current employment status Employed Student Retired Other / prefer not to answer" at bounding box center [666, 356] width 287 height 44
select select "other"
click at [523, 334] on select "Current employment status Employed Student Retired Other / prefer not to answer" at bounding box center [666, 356] width 287 height 44
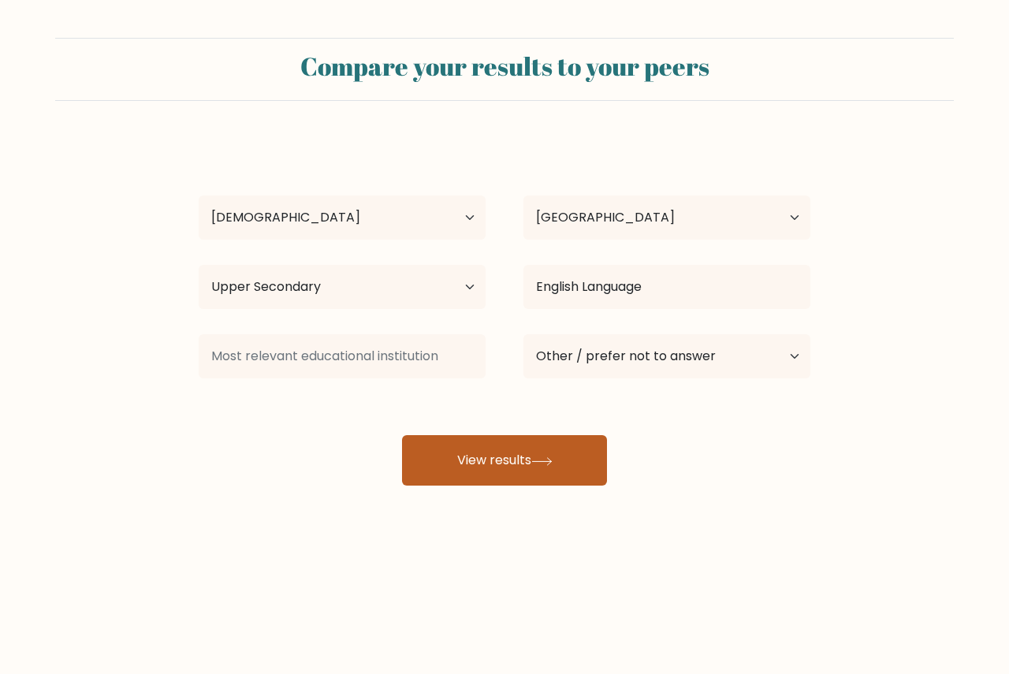
click at [519, 474] on button "View results" at bounding box center [504, 460] width 205 height 50
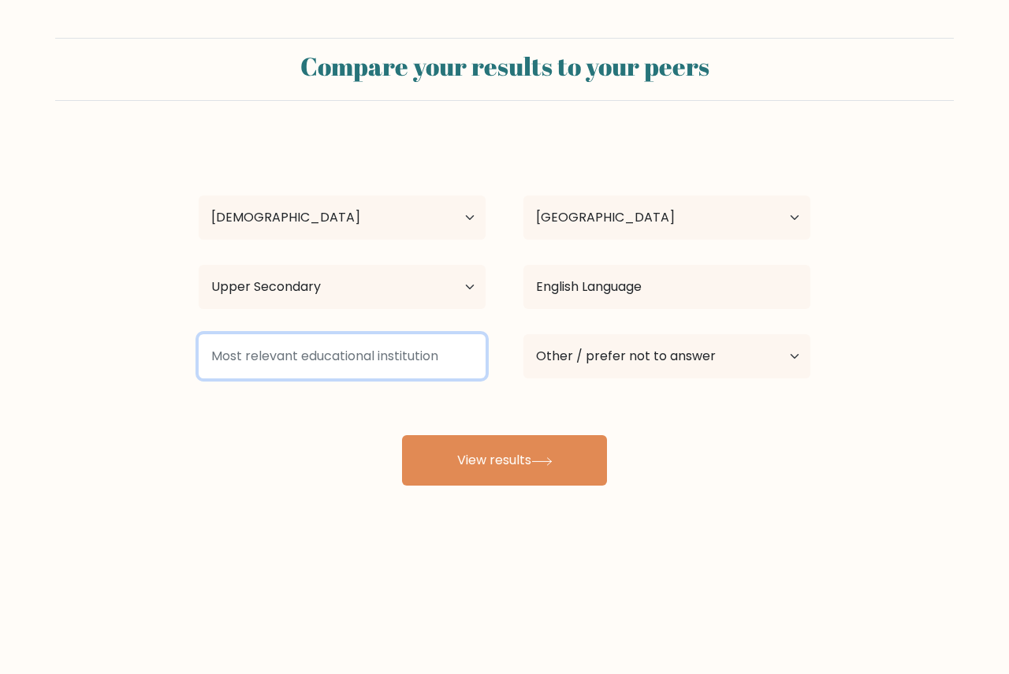
click at [282, 357] on input at bounding box center [342, 356] width 287 height 44
click at [286, 356] on input at bounding box center [342, 356] width 287 height 44
click at [284, 356] on input at bounding box center [342, 356] width 287 height 44
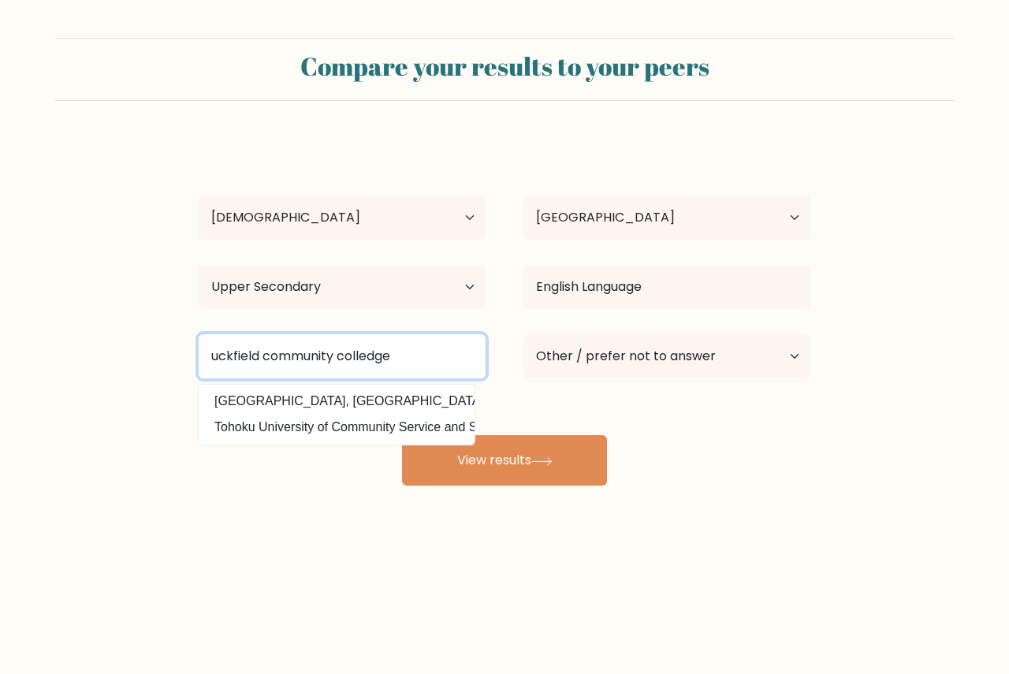
type input "uckfield community colledge"
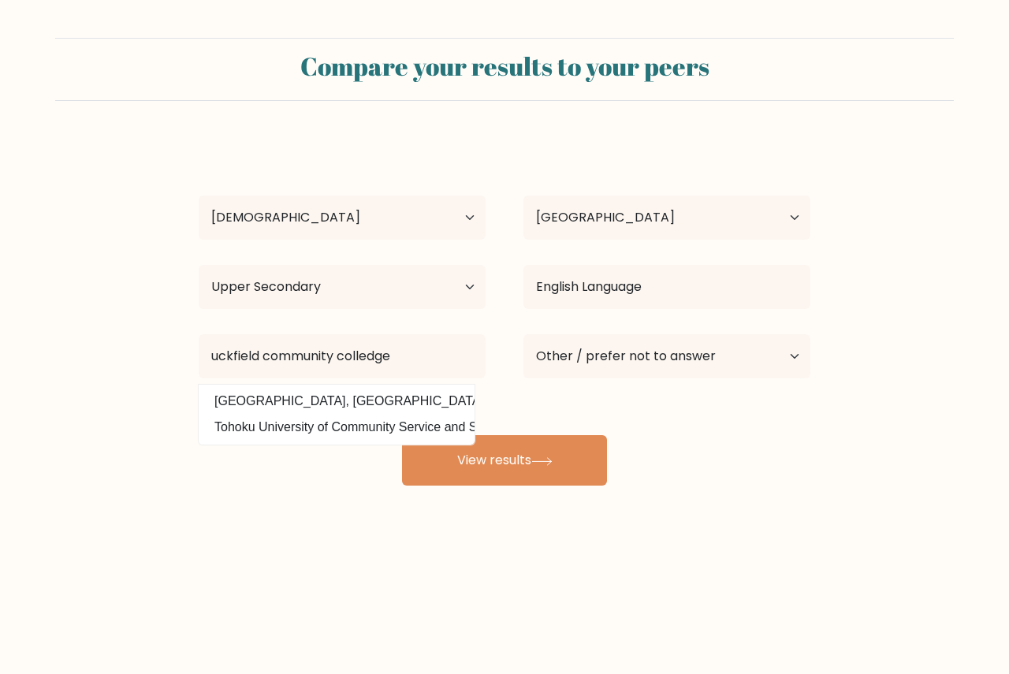
click at [337, 542] on div "Compare your results to your peers Alexander Thomas EAGLE Age Under 18 years ol…" at bounding box center [504, 298] width 1009 height 597
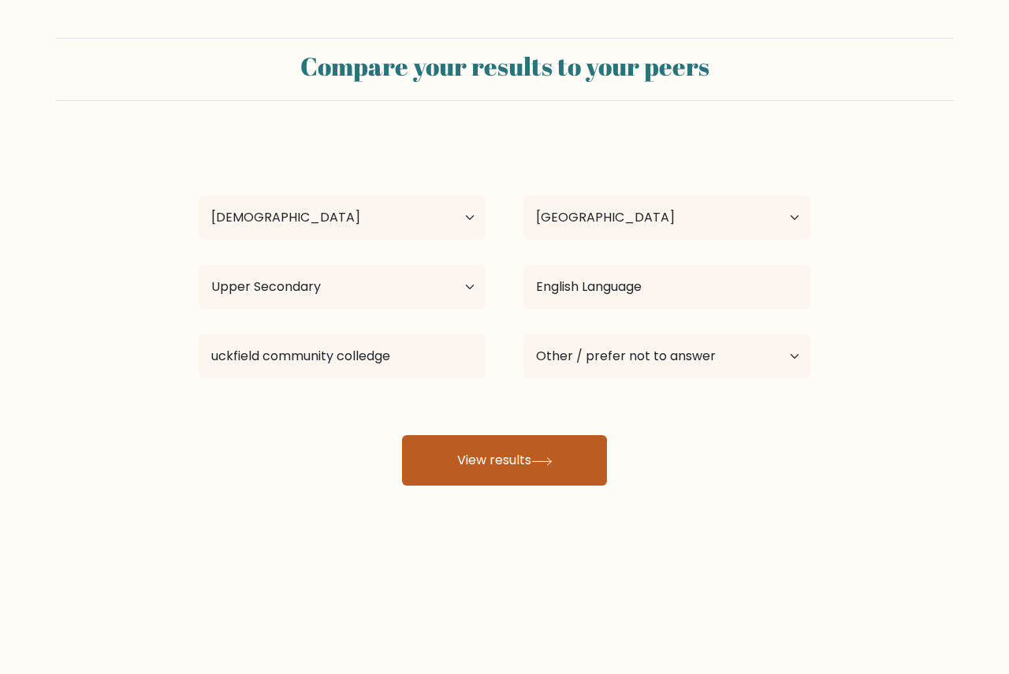
click at [517, 458] on button "View results" at bounding box center [504, 460] width 205 height 50
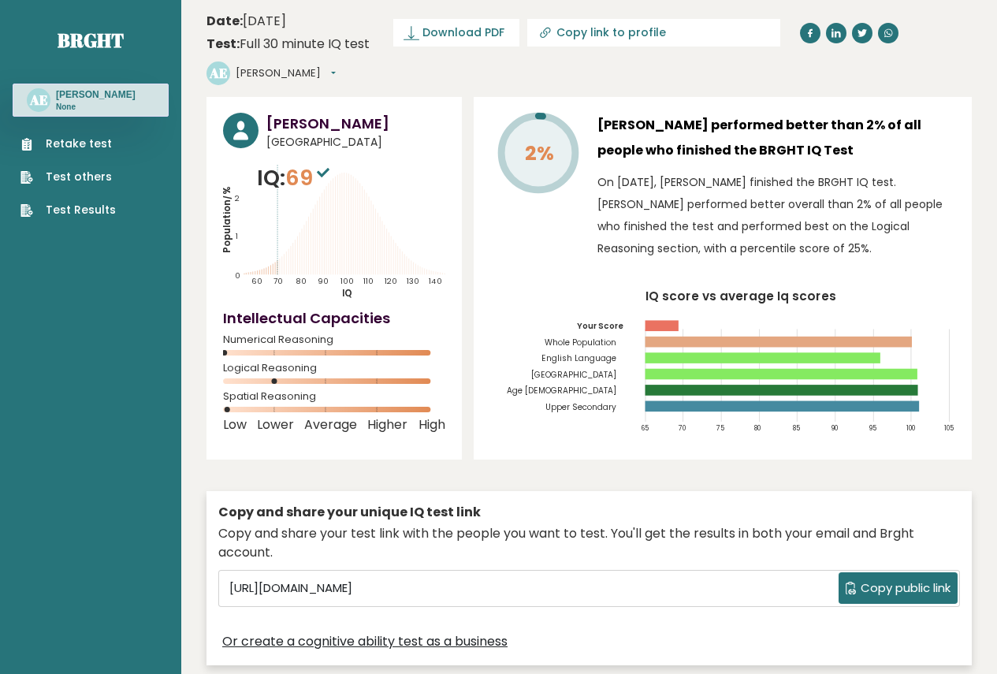
click at [324, 168] on sup at bounding box center [323, 172] width 20 height 22
